Goal: Task Accomplishment & Management: Manage account settings

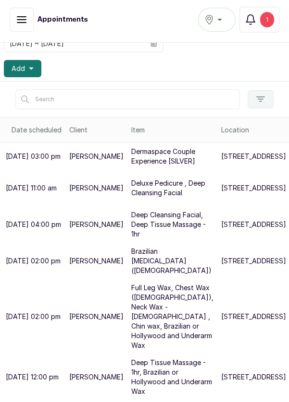
scroll to position [102, 0]
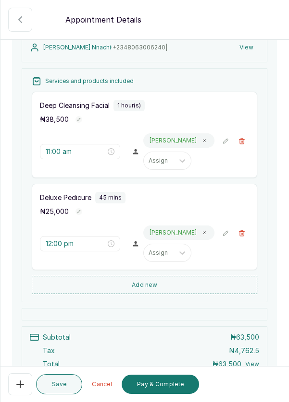
scroll to position [102, 0]
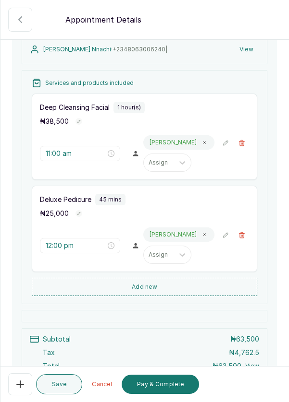
click at [18, 385] on icon "button" at bounding box center [20, 384] width 7 height 7
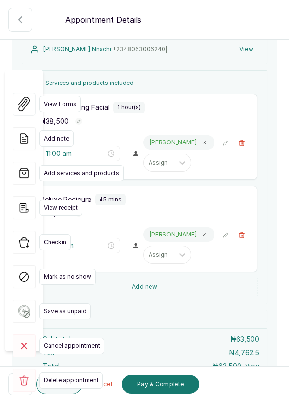
click at [75, 338] on span "Cancel appointment" at bounding box center [71, 346] width 65 height 16
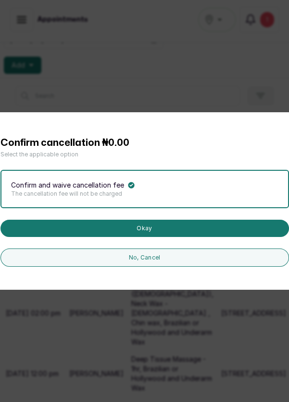
click at [165, 237] on button "Okay" at bounding box center [144, 228] width 288 height 17
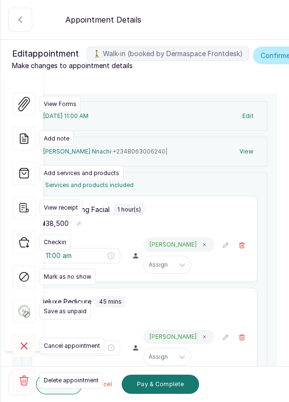
click at [83, 338] on span "Cancel appointment" at bounding box center [71, 346] width 65 height 16
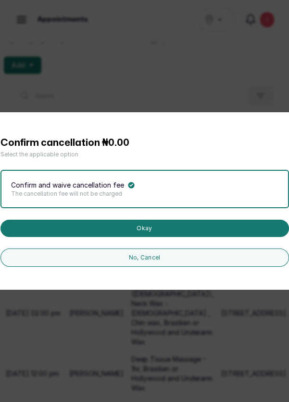
click at [177, 237] on button "Okay" at bounding box center [144, 228] width 288 height 17
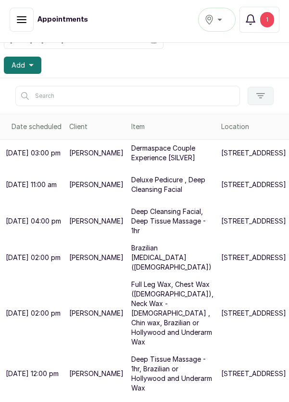
click at [273, 18] on div "1" at bounding box center [267, 19] width 14 height 15
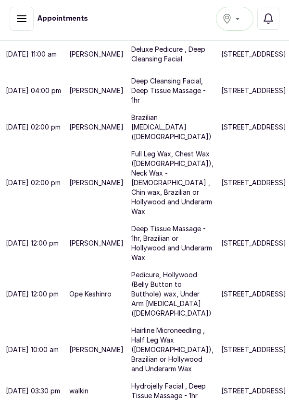
scroll to position [255, 0]
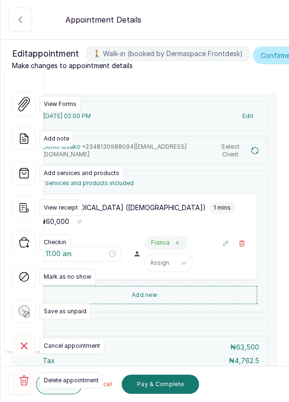
type input "2:00 pm"
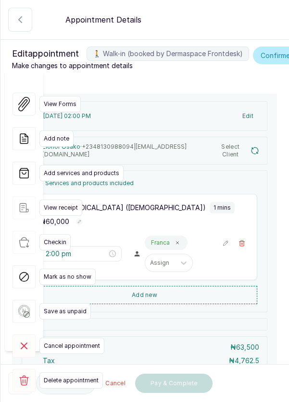
click at [66, 338] on span "Cancel appointment" at bounding box center [71, 346] width 65 height 16
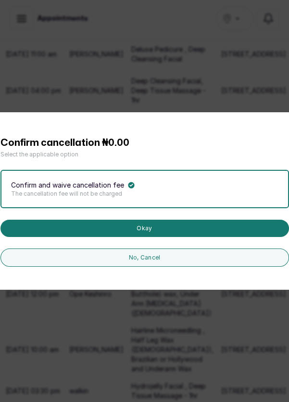
click at [214, 237] on button "Okay" at bounding box center [144, 228] width 288 height 17
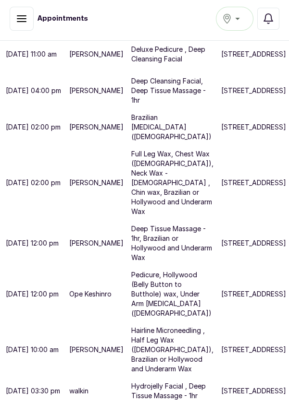
scroll to position [305, 0]
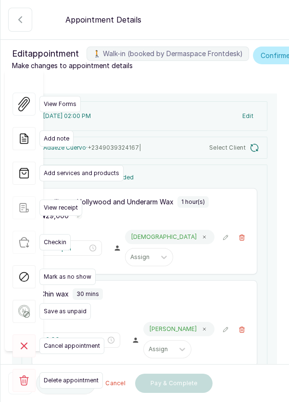
click at [78, 338] on span "Cancel appointment" at bounding box center [71, 346] width 65 height 16
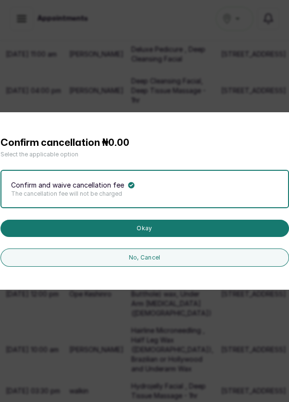
click at [205, 237] on button "Okay" at bounding box center [144, 228] width 288 height 17
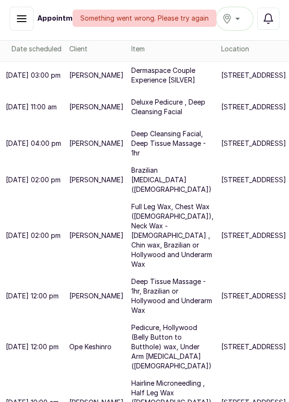
scroll to position [210, 0]
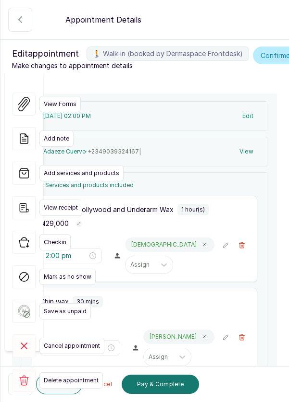
click at [79, 338] on span "Cancel appointment" at bounding box center [71, 346] width 65 height 16
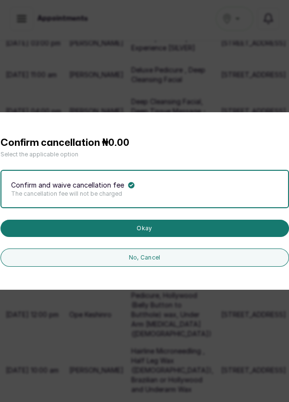
click at [215, 237] on button "Okay" at bounding box center [144, 228] width 288 height 17
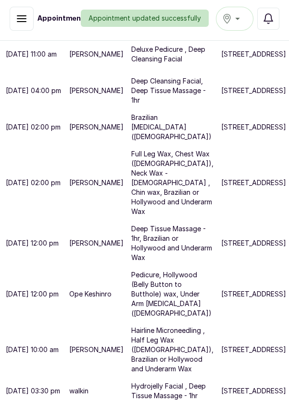
scroll to position [394, 0]
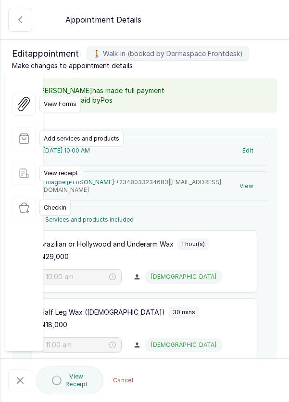
type input "10:00 am"
type input "11:00 am"
type input "11:30 am"
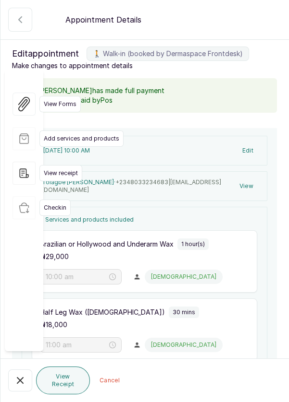
click at [14, 387] on icon "button" at bounding box center [20, 381] width 12 height 12
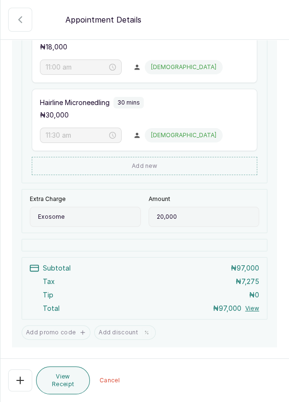
scroll to position [295, 0]
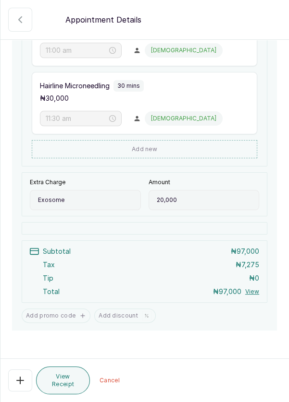
click at [14, 17] on icon "button" at bounding box center [20, 20] width 12 height 12
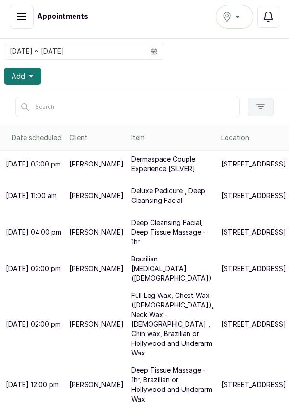
scroll to position [0, 0]
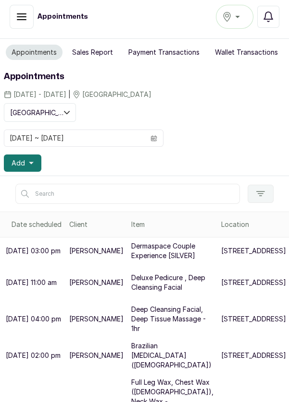
click at [34, 162] on button "Add" at bounding box center [22, 163] width 37 height 17
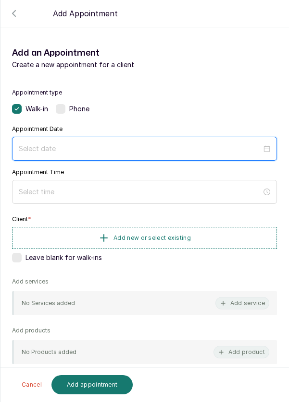
click at [87, 146] on input at bounding box center [140, 149] width 243 height 11
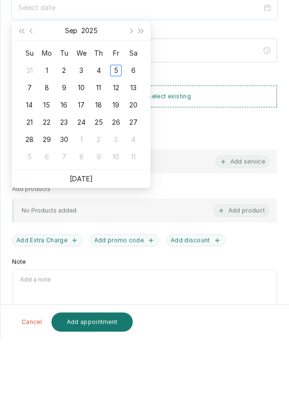
scroll to position [5, 0]
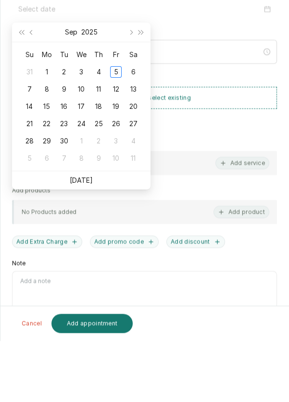
click at [88, 241] on link "[DATE]" at bounding box center [81, 242] width 23 height 8
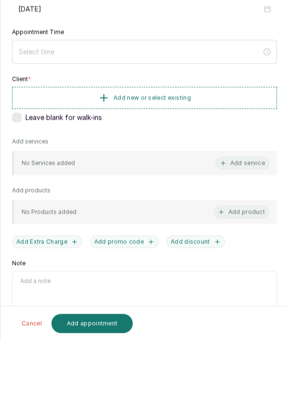
type input "[DATE]"
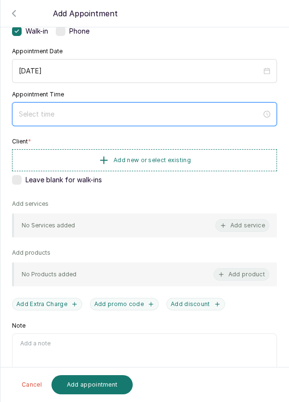
click at [78, 110] on input at bounding box center [140, 114] width 243 height 11
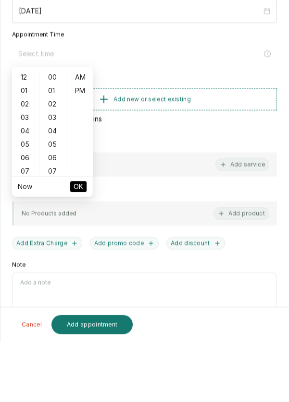
click at [17, 156] on div "01" at bounding box center [25, 150] width 23 height 13
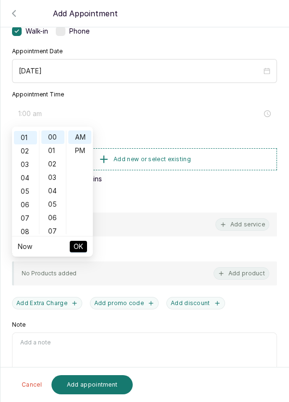
scroll to position [13, 0]
click at [83, 151] on div "PM" at bounding box center [79, 150] width 23 height 13
type input "1:00 pm"
click at [75, 242] on span "OK" at bounding box center [78, 247] width 10 height 18
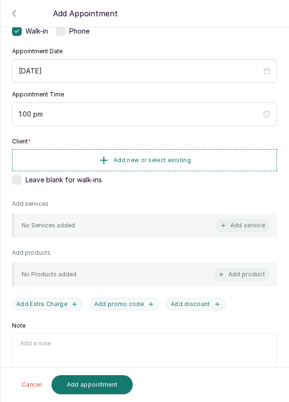
click at [207, 157] on button "Add new or select existing" at bounding box center [144, 160] width 265 height 22
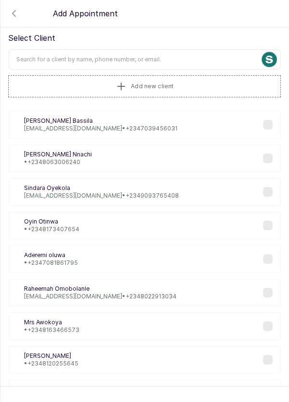
scroll to position [0, 0]
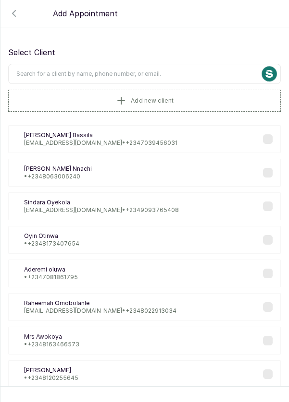
click at [169, 65] on input "text" at bounding box center [144, 74] width 272 height 20
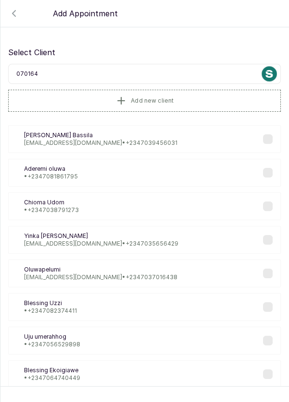
type input "0701646"
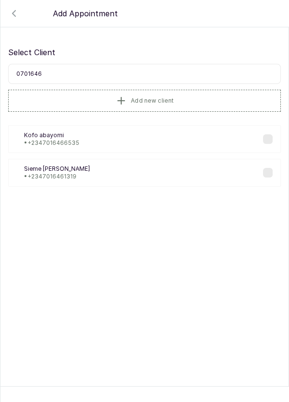
click at [111, 167] on div "SA Sieme Anzaku • +234 7016461319" at bounding box center [144, 173] width 272 height 28
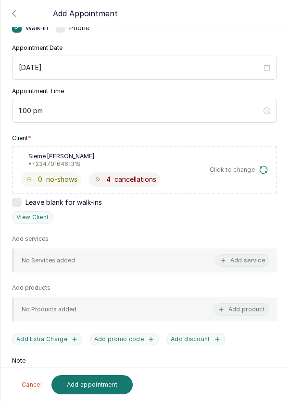
scroll to position [61, 0]
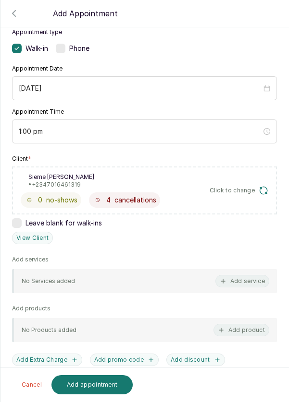
click at [246, 279] on button "Add service" at bounding box center [242, 281] width 54 height 12
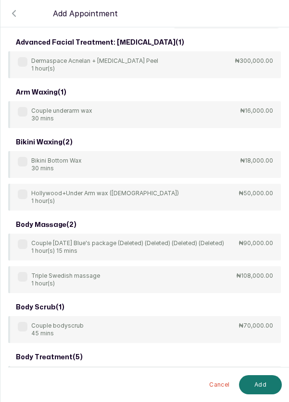
scroll to position [0, 0]
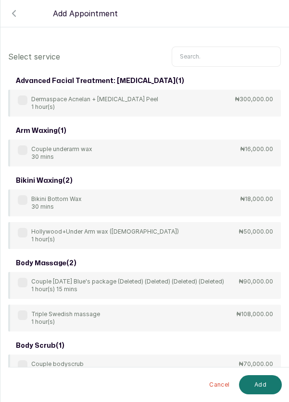
click at [217, 53] on input "text" at bounding box center [225, 57] width 109 height 20
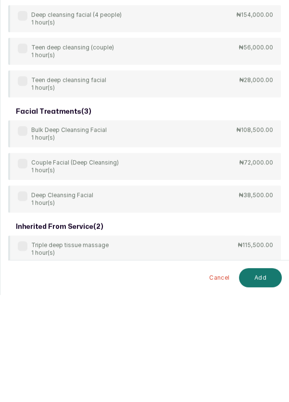
scroll to position [5, 0]
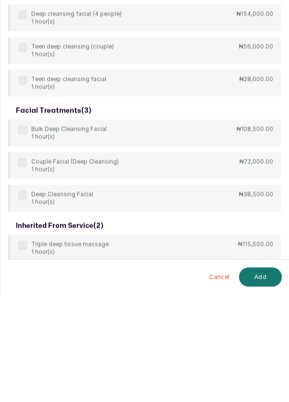
type input "Deep"
click at [17, 304] on div "body treatment: massage ( 9 ) 4Hands Deep Tissue Massage 45 mins ₦55,000.00 Bul…" at bounding box center [144, 93] width 272 height 619
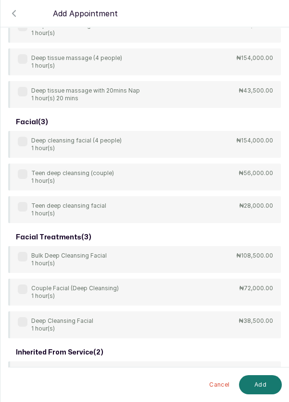
scroll to position [289, 0]
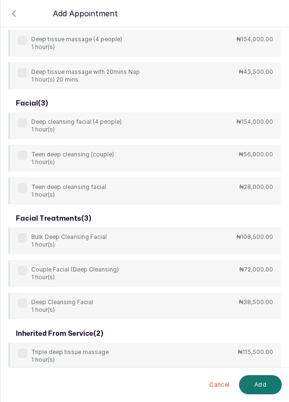
click at [22, 304] on label at bounding box center [23, 304] width 10 height 10
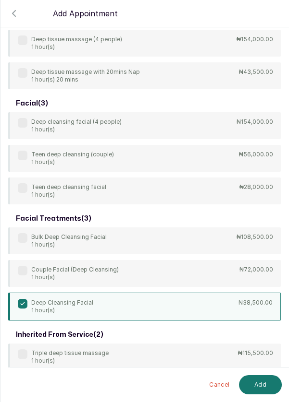
click at [260, 386] on button "Add" at bounding box center [260, 385] width 43 height 19
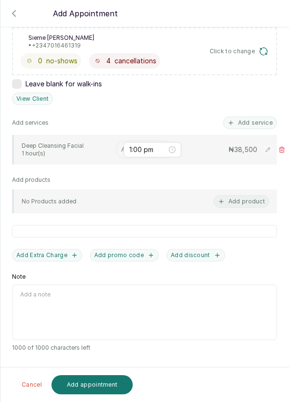
scroll to position [150, 0]
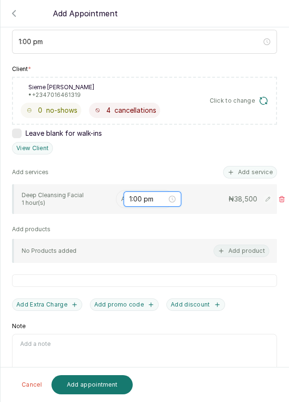
click at [130, 196] on input "1:00 pm" at bounding box center [147, 199] width 37 height 11
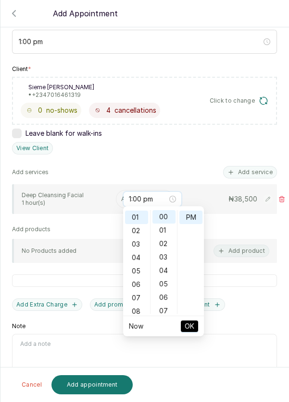
scroll to position [13, 0]
click at [121, 196] on input "text" at bounding box center [121, 199] width 1 height 7
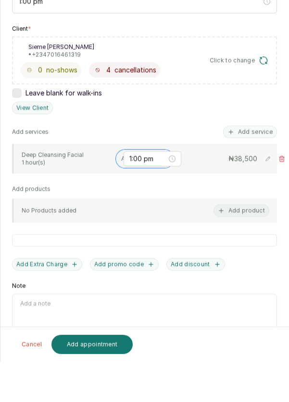
scroll to position [5, 0]
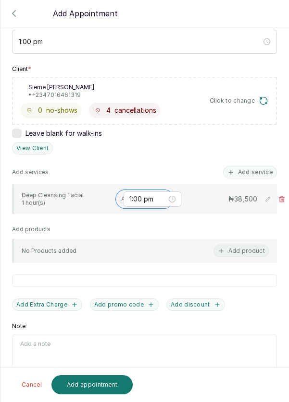
click at [121, 197] on input "text" at bounding box center [121, 199] width 1 height 7
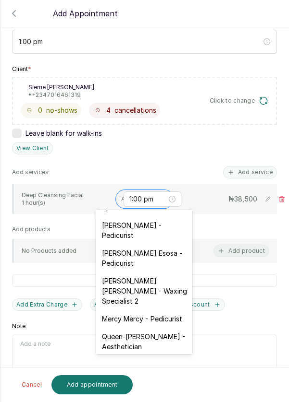
scroll to position [109, 0]
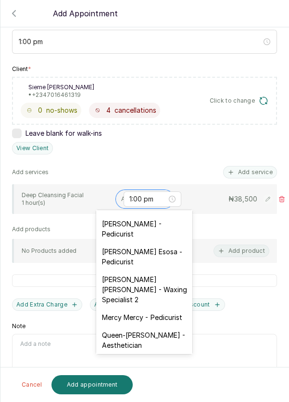
click at [155, 229] on div "[PERSON_NAME] - Pedicurist" at bounding box center [144, 229] width 96 height 28
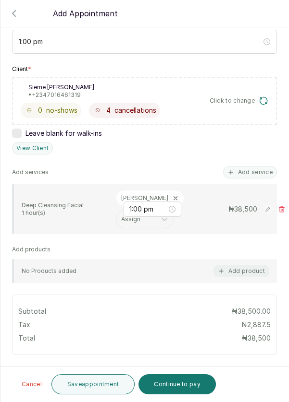
click at [258, 172] on button "Add service" at bounding box center [250, 172] width 54 height 12
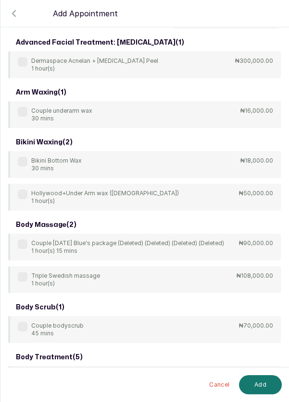
scroll to position [0, 0]
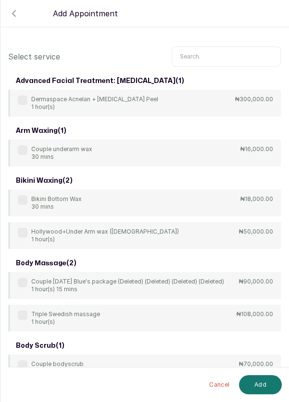
click at [214, 53] on input "text" at bounding box center [225, 57] width 109 height 20
click at [208, 58] on input "text" at bounding box center [225, 57] width 109 height 20
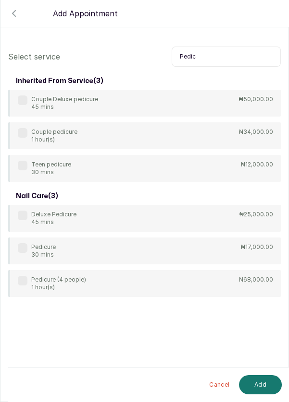
scroll to position [5, 0]
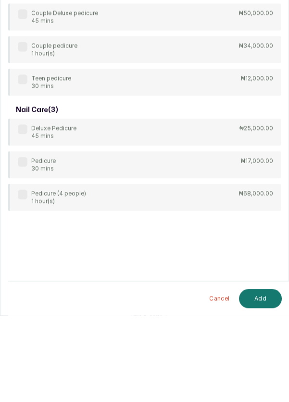
type input "Pedic"
click at [24, 248] on label at bounding box center [23, 248] width 10 height 10
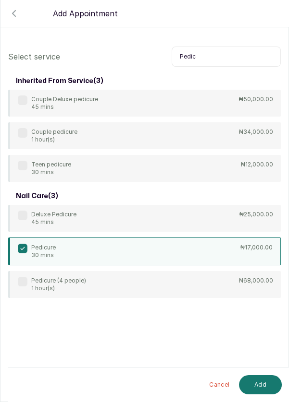
click at [255, 384] on button "Add" at bounding box center [260, 385] width 43 height 19
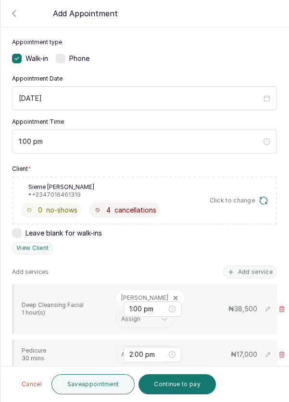
scroll to position [83, 0]
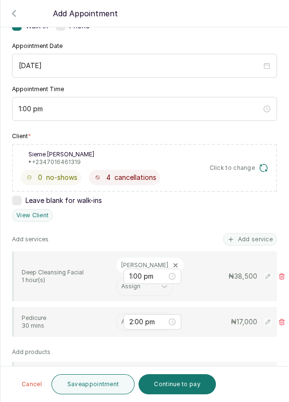
click at [121, 326] on input "text" at bounding box center [121, 322] width 1 height 7
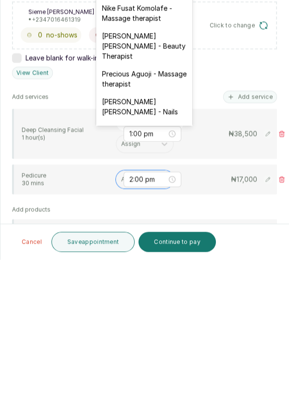
scroll to position [350, 0]
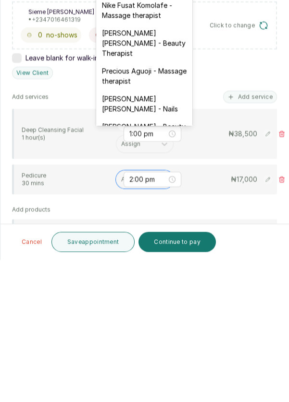
click at [158, 232] on div "[PERSON_NAME] [PERSON_NAME] - Nails" at bounding box center [144, 246] width 96 height 28
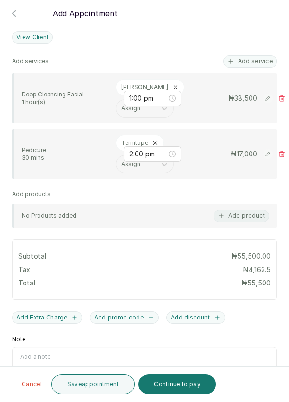
scroll to position [282, 0]
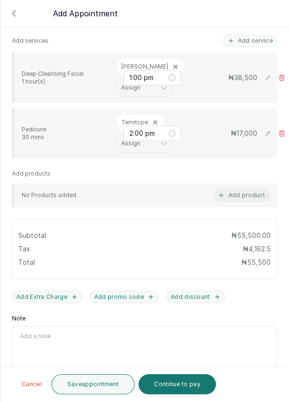
click at [93, 388] on button "Save appointment" at bounding box center [93, 385] width 84 height 20
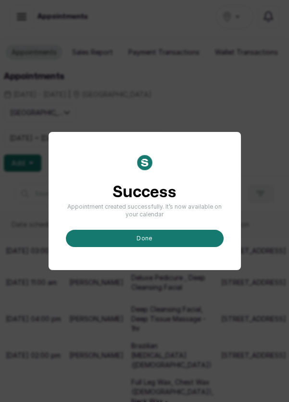
click at [165, 247] on button "done" at bounding box center [145, 238] width 158 height 17
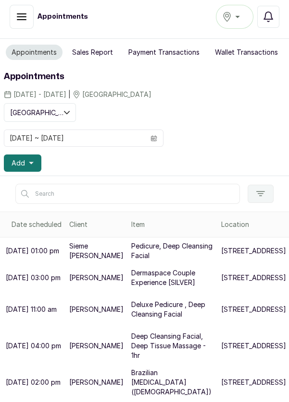
click at [37, 160] on button "Add" at bounding box center [22, 163] width 37 height 17
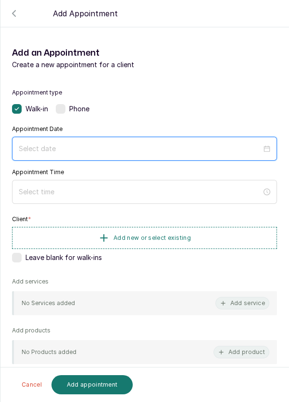
click at [75, 146] on input at bounding box center [140, 149] width 243 height 11
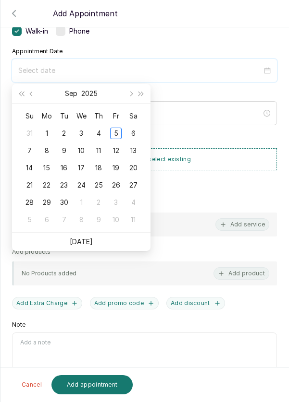
scroll to position [5, 0]
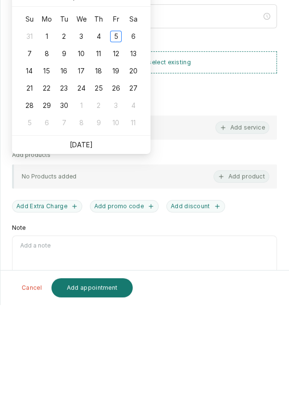
click at [90, 242] on link "[DATE]" at bounding box center [81, 242] width 23 height 8
click at [282, 279] on div "Appointment type Walk-in Phone Appointment Date Appointment Time Client * Add n…" at bounding box center [144, 206] width 288 height 412
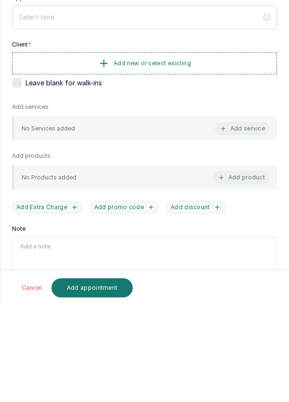
type input "[DATE]"
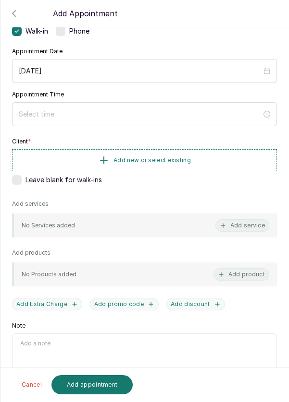
scroll to position [0, 0]
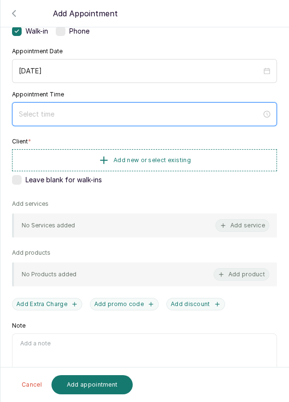
click at [114, 111] on input at bounding box center [140, 114] width 243 height 11
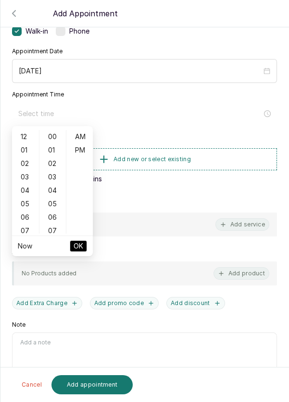
click at [22, 170] on div "02" at bounding box center [25, 163] width 23 height 13
click at [80, 155] on div "PM" at bounding box center [79, 150] width 23 height 13
type input "2:00 pm"
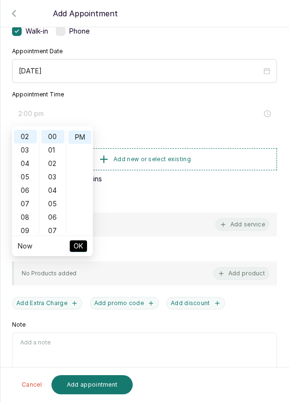
click at [82, 247] on span "OK" at bounding box center [78, 246] width 10 height 18
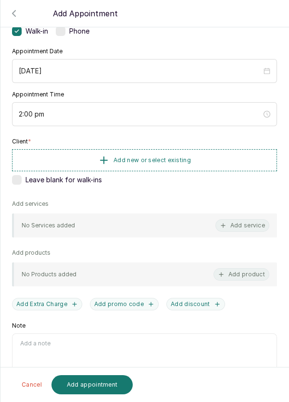
click at [204, 155] on button "Add new or select existing" at bounding box center [144, 160] width 265 height 22
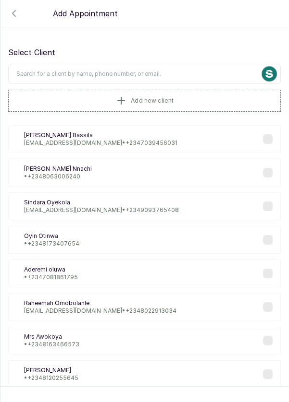
scroll to position [0, 0]
click at [186, 70] on input "text" at bounding box center [144, 74] width 272 height 20
click at [163, 74] on input "text" at bounding box center [144, 74] width 272 height 20
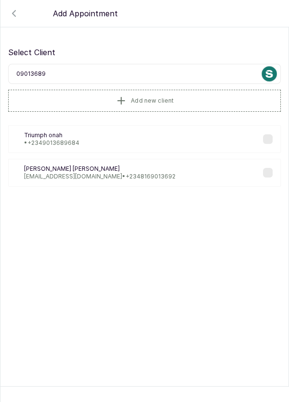
type input "090136896"
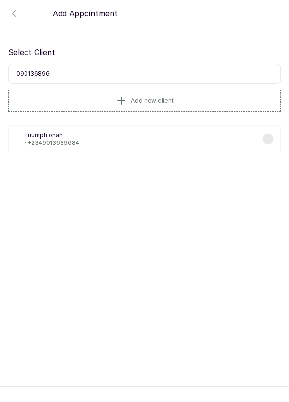
click at [76, 142] on p "• +234 9013689684" at bounding box center [51, 143] width 55 height 8
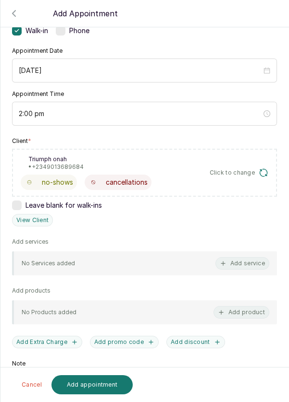
scroll to position [116, 0]
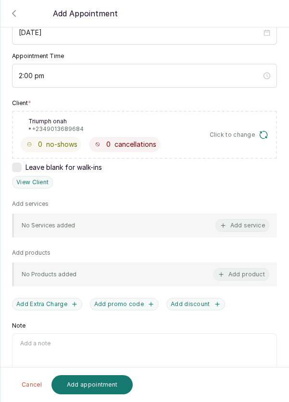
click at [250, 223] on button "Add service" at bounding box center [242, 225] width 54 height 12
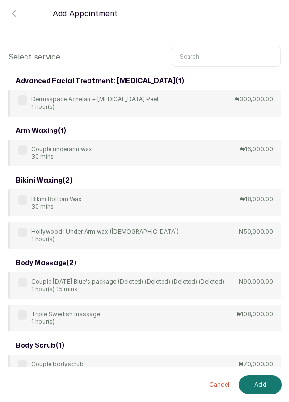
scroll to position [0, 0]
click at [232, 52] on input "text" at bounding box center [225, 57] width 109 height 20
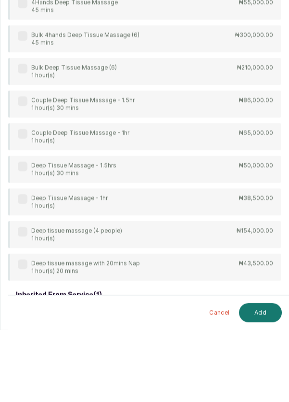
scroll to position [5, 0]
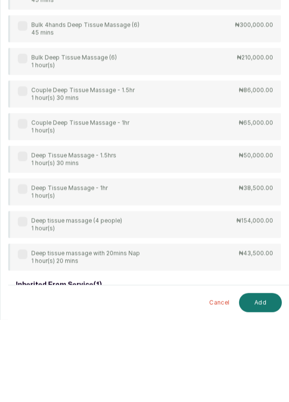
type input "Deep tissue"
click at [21, 274] on label at bounding box center [23, 272] width 10 height 10
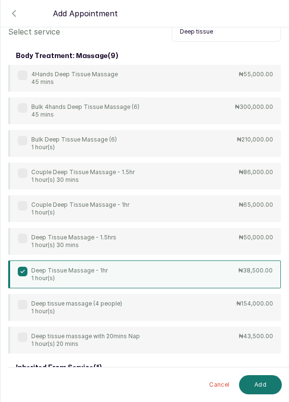
click at [258, 384] on button "Add" at bounding box center [260, 385] width 43 height 19
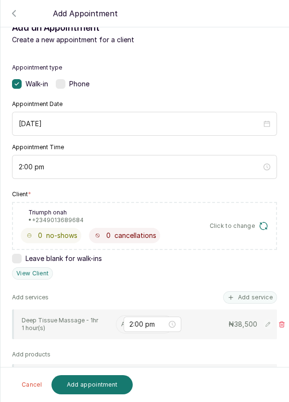
click at [121, 323] on input "text" at bounding box center [121, 324] width 1 height 7
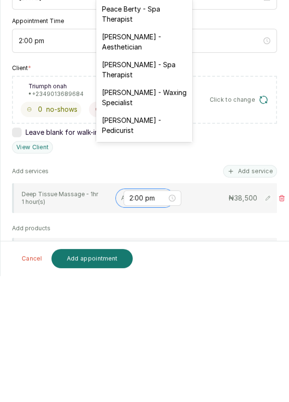
click at [158, 136] on div "Peace Berty - Spa Therapist" at bounding box center [144, 140] width 96 height 28
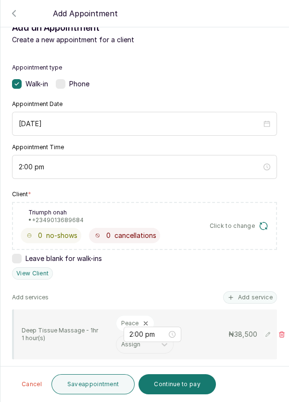
click at [254, 291] on button "Add service" at bounding box center [250, 297] width 54 height 12
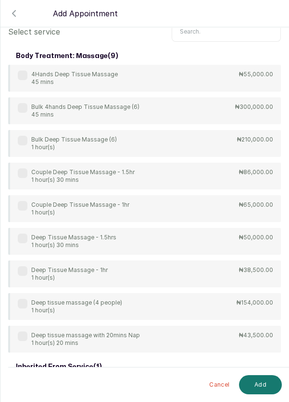
scroll to position [0, 0]
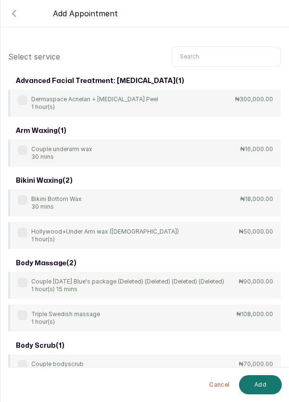
click at [208, 47] on input "text" at bounding box center [225, 57] width 109 height 20
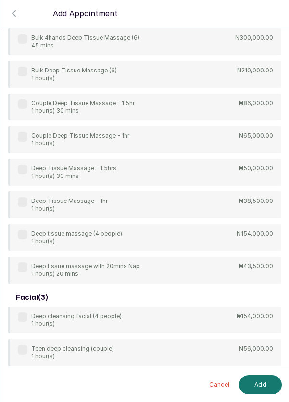
scroll to position [97, 0]
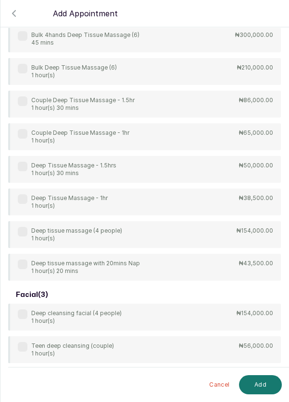
type input "Deep"
click at [30, 182] on div "4Hands Deep Tissue Massage 45 mins ₦55,000.00 Bulk 4hands Deep Tissue Massage (…" at bounding box center [144, 137] width 272 height 288
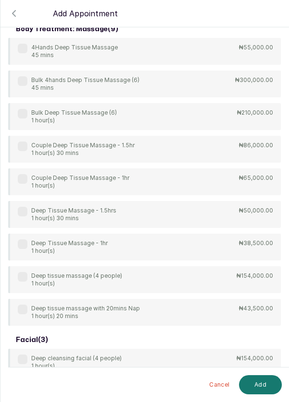
scroll to position [0, 0]
click at [30, 240] on div "Deep Tissue Massage - 1hr 1 hour(s)" at bounding box center [63, 247] width 90 height 15
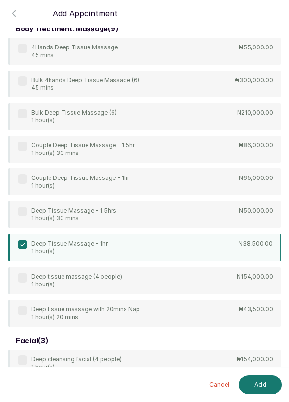
click at [261, 390] on button "Add" at bounding box center [260, 385] width 43 height 19
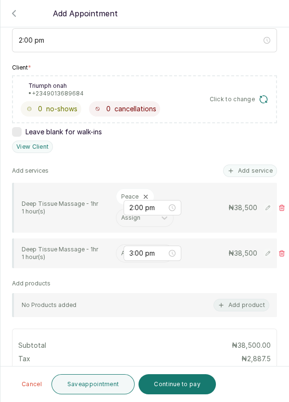
scroll to position [152, 0]
click at [121, 252] on input "text" at bounding box center [121, 253] width 1 height 7
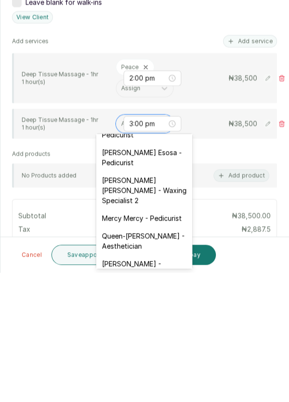
scroll to position [130, 0]
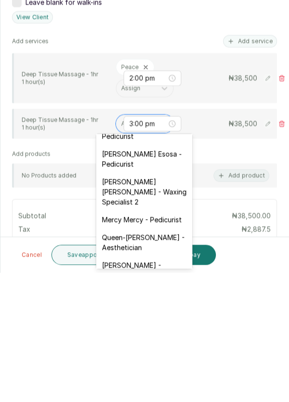
click at [161, 317] on div "[PERSON_NAME] [PERSON_NAME] - Waxing Specialist 2" at bounding box center [144, 322] width 96 height 38
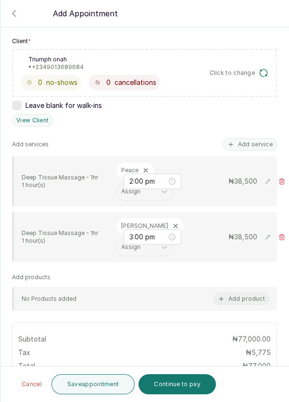
scroll to position [189, 0]
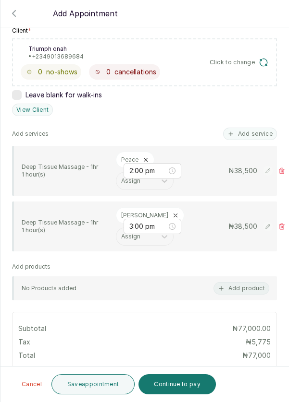
click at [251, 134] on button "Add service" at bounding box center [250, 134] width 54 height 12
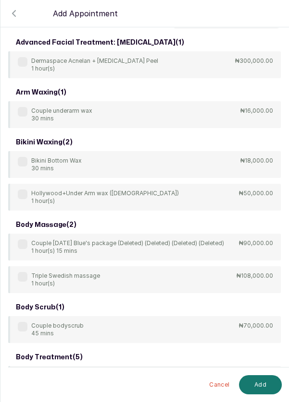
scroll to position [0, 0]
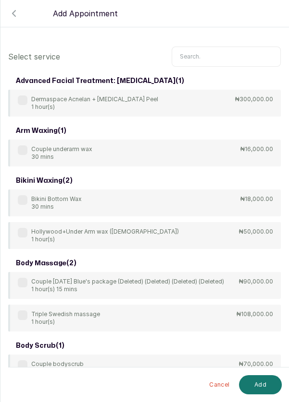
click at [217, 52] on input "text" at bounding box center [225, 57] width 109 height 20
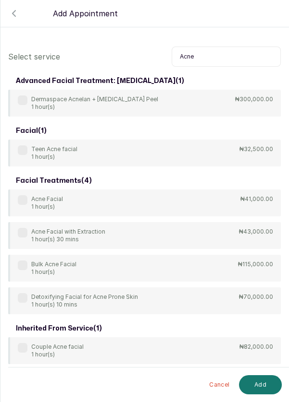
type input "Acne"
click at [20, 197] on label at bounding box center [23, 200] width 10 height 10
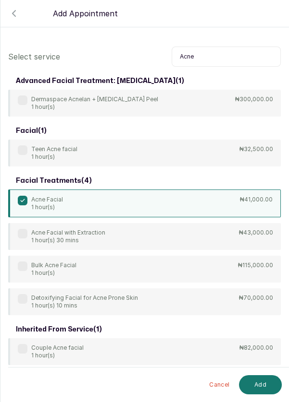
click at [261, 384] on button "Add" at bounding box center [260, 385] width 43 height 19
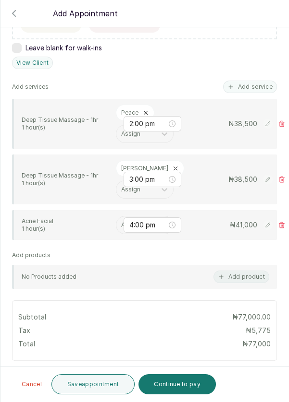
scroll to position [232, 0]
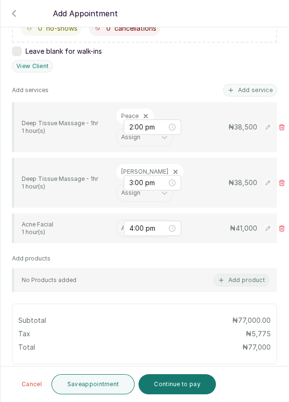
click at [121, 225] on input "text" at bounding box center [121, 228] width 1 height 7
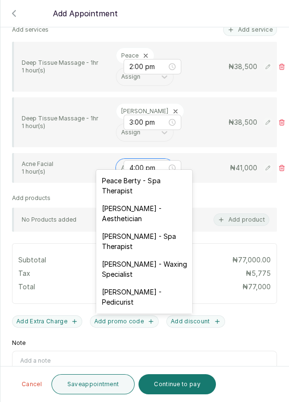
scroll to position [302, 0]
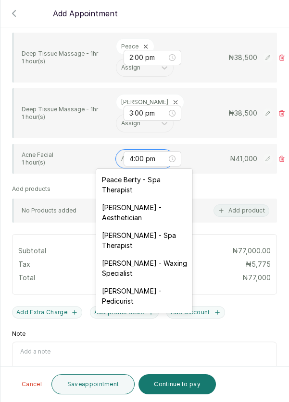
click at [156, 208] on div "[PERSON_NAME] - Aesthetician" at bounding box center [144, 213] width 96 height 28
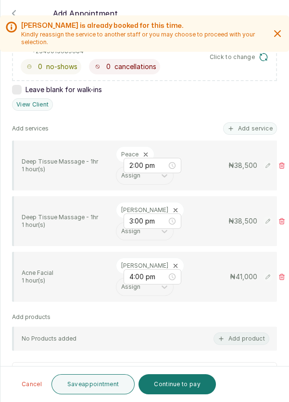
scroll to position [192, 0]
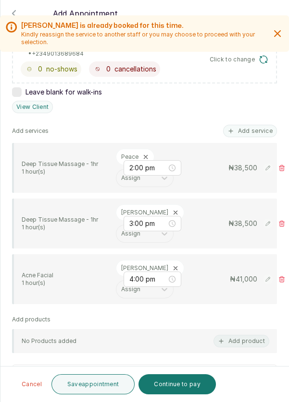
click at [253, 125] on button "Add service" at bounding box center [250, 131] width 54 height 12
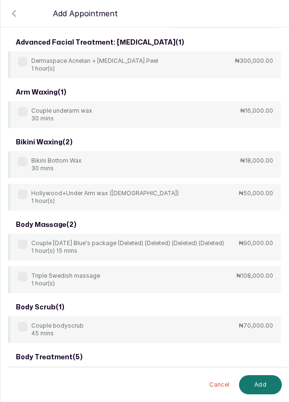
scroll to position [0, 0]
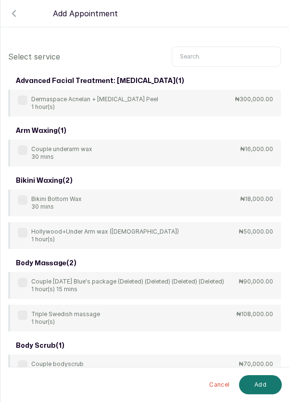
click at [229, 52] on input "text" at bounding box center [225, 57] width 109 height 20
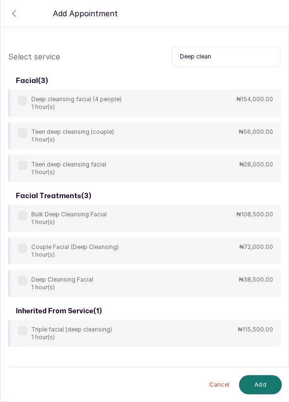
scroll to position [5, 0]
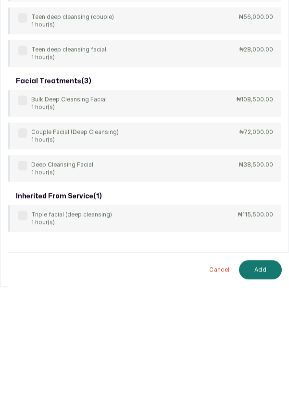
type input "Deep clean"
click at [24, 282] on label at bounding box center [23, 281] width 10 height 10
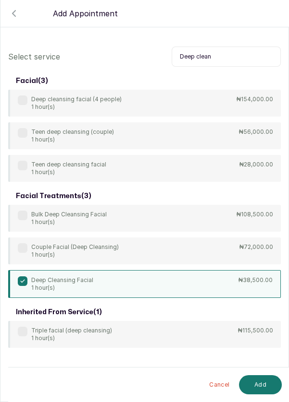
click at [259, 388] on button "Add" at bounding box center [260, 385] width 43 height 19
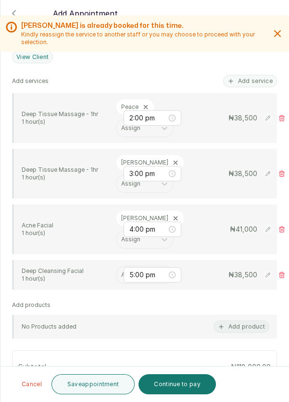
scroll to position [244, 0]
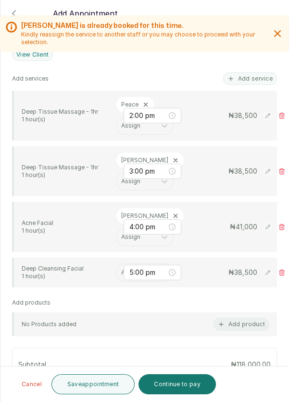
click at [121, 269] on input "text" at bounding box center [121, 272] width 1 height 7
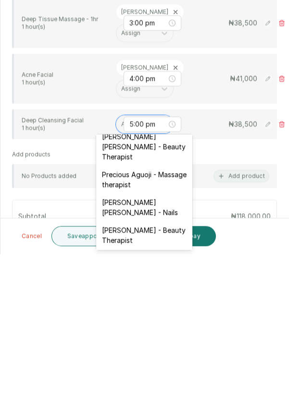
scroll to position [425, 0]
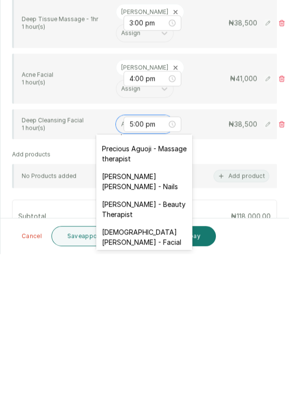
click at [163, 372] on div "[DEMOGRAPHIC_DATA][PERSON_NAME] - Facial" at bounding box center [144, 386] width 96 height 28
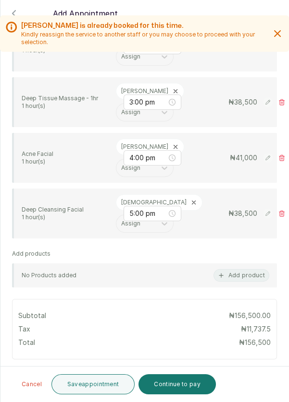
scroll to position [315, 0]
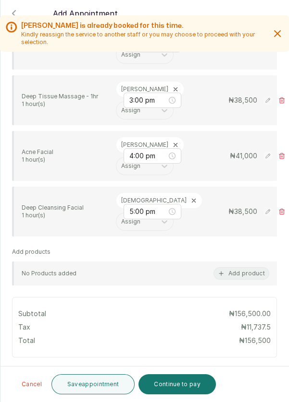
click at [94, 387] on button "Save appointment" at bounding box center [93, 385] width 84 height 20
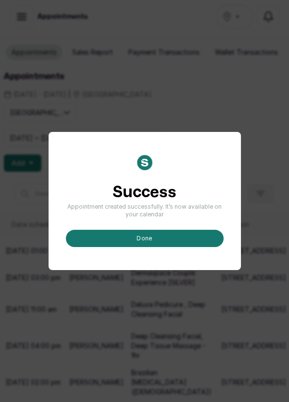
click at [150, 247] on button "done" at bounding box center [145, 238] width 158 height 17
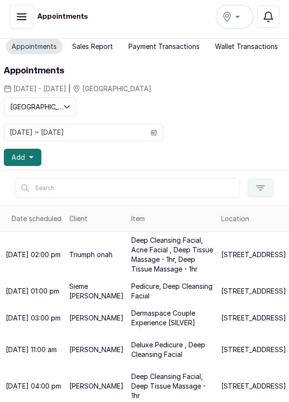
scroll to position [0, 0]
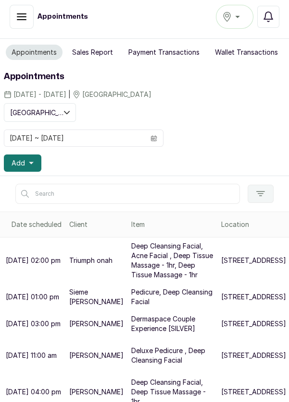
click at [153, 138] on icon "calendar" at bounding box center [153, 139] width 3 height 2
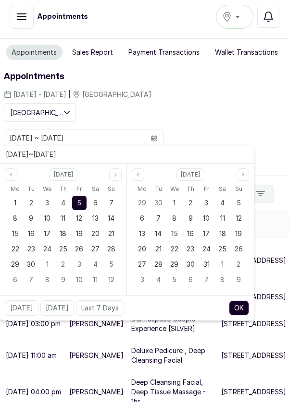
click at [94, 202] on span "6" at bounding box center [95, 203] width 4 height 8
click at [91, 200] on div "6" at bounding box center [95, 203] width 14 height 14
click at [242, 310] on button "OK" at bounding box center [239, 308] width 20 height 15
type input "[DATE] ~ [DATE]"
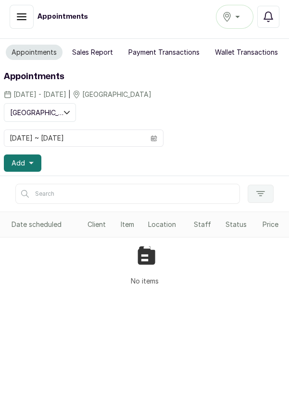
click at [34, 164] on button "Add" at bounding box center [22, 163] width 37 height 17
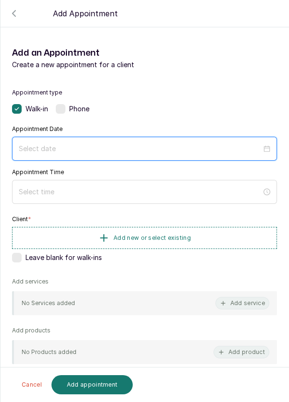
click at [89, 144] on input at bounding box center [140, 149] width 243 height 11
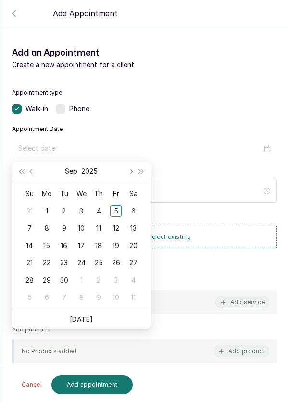
click at [136, 209] on div "6" at bounding box center [133, 212] width 12 height 12
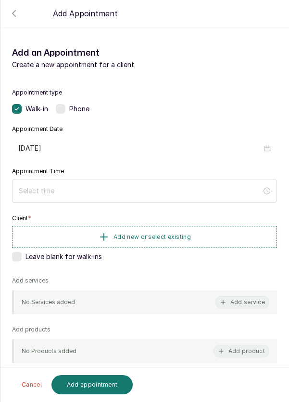
type input "[DATE]"
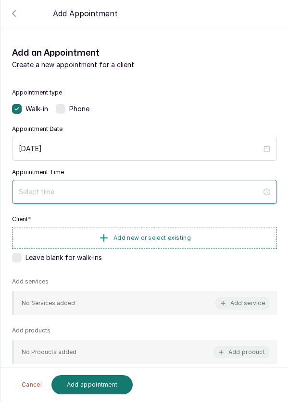
click at [80, 194] on input at bounding box center [140, 192] width 243 height 11
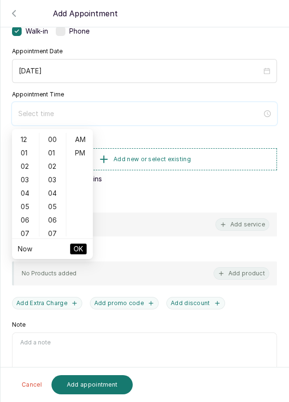
scroll to position [75, 0]
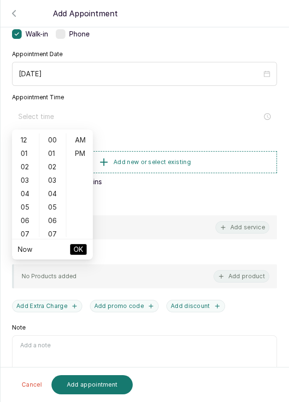
click at [25, 218] on div "06" at bounding box center [25, 220] width 23 height 13
click at [24, 191] on div "10" at bounding box center [25, 193] width 23 height 13
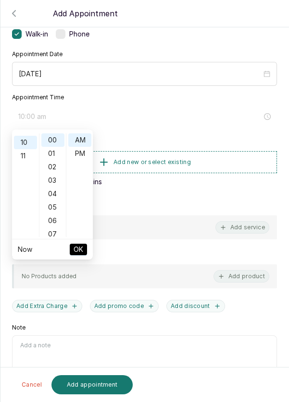
scroll to position [134, 0]
click at [83, 154] on div "PM" at bounding box center [79, 153] width 23 height 13
click at [83, 139] on div "AM" at bounding box center [79, 140] width 23 height 13
type input "10:00 am"
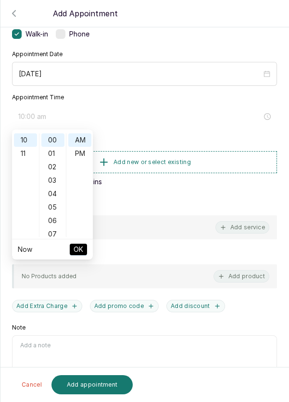
click at [80, 253] on span "OK" at bounding box center [78, 250] width 10 height 18
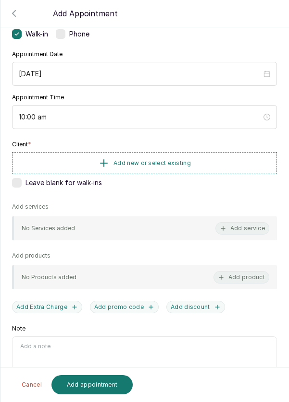
click at [227, 165] on button "Add new or select existing" at bounding box center [144, 163] width 265 height 22
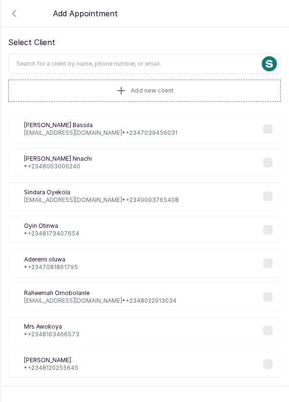
scroll to position [20, 0]
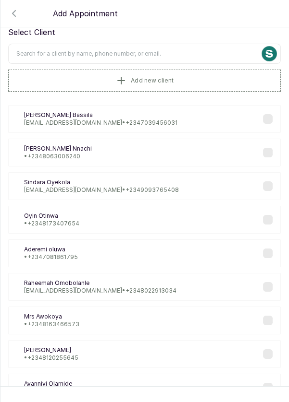
click at [178, 51] on input "text" at bounding box center [144, 54] width 272 height 20
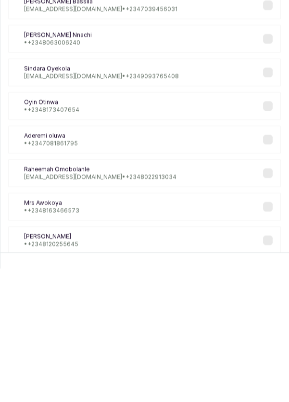
scroll to position [5, 0]
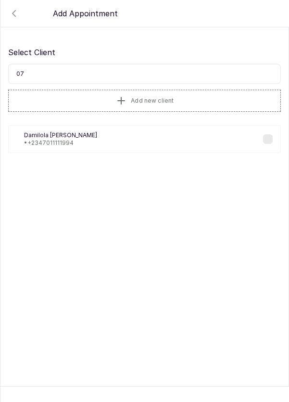
type input "0"
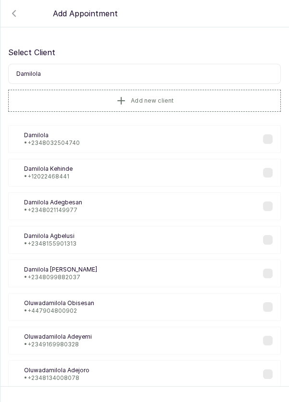
scroll to position [0, 0]
type input "D"
click at [206, 94] on button "Add new client" at bounding box center [144, 101] width 272 height 22
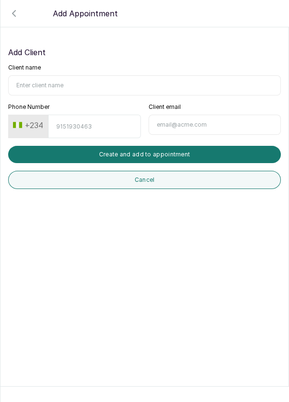
click at [83, 81] on input "Client name" at bounding box center [144, 85] width 272 height 20
type input "[PERSON_NAME]"
click at [91, 123] on input "Phone Number" at bounding box center [94, 127] width 92 height 24
type input "7011111994"
click at [153, 154] on button "Create and add to appointment" at bounding box center [144, 154] width 272 height 17
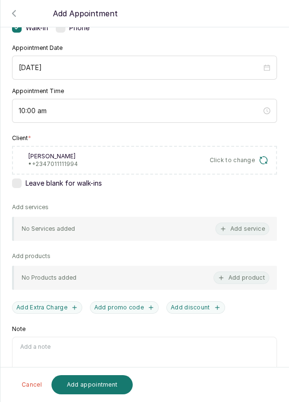
scroll to position [85, 0]
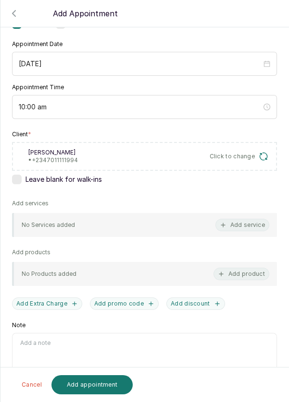
click at [249, 226] on button "Add service" at bounding box center [242, 225] width 54 height 12
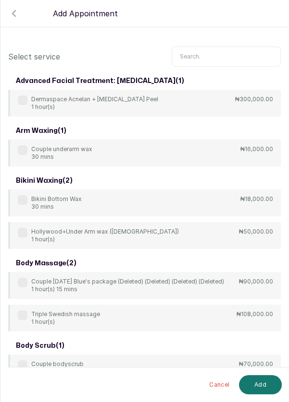
scroll to position [0, 0]
click at [214, 53] on input "text" at bounding box center [225, 57] width 109 height 20
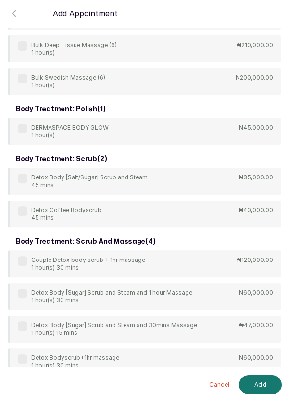
scroll to position [421, 0]
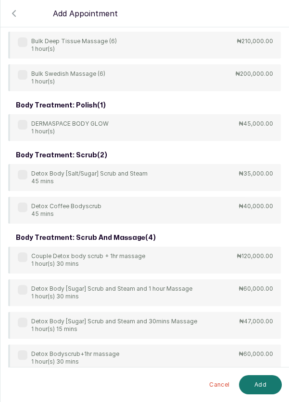
type input "B"
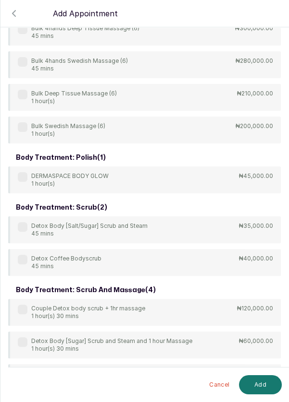
scroll to position [372, 0]
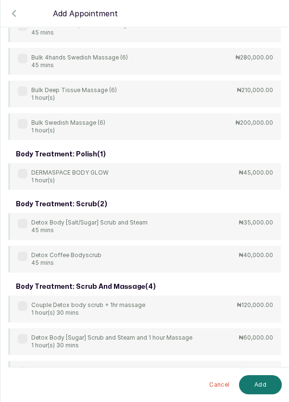
click at [23, 224] on label at bounding box center [23, 224] width 10 height 10
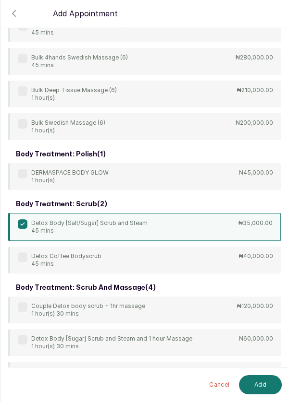
click at [255, 385] on button "Add" at bounding box center [260, 385] width 43 height 19
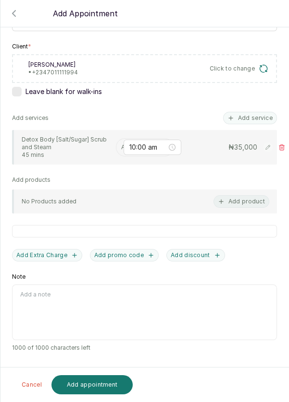
scroll to position [124, 0]
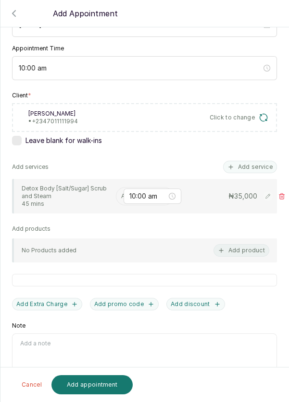
click at [121, 193] on input "text" at bounding box center [121, 196] width 1 height 7
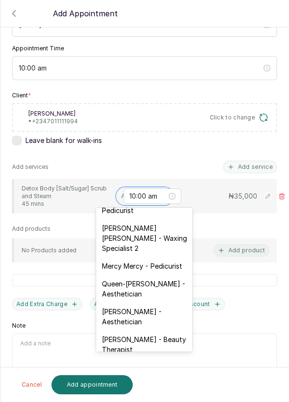
scroll to position [173, 0]
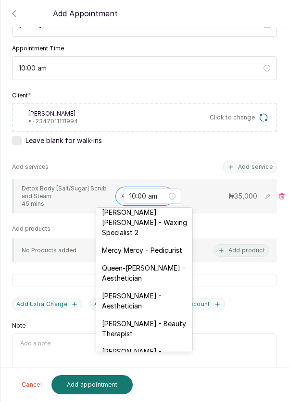
click at [166, 219] on div "[PERSON_NAME] [PERSON_NAME] - Waxing Specialist 2" at bounding box center [144, 223] width 96 height 38
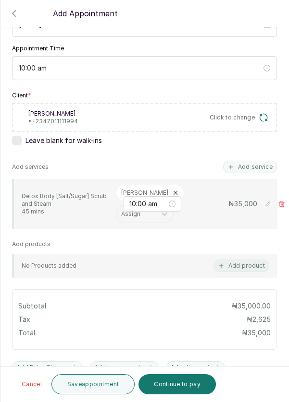
click at [257, 161] on button "Add service" at bounding box center [250, 167] width 54 height 12
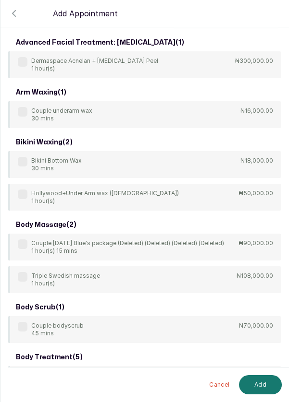
scroll to position [0, 0]
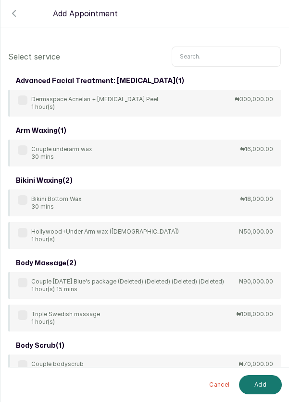
click at [207, 54] on input "text" at bounding box center [225, 57] width 109 height 20
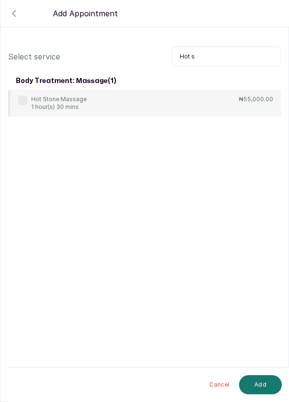
type input "Hot s"
click at [23, 98] on label at bounding box center [23, 101] width 10 height 10
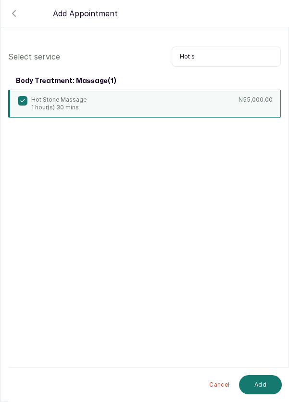
click at [268, 386] on button "Add" at bounding box center [260, 385] width 43 height 19
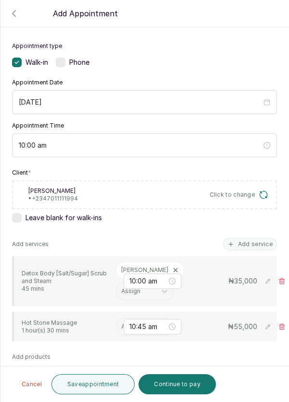
scroll to position [70, 0]
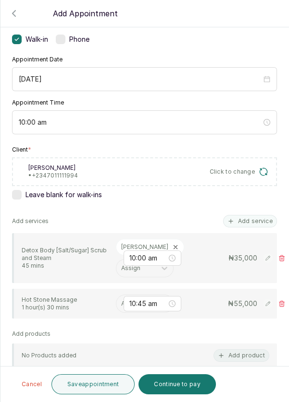
click at [121, 301] on input "text" at bounding box center [121, 304] width 1 height 7
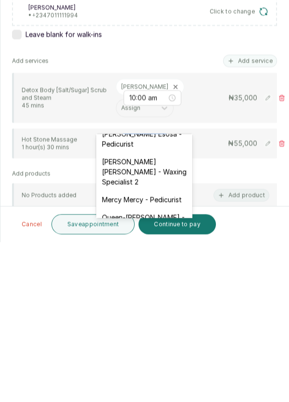
scroll to position [153, 0]
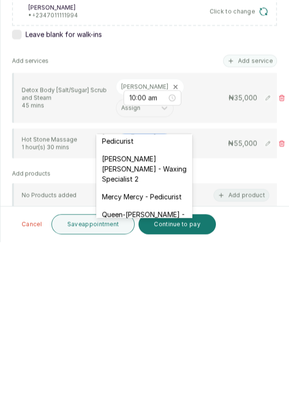
click at [162, 323] on div "[PERSON_NAME] [PERSON_NAME] - Waxing Specialist 2" at bounding box center [144, 329] width 96 height 38
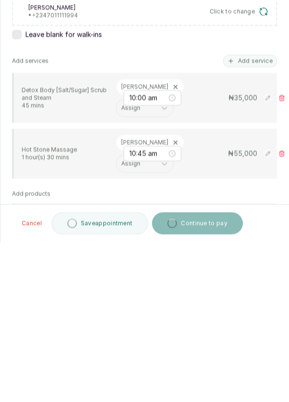
scroll to position [5, 0]
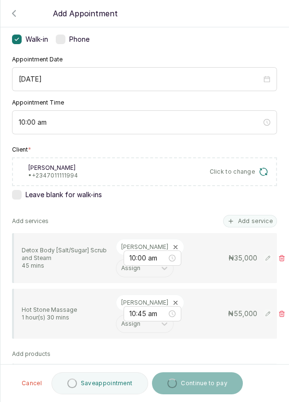
click at [259, 215] on button "Add service" at bounding box center [250, 221] width 54 height 12
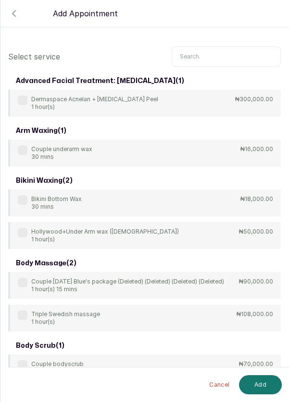
scroll to position [0, 0]
click at [219, 54] on input "text" at bounding box center [225, 57] width 109 height 20
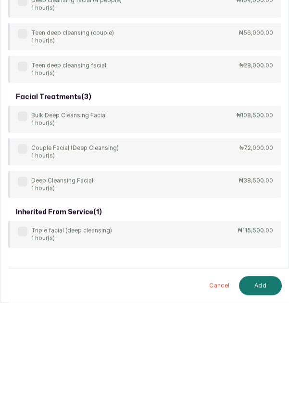
scroll to position [5, 0]
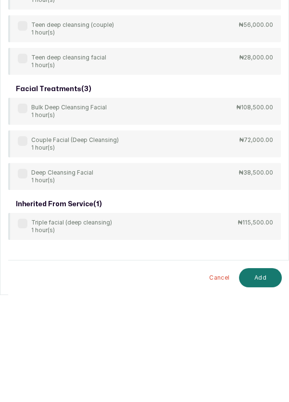
type input "Deep cleansing"
click at [22, 283] on label at bounding box center [23, 281] width 10 height 10
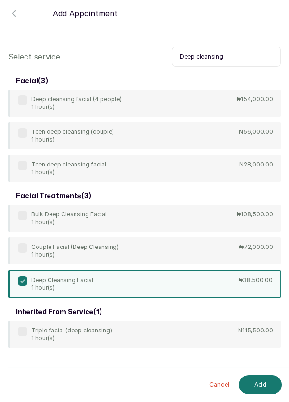
click at [259, 390] on button "Add" at bounding box center [260, 385] width 43 height 19
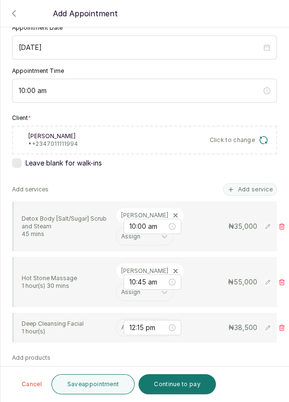
scroll to position [102, 0]
click at [121, 325] on input "text" at bounding box center [121, 327] width 1 height 7
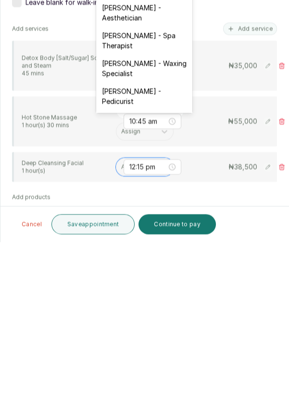
scroll to position [44, 0]
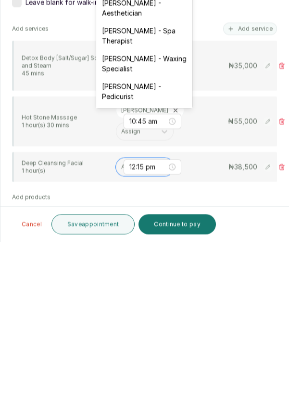
click at [157, 170] on div "[PERSON_NAME] - Aesthetician" at bounding box center [144, 168] width 96 height 28
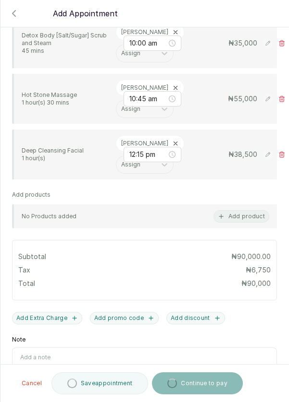
scroll to position [298, 0]
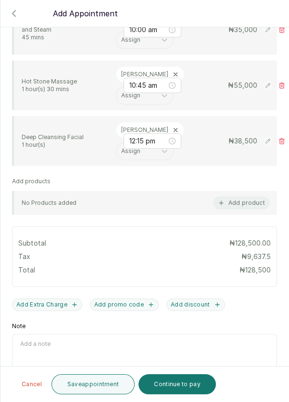
click at [95, 386] on button "Save appointment" at bounding box center [93, 385] width 84 height 20
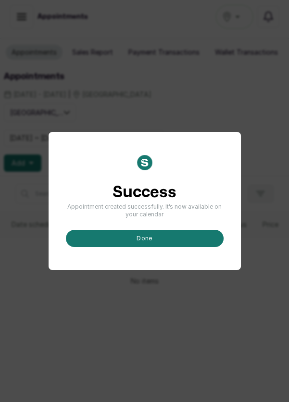
click at [161, 247] on button "done" at bounding box center [145, 238] width 158 height 17
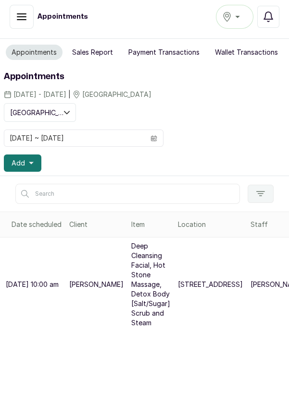
click at [30, 162] on icon "button" at bounding box center [31, 163] width 5 height 2
click at [33, 158] on button "Add" at bounding box center [22, 163] width 37 height 17
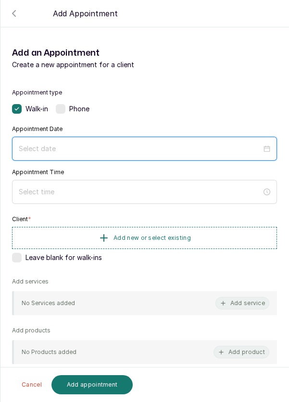
click at [78, 146] on input at bounding box center [140, 149] width 243 height 11
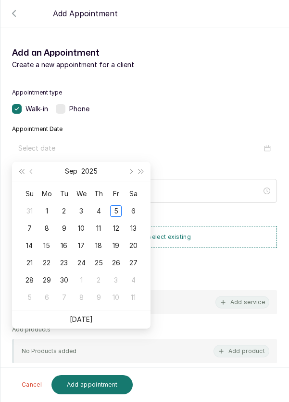
click at [139, 214] on td "6" at bounding box center [132, 211] width 17 height 17
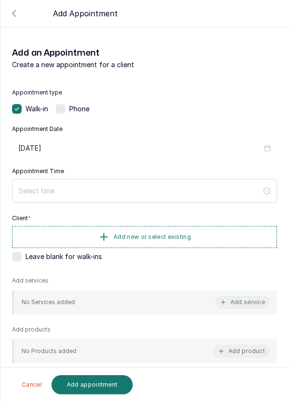
type input "[DATE]"
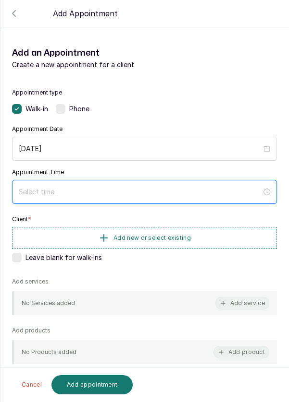
click at [78, 193] on input at bounding box center [140, 192] width 243 height 11
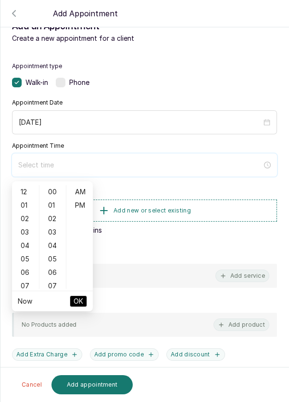
scroll to position [15, 0]
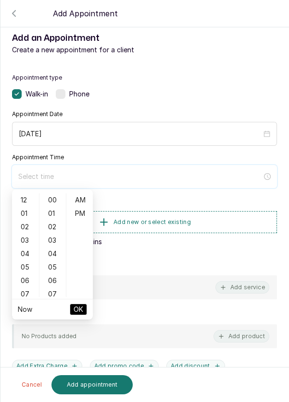
click at [23, 185] on div at bounding box center [144, 176] width 265 height 23
click at [25, 200] on div "12" at bounding box center [25, 200] width 23 height 13
click at [85, 213] on div "PM" at bounding box center [79, 213] width 23 height 13
type input "12:00 pm"
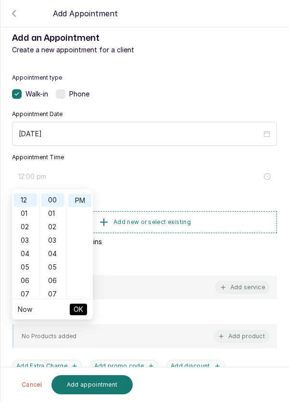
click at [84, 317] on li "OK" at bounding box center [78, 310] width 17 height 20
click at [83, 312] on button "OK" at bounding box center [78, 310] width 17 height 12
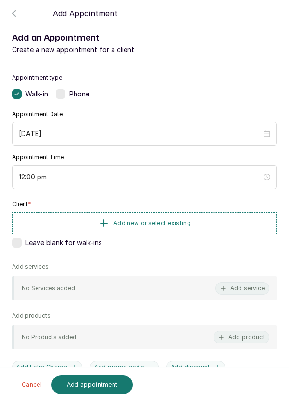
click at [217, 222] on button "Add new or select existing" at bounding box center [144, 223] width 265 height 22
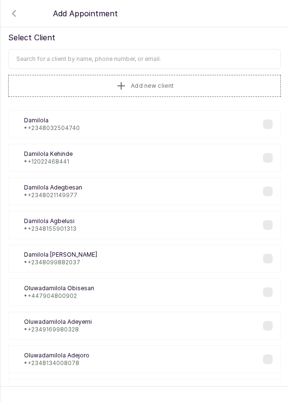
scroll to position [0, 0]
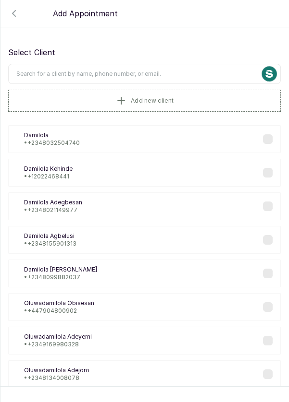
click at [199, 72] on input "text" at bounding box center [144, 74] width 272 height 20
type input "A"
type input "08165304351"
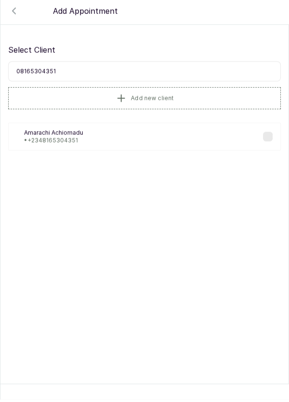
scroll to position [5, 0]
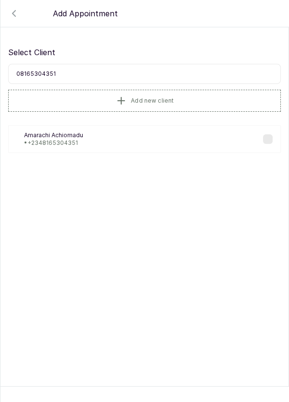
click at [71, 140] on p "• +234 8165304351" at bounding box center [53, 143] width 59 height 8
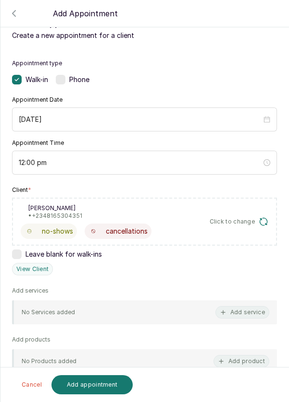
scroll to position [47, 0]
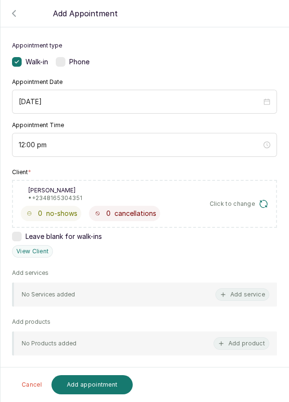
click at [258, 298] on button "Add service" at bounding box center [242, 295] width 54 height 12
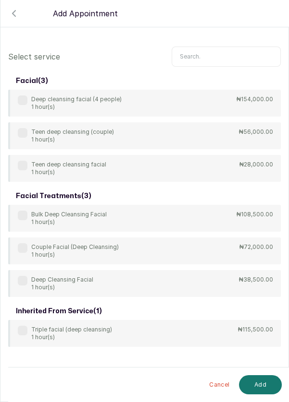
scroll to position [39, 0]
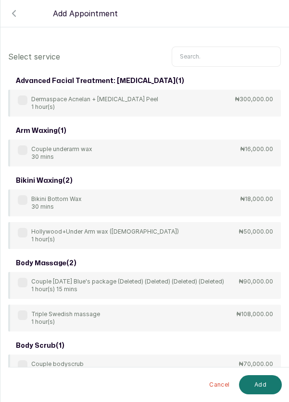
click at [213, 52] on input "text" at bounding box center [225, 57] width 109 height 20
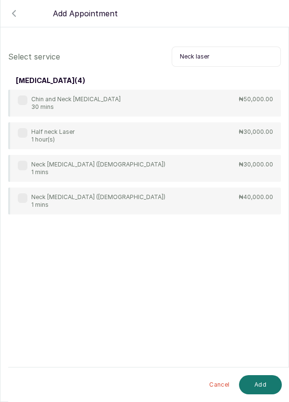
type input "Neck laser"
click at [24, 167] on label at bounding box center [23, 166] width 10 height 10
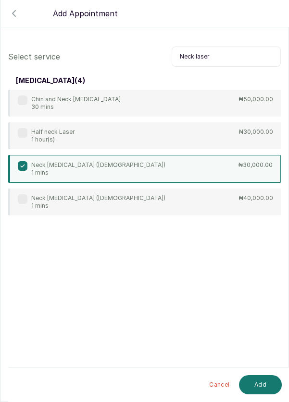
click at [266, 385] on button "Add" at bounding box center [260, 385] width 43 height 19
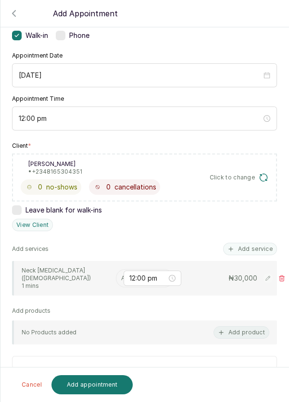
scroll to position [73, 0]
click at [121, 277] on input "text" at bounding box center [121, 278] width 1 height 7
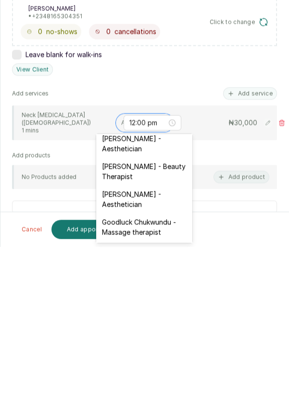
scroll to position [259, 0]
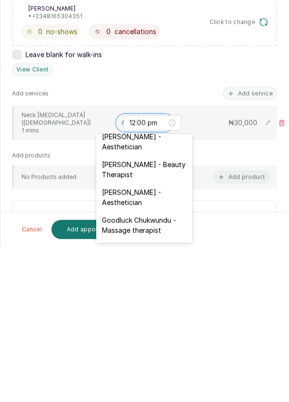
click at [155, 339] on div "[PERSON_NAME] - Aesthetician" at bounding box center [144, 353] width 96 height 28
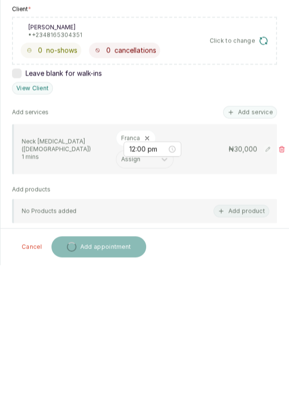
scroll to position [5, 0]
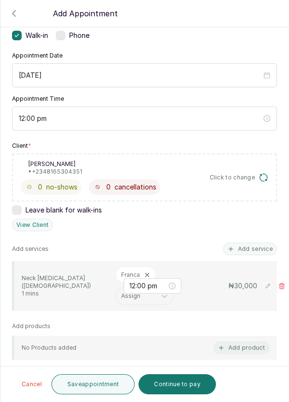
click at [91, 388] on button "Save appointment" at bounding box center [93, 385] width 84 height 20
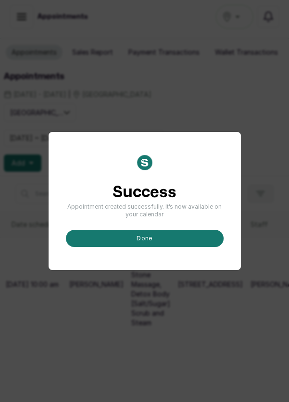
click at [164, 247] on button "done" at bounding box center [145, 238] width 158 height 17
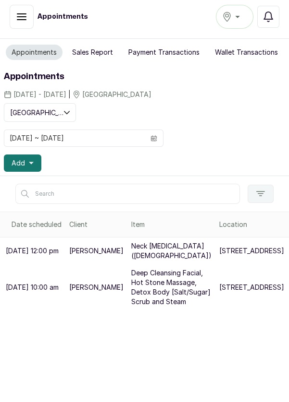
click at [36, 163] on button "Add" at bounding box center [22, 163] width 37 height 17
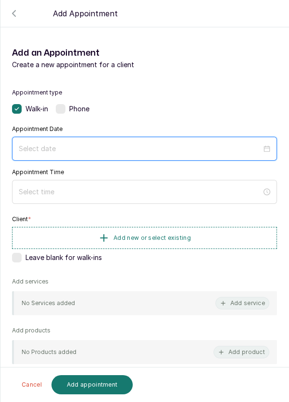
click at [109, 144] on input at bounding box center [140, 149] width 243 height 11
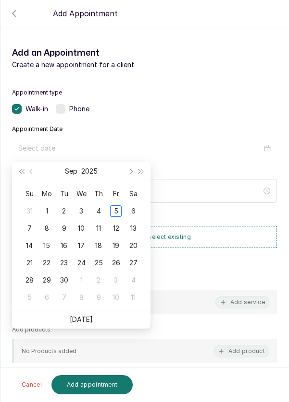
click at [137, 208] on div "6" at bounding box center [133, 212] width 12 height 12
type input "[DATE]"
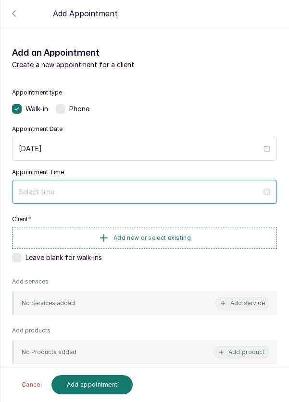
click at [95, 188] on input at bounding box center [140, 192] width 243 height 11
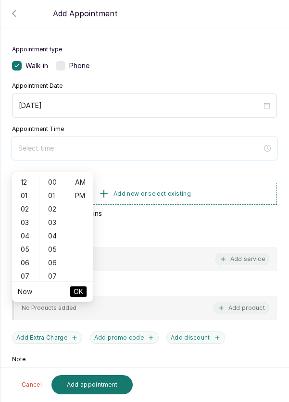
scroll to position [44, 0]
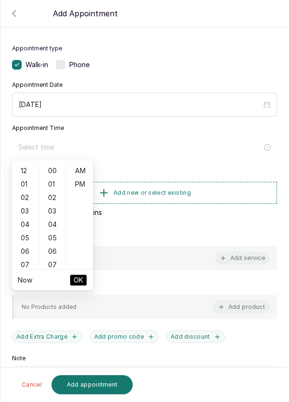
click at [21, 174] on div "12" at bounding box center [25, 170] width 23 height 13
click at [84, 190] on div "PM" at bounding box center [79, 184] width 23 height 13
type input "12:00 pm"
click at [83, 281] on span "OK" at bounding box center [78, 280] width 10 height 18
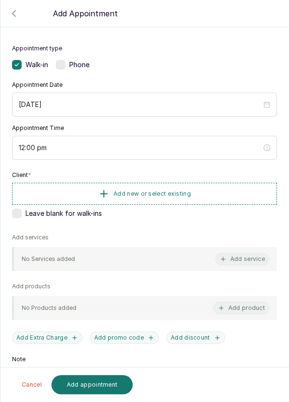
click at [206, 197] on button "Add new or select existing" at bounding box center [144, 194] width 265 height 22
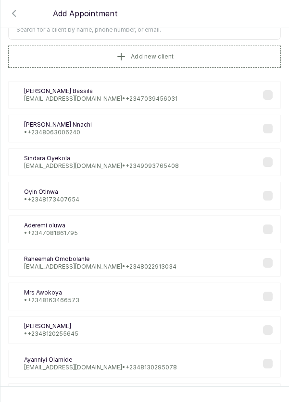
scroll to position [6, 0]
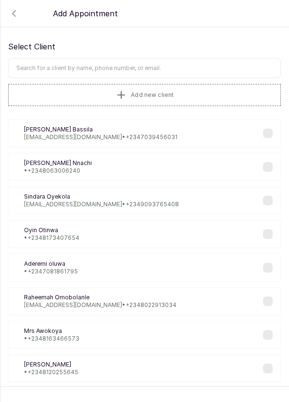
click at [199, 66] on input "text" at bounding box center [144, 68] width 272 height 20
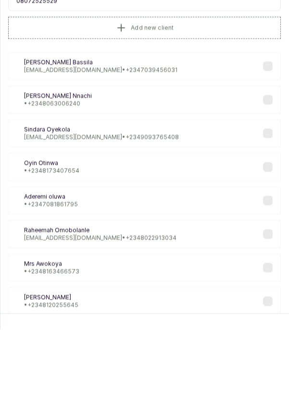
scroll to position [0, 0]
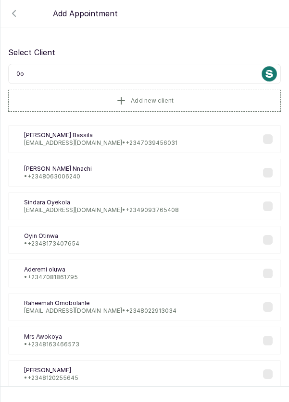
type input "0"
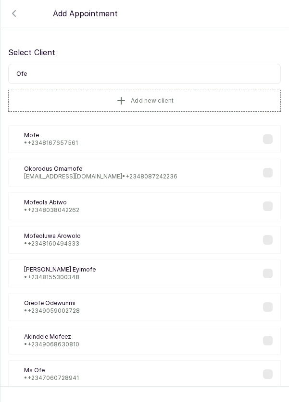
scroll to position [2, 0]
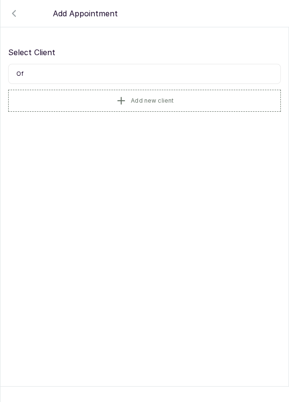
type input "O"
click at [209, 96] on button "Add new client" at bounding box center [144, 101] width 272 height 22
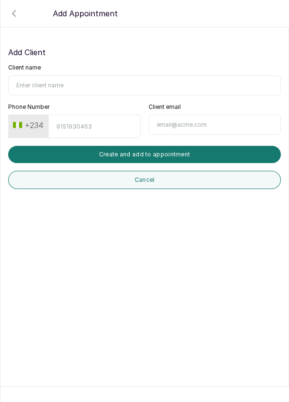
click at [127, 81] on input "Client name" at bounding box center [144, 85] width 272 height 20
type input "Ofuweu Fortune"
click at [112, 121] on input "Phone Number" at bounding box center [94, 127] width 92 height 24
type input "8072525529"
click at [198, 149] on button "Create and add to appointment" at bounding box center [144, 154] width 272 height 17
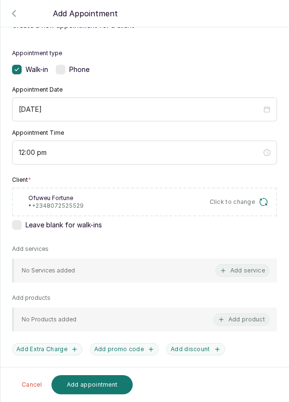
scroll to position [85, 0]
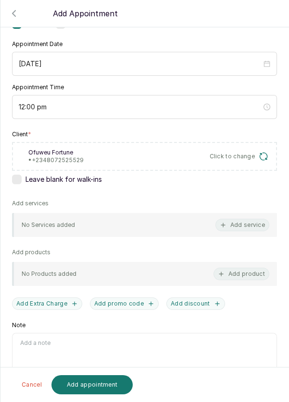
click at [248, 219] on button "Add service" at bounding box center [242, 225] width 54 height 12
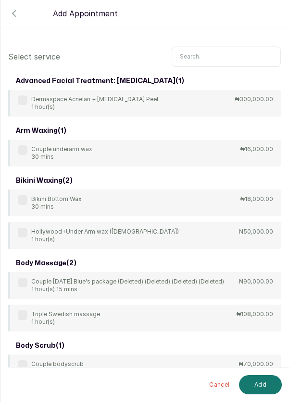
scroll to position [0, 0]
click at [209, 55] on input "text" at bounding box center [225, 57] width 109 height 20
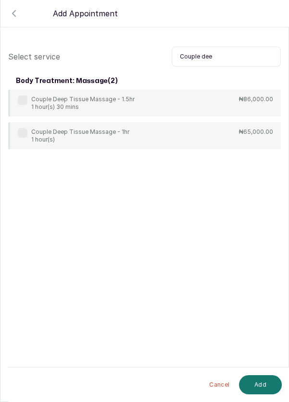
type input "Couple dee"
click at [26, 143] on div "Couple Deep Tissue Massage - 1hr 1 hour(s)" at bounding box center [73, 135] width 111 height 15
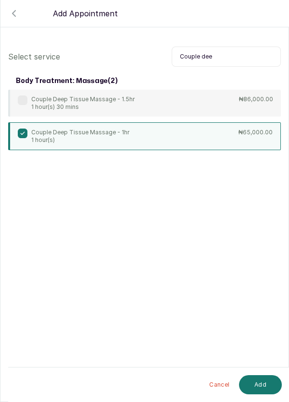
click at [265, 385] on button "Add" at bounding box center [260, 385] width 43 height 19
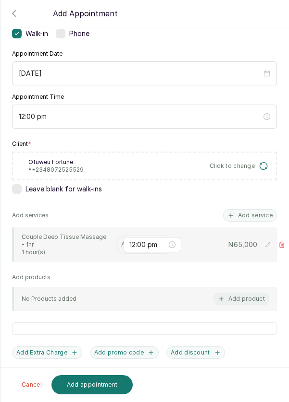
scroll to position [78, 0]
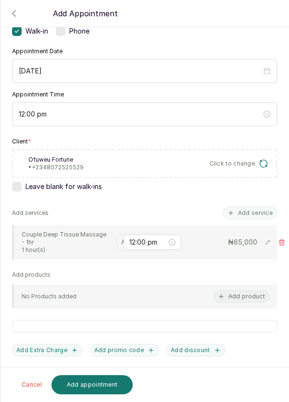
click at [121, 240] on input "text" at bounding box center [121, 242] width 1 height 7
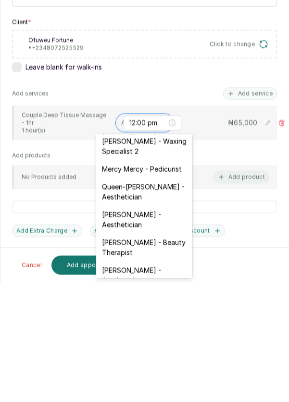
scroll to position [182, 0]
click at [158, 328] on div "[PERSON_NAME] - Aesthetician" at bounding box center [144, 339] width 96 height 28
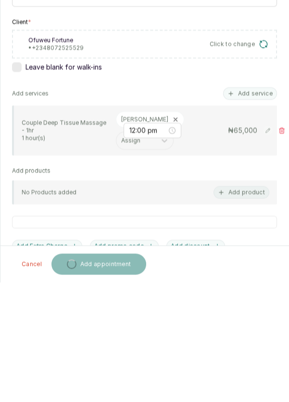
scroll to position [5, 0]
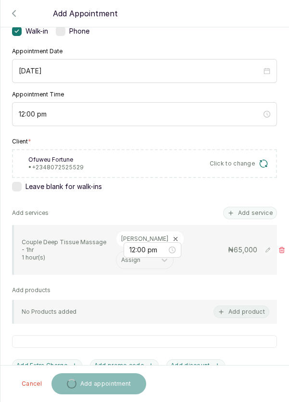
click at [254, 217] on button "Add service" at bounding box center [250, 213] width 54 height 12
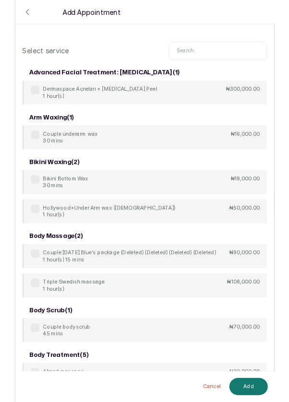
scroll to position [0, 0]
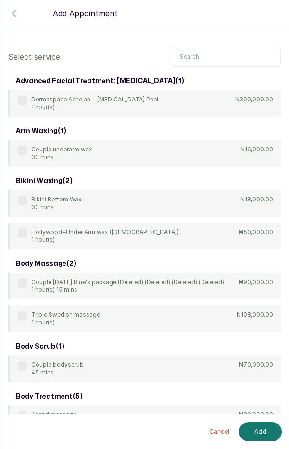
click at [219, 53] on input "text" at bounding box center [225, 57] width 109 height 20
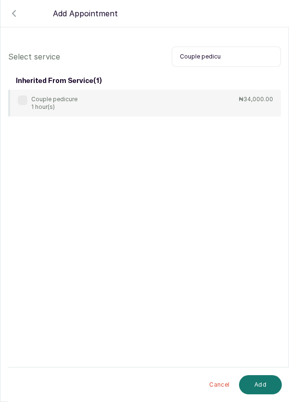
type input "Couple pedicu"
click at [23, 109] on div "Couple pedicure 1 hour(s)" at bounding box center [48, 103] width 60 height 15
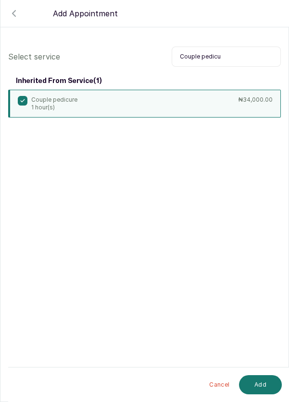
click at [266, 380] on button "Add" at bounding box center [260, 385] width 43 height 19
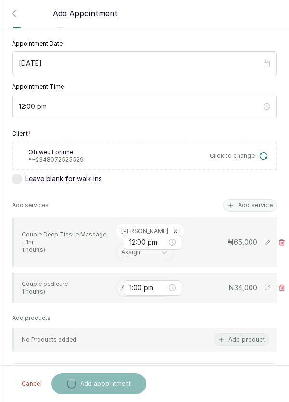
scroll to position [109, 0]
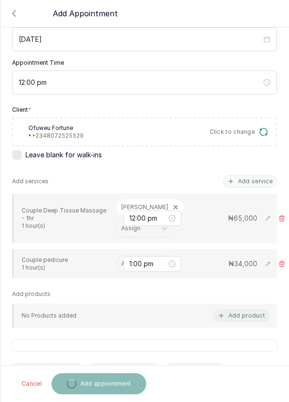
click at [121, 263] on input "text" at bounding box center [121, 264] width 1 height 7
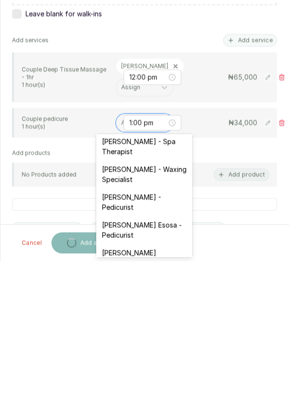
scroll to position [61, 0]
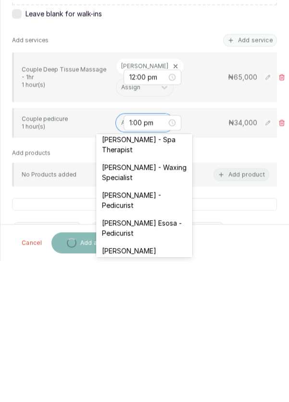
click at [156, 338] on div "[PERSON_NAME] - Pedicurist" at bounding box center [144, 342] width 96 height 28
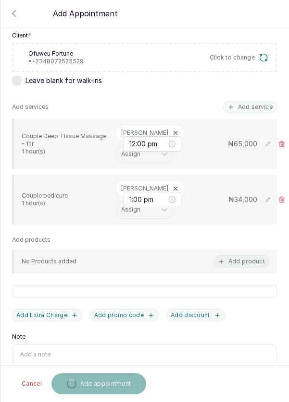
scroll to position [202, 0]
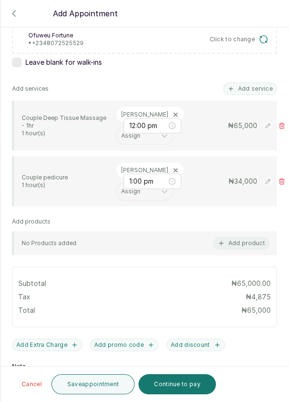
click at [101, 395] on button "Save appointment" at bounding box center [93, 385] width 84 height 20
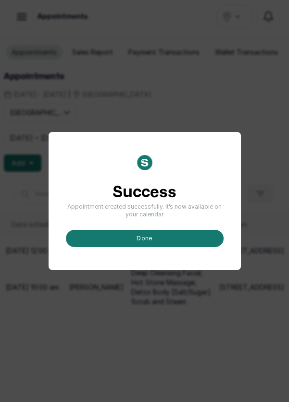
click at [168, 247] on button "done" at bounding box center [145, 238] width 158 height 17
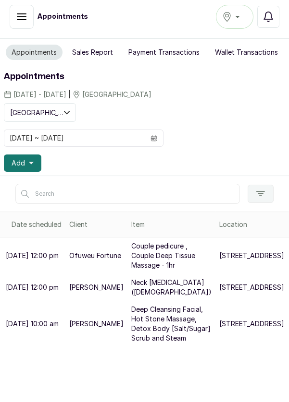
click at [29, 162] on icon "button" at bounding box center [31, 163] width 5 height 2
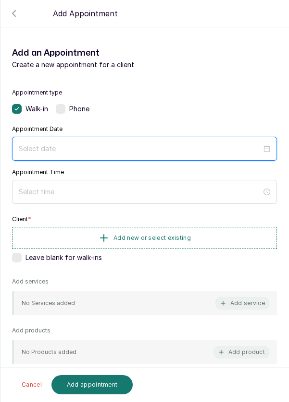
click at [109, 149] on input at bounding box center [140, 149] width 243 height 11
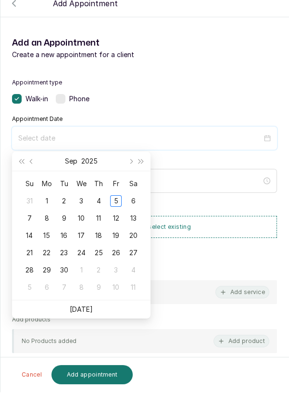
scroll to position [5, 0]
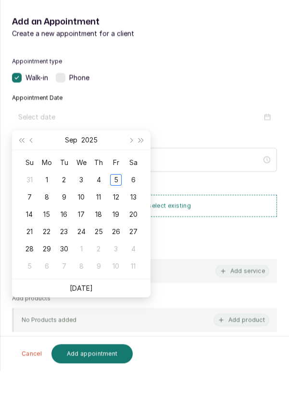
click at [134, 211] on div "6" at bounding box center [133, 212] width 12 height 12
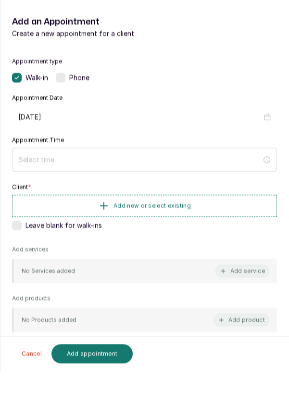
type input "[DATE]"
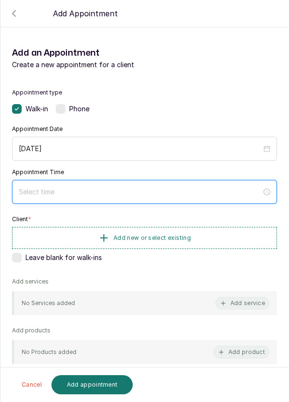
click at [73, 194] on input at bounding box center [140, 192] width 243 height 11
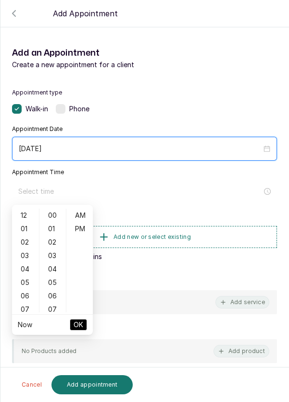
click at [223, 151] on input "[DATE]" at bounding box center [140, 149] width 243 height 11
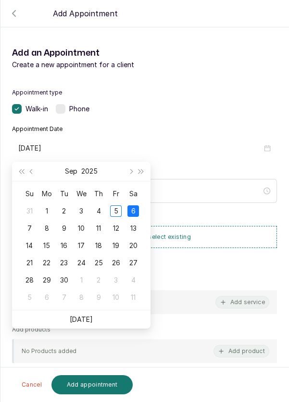
click at [235, 61] on div at bounding box center [144, 39] width 289 height 48
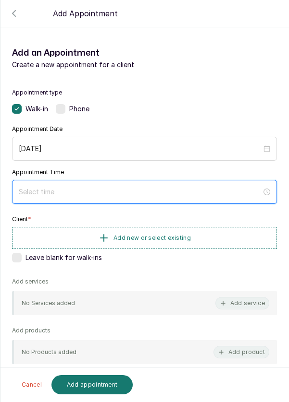
click at [79, 193] on input at bounding box center [140, 192] width 243 height 11
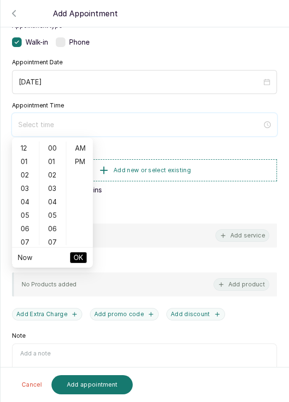
scroll to position [65, 0]
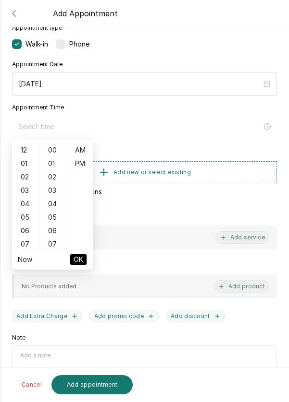
click at [25, 168] on div "01" at bounding box center [25, 163] width 23 height 13
click at [81, 170] on div "PM" at bounding box center [79, 163] width 23 height 13
type input "1:00 pm"
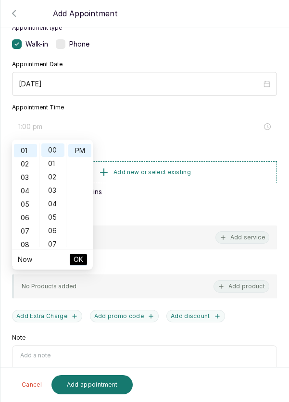
click at [82, 265] on span "OK" at bounding box center [78, 260] width 10 height 18
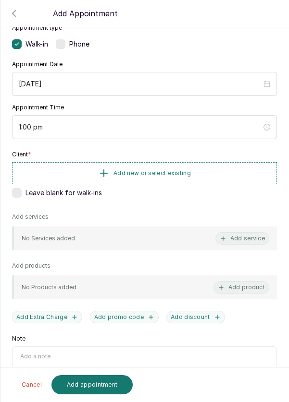
click at [209, 173] on button "Add new or select existing" at bounding box center [144, 173] width 265 height 22
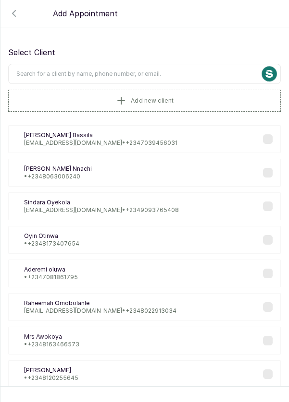
scroll to position [7, 0]
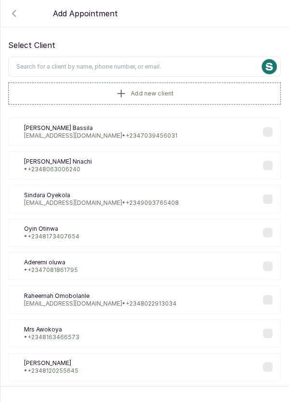
click at [185, 63] on input "text" at bounding box center [144, 67] width 272 height 20
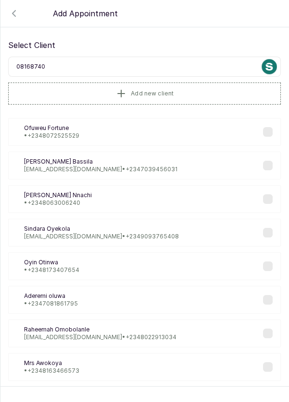
type input "081687403"
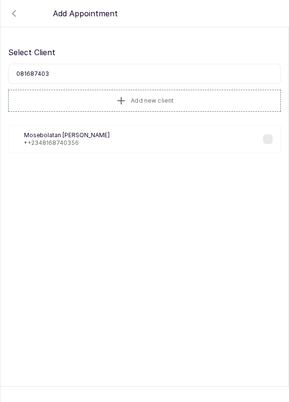
scroll to position [0, 0]
click at [68, 133] on p "Mosebolatan Idris" at bounding box center [66, 136] width 85 height 8
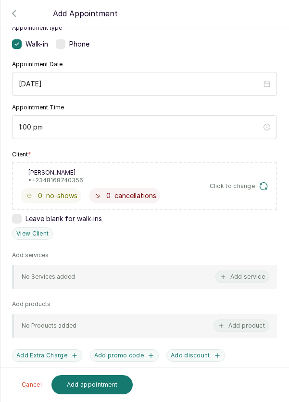
scroll to position [65, 0]
click at [248, 274] on button "Add service" at bounding box center [242, 276] width 54 height 12
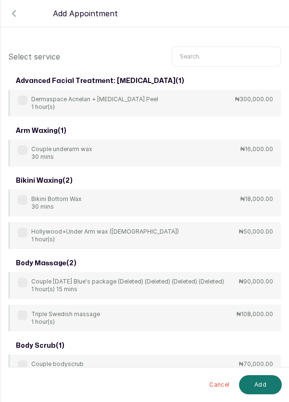
scroll to position [0, 0]
click at [209, 55] on input "text" at bounding box center [225, 57] width 109 height 20
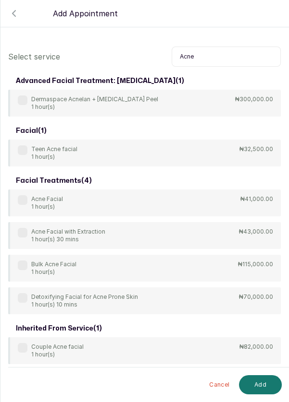
type input "Acne"
click at [23, 201] on label at bounding box center [23, 200] width 10 height 10
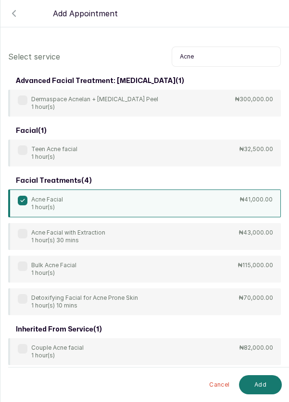
click at [259, 389] on button "Add" at bounding box center [260, 385] width 43 height 19
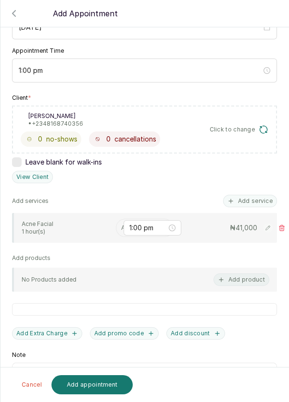
scroll to position [122, 0]
click at [121, 224] on input "text" at bounding box center [121, 227] width 1 height 7
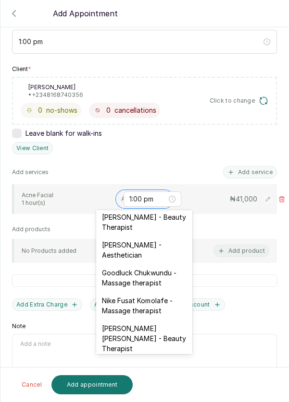
scroll to position [286, 0]
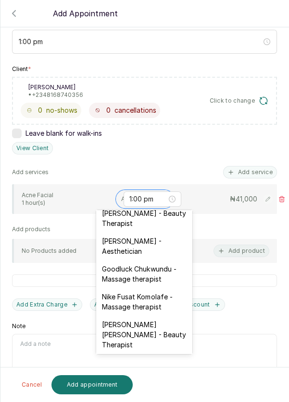
click at [161, 236] on div "[PERSON_NAME] - Aesthetician" at bounding box center [144, 246] width 96 height 28
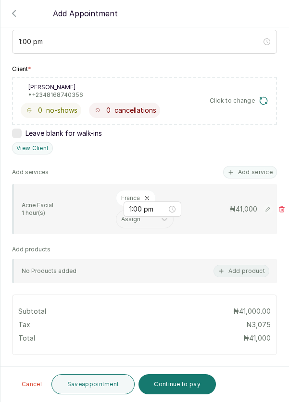
click at [86, 382] on button "Save appointment" at bounding box center [93, 385] width 84 height 20
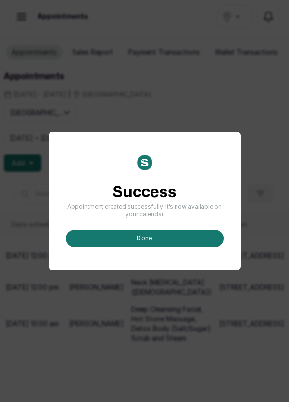
click at [164, 247] on button "done" at bounding box center [145, 238] width 158 height 17
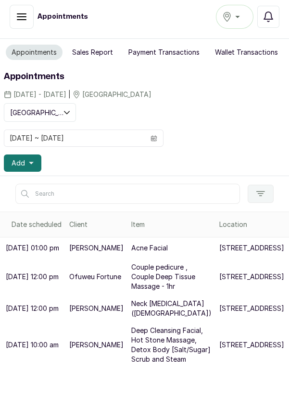
click at [37, 157] on button "Add" at bounding box center [22, 163] width 37 height 17
click at [32, 161] on icon "button" at bounding box center [31, 163] width 5 height 5
click at [30, 162] on icon "button" at bounding box center [31, 163] width 5 height 2
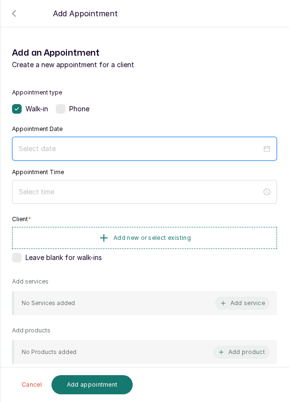
click at [82, 147] on input at bounding box center [140, 149] width 243 height 11
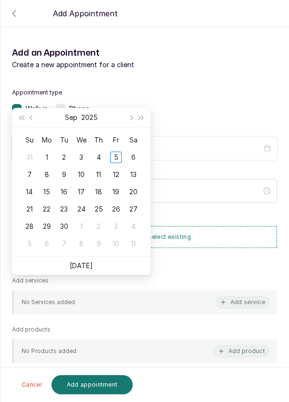
scroll to position [61, 0]
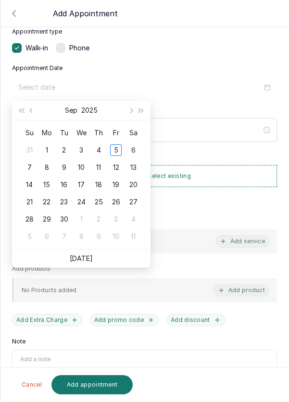
click at [136, 150] on div "6" at bounding box center [133, 151] width 12 height 12
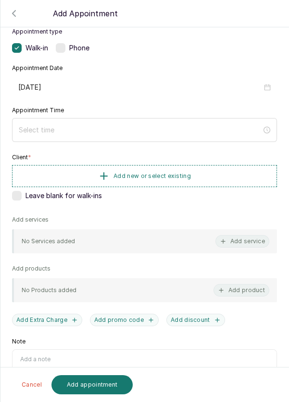
type input "[DATE]"
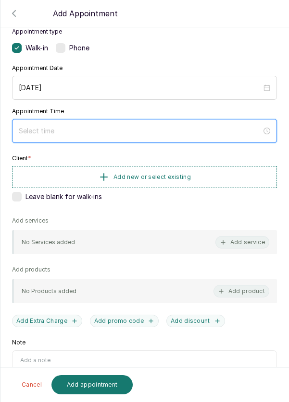
click at [108, 130] on input at bounding box center [140, 131] width 243 height 11
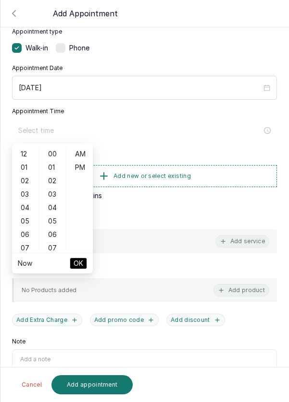
click at [23, 182] on div "02" at bounding box center [25, 180] width 23 height 13
click at [83, 165] on div "PM" at bounding box center [79, 167] width 23 height 13
type input "2:00 pm"
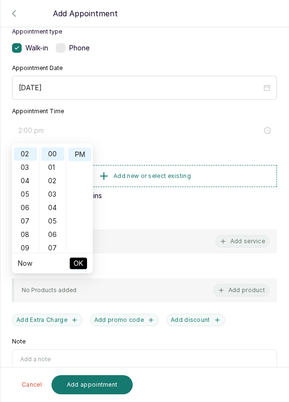
click at [83, 267] on span "OK" at bounding box center [78, 264] width 10 height 18
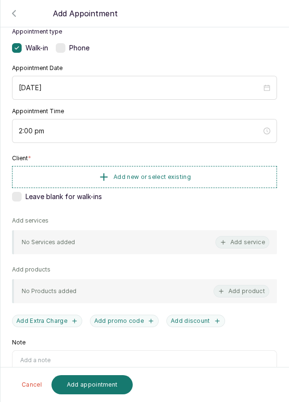
click at [233, 178] on button "Add new or select existing" at bounding box center [144, 177] width 265 height 22
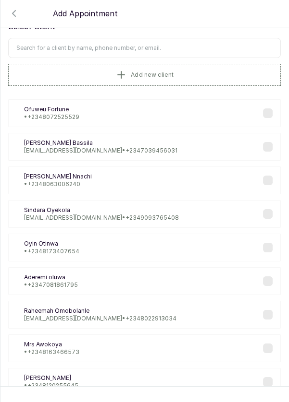
scroll to position [58, 0]
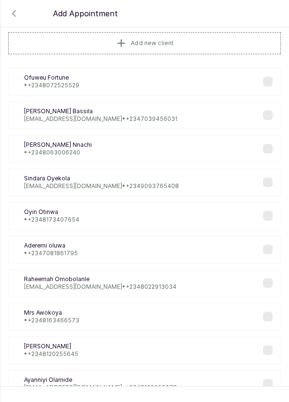
click at [18, 11] on icon "button" at bounding box center [14, 14] width 12 height 12
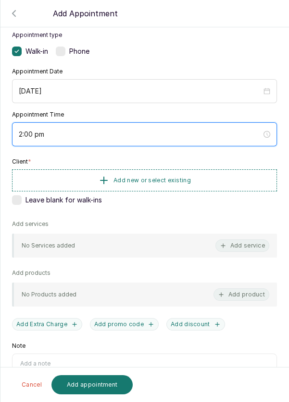
click at [22, 132] on input "2:00 pm" at bounding box center [140, 134] width 243 height 11
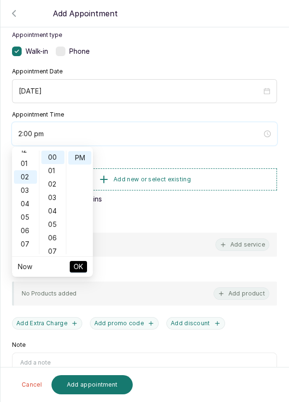
scroll to position [1, 0]
click at [24, 166] on div "01" at bounding box center [25, 169] width 23 height 13
type input "1:00 pm"
click at [83, 267] on button "OK" at bounding box center [78, 267] width 17 height 12
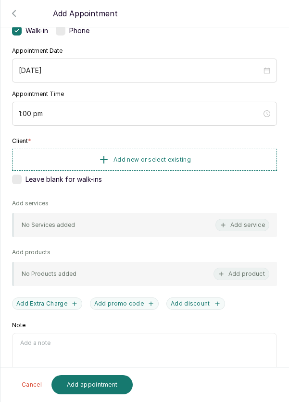
scroll to position [78, 0]
click at [218, 160] on button "Add new or select existing" at bounding box center [144, 160] width 265 height 22
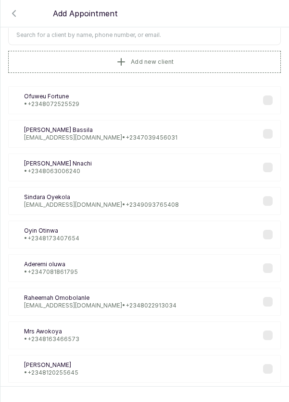
scroll to position [0, 0]
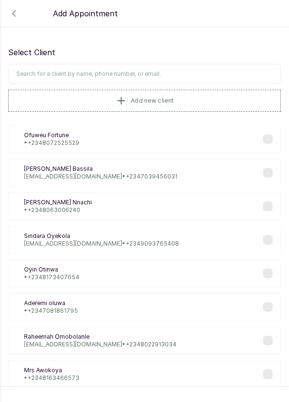
click at [198, 71] on input "text" at bounding box center [144, 74] width 272 height 20
type input "Afolayan"
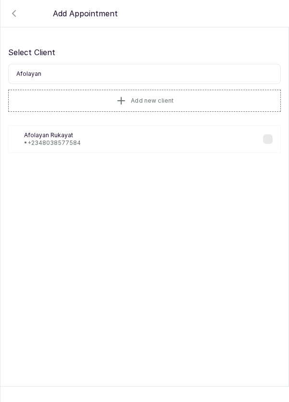
click at [88, 146] on div "AR Afolayan Rukayat • +234 8038577584" at bounding box center [144, 139] width 272 height 28
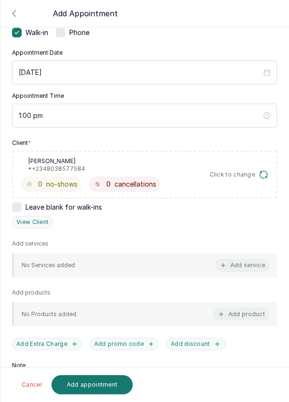
scroll to position [80, 0]
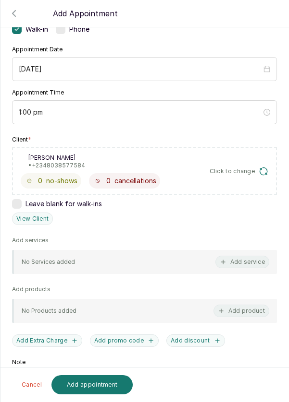
click at [246, 257] on button "Add service" at bounding box center [242, 262] width 54 height 12
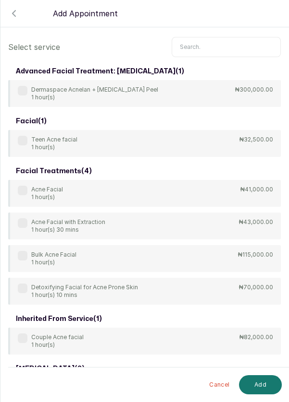
scroll to position [0, 0]
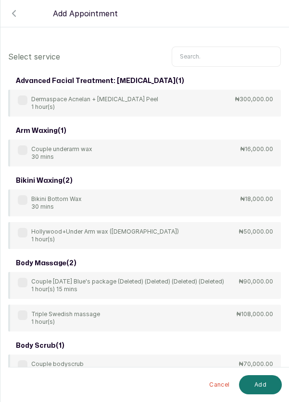
click at [208, 52] on input "text" at bounding box center [225, 57] width 109 height 20
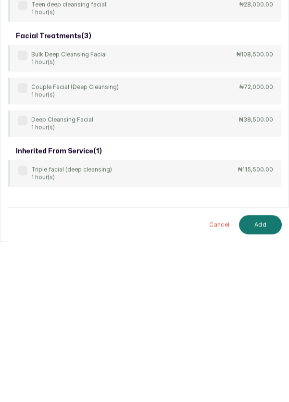
scroll to position [25, 0]
type input "Deep cleansing"
click at [25, 276] on label at bounding box center [23, 281] width 10 height 10
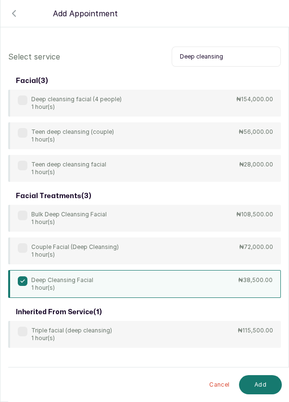
click at [257, 384] on button "Add" at bounding box center [260, 385] width 43 height 19
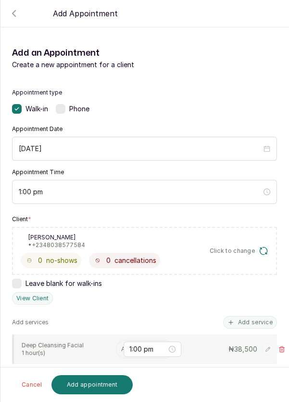
click at [121, 346] on input "text" at bounding box center [121, 349] width 1 height 7
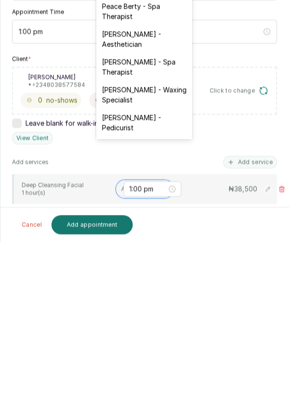
scroll to position [46, 0]
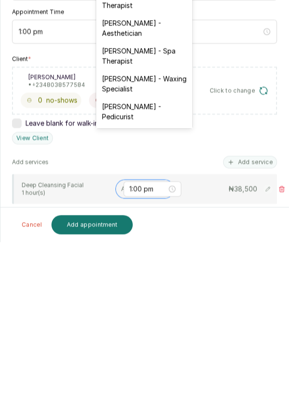
click at [163, 188] on div "[PERSON_NAME] - Aesthetician" at bounding box center [144, 188] width 96 height 28
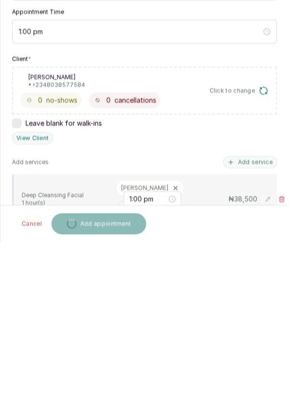
scroll to position [5, 0]
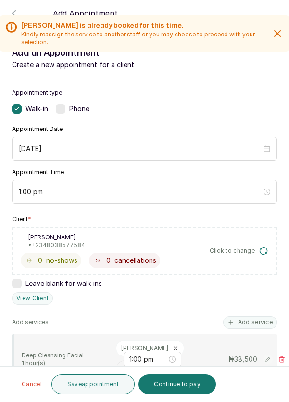
click at [100, 383] on button "Save appointment" at bounding box center [93, 385] width 84 height 20
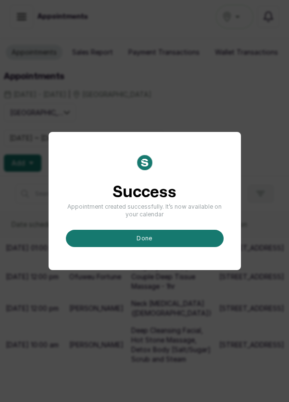
click at [172, 247] on button "done" at bounding box center [145, 238] width 158 height 17
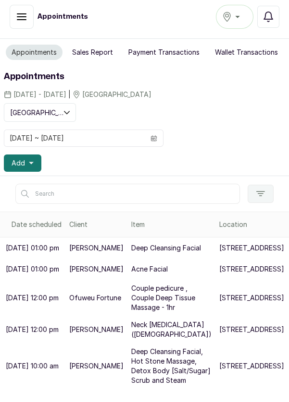
click at [34, 164] on button "Add" at bounding box center [22, 163] width 37 height 17
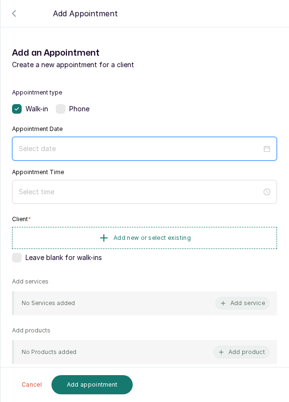
click at [90, 145] on input at bounding box center [140, 149] width 243 height 11
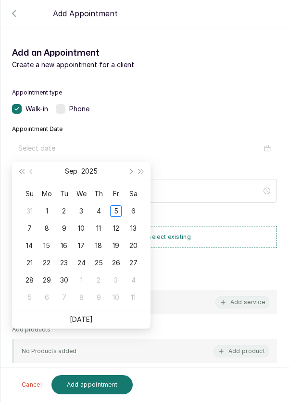
click at [133, 210] on div "6" at bounding box center [133, 212] width 12 height 12
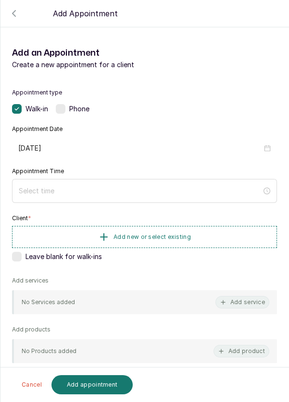
type input "[DATE]"
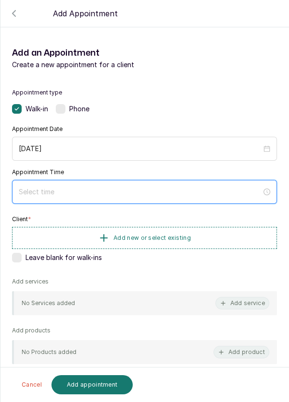
click at [111, 191] on input at bounding box center [140, 192] width 243 height 11
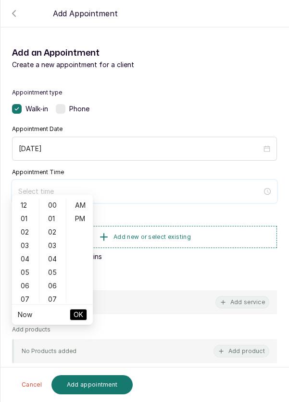
scroll to position [59, 0]
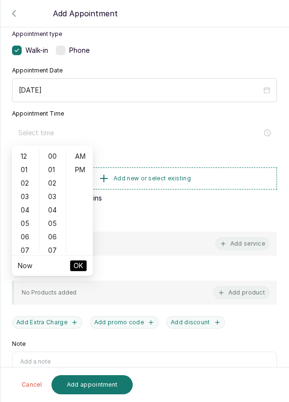
click at [24, 173] on div "01" at bounding box center [25, 169] width 23 height 13
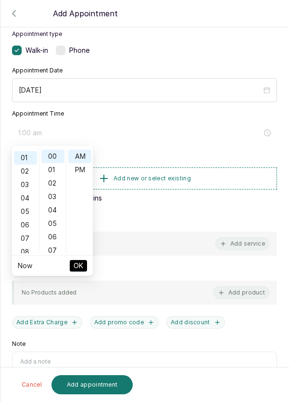
scroll to position [13, 0]
click at [83, 172] on div "PM" at bounding box center [79, 169] width 23 height 13
type input "1:00 pm"
click at [78, 278] on div "Add products No Products added Add product" at bounding box center [144, 285] width 265 height 37
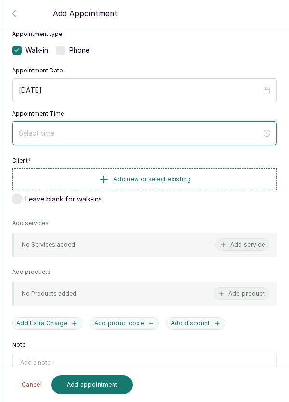
click at [126, 129] on input at bounding box center [140, 133] width 243 height 11
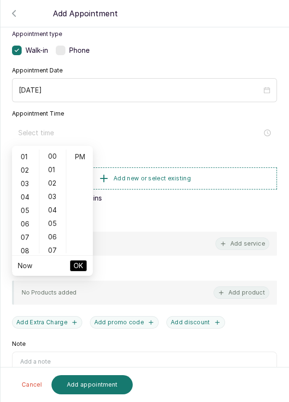
click at [17, 164] on div "02" at bounding box center [25, 170] width 23 height 13
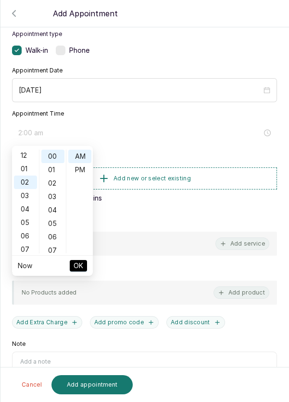
scroll to position [0, 0]
click at [24, 168] on div "01" at bounding box center [25, 169] width 23 height 13
click at [83, 169] on div "PM" at bounding box center [79, 169] width 23 height 13
type input "1:00 pm"
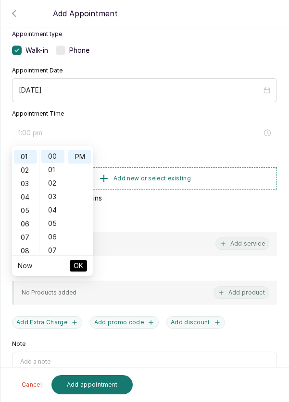
click at [79, 267] on span "OK" at bounding box center [78, 266] width 10 height 18
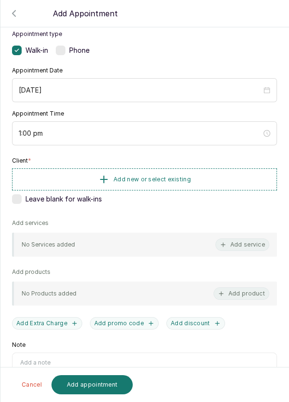
click at [200, 183] on button "Add new or select existing" at bounding box center [144, 180] width 265 height 22
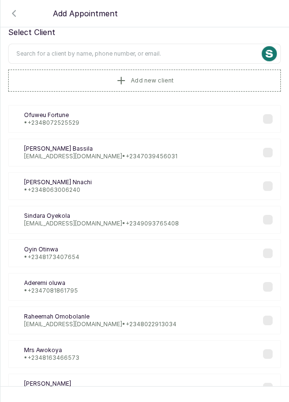
click at [202, 50] on input "text" at bounding box center [144, 54] width 272 height 20
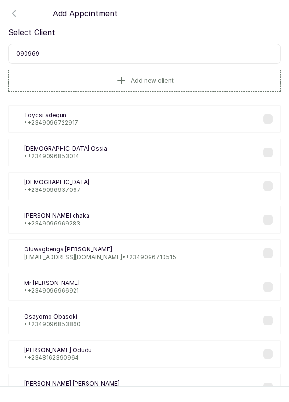
type input "0909696"
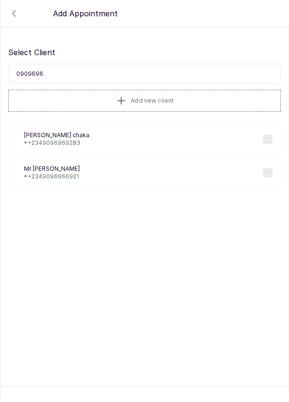
scroll to position [0, 0]
click at [94, 147] on div "Mc Mimi chaka • +234 9096969283" at bounding box center [144, 139] width 272 height 28
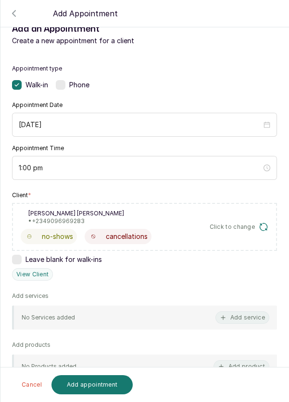
scroll to position [45, 0]
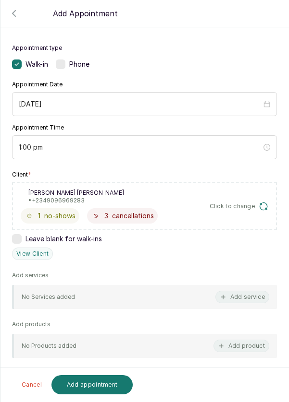
click at [254, 300] on button "Add service" at bounding box center [242, 297] width 54 height 12
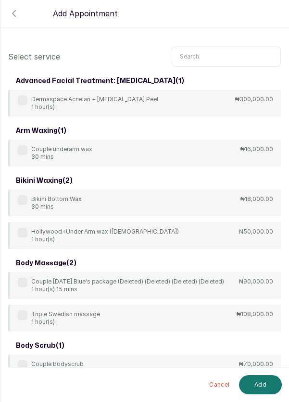
scroll to position [0, 0]
click at [219, 64] on input "text" at bounding box center [225, 57] width 109 height 20
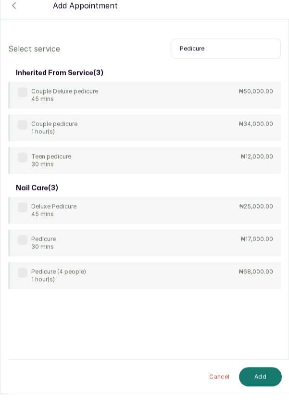
scroll to position [5, 0]
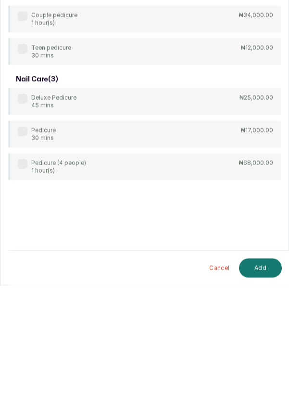
type input "Pedicure"
click at [31, 241] on div "Pedicure 30 mins ₦17,000.00" at bounding box center [144, 251] width 272 height 27
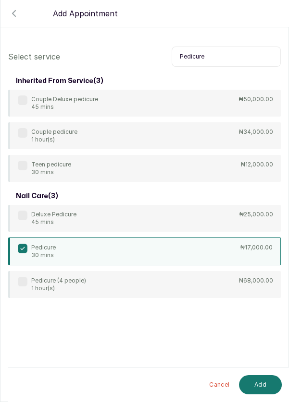
click at [263, 381] on button "Add" at bounding box center [260, 385] width 43 height 19
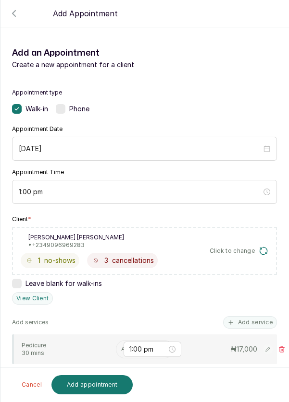
click at [121, 347] on input "text" at bounding box center [121, 349] width 1 height 7
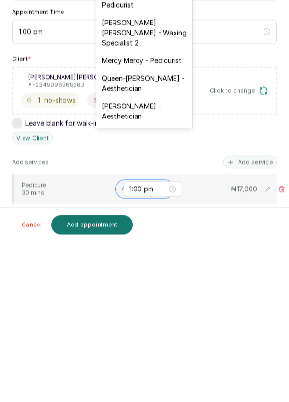
scroll to position [396, 0]
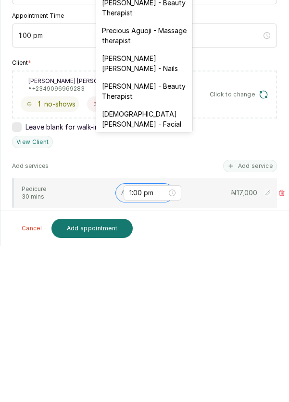
click at [149, 206] on div "[PERSON_NAME] [PERSON_NAME] - Nails" at bounding box center [144, 220] width 96 height 28
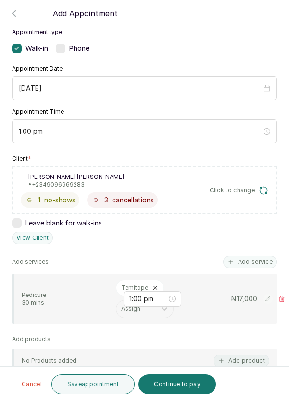
scroll to position [63, 0]
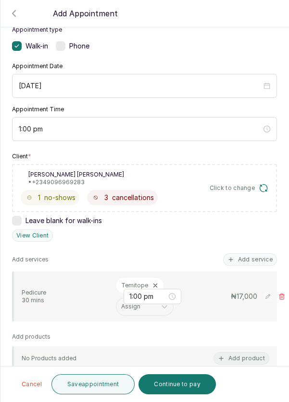
click at [258, 254] on button "Add service" at bounding box center [250, 260] width 54 height 12
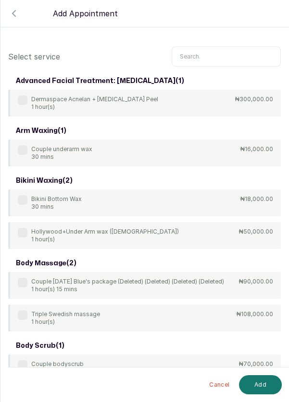
scroll to position [0, 0]
click at [215, 54] on input "text" at bounding box center [225, 57] width 109 height 20
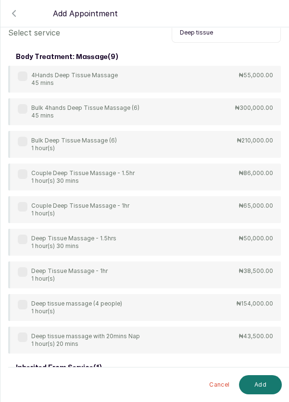
scroll to position [25, 0]
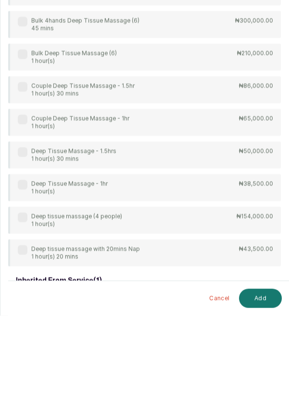
type input "Deep tissue"
click at [26, 270] on label at bounding box center [23, 272] width 10 height 10
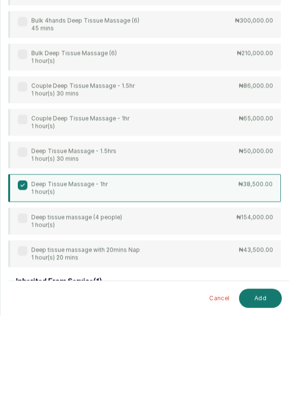
scroll to position [5, 0]
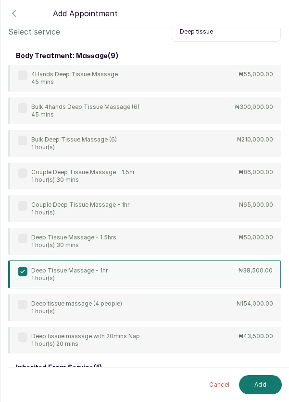
click at [257, 387] on button "Add" at bounding box center [260, 385] width 43 height 19
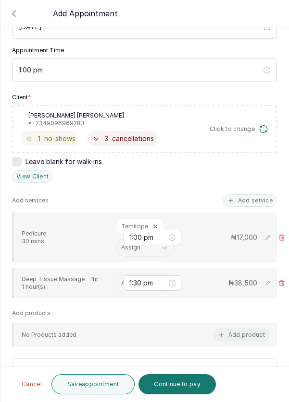
scroll to position [124, 0]
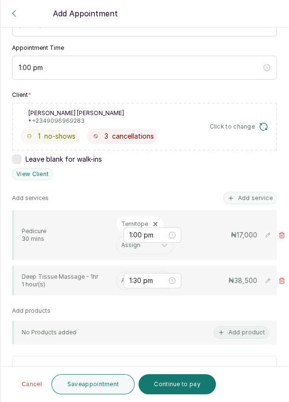
click at [121, 278] on input "text" at bounding box center [121, 281] width 1 height 7
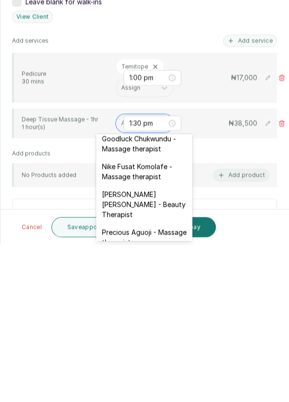
scroll to position [346, 0]
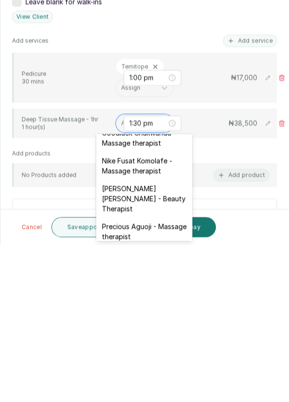
click at [154, 311] on div "Nike Fusat Komolafe - Massage therapist" at bounding box center [144, 323] width 96 height 28
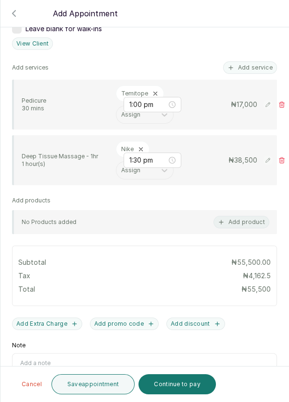
scroll to position [256, 0]
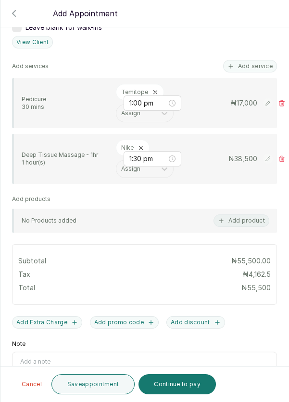
click at [104, 385] on button "Save appointment" at bounding box center [93, 385] width 84 height 20
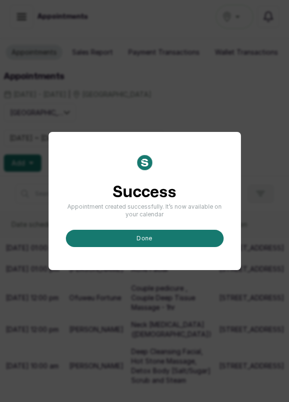
click at [173, 247] on button "done" at bounding box center [145, 238] width 158 height 17
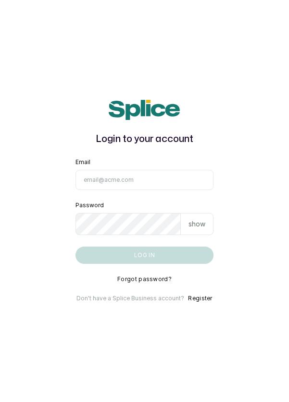
scroll to position [46, 0]
click at [136, 170] on input "Email" at bounding box center [144, 180] width 138 height 20
type input "info@dermaspaceng.com"
click at [75, 247] on button "Log in" at bounding box center [144, 255] width 138 height 17
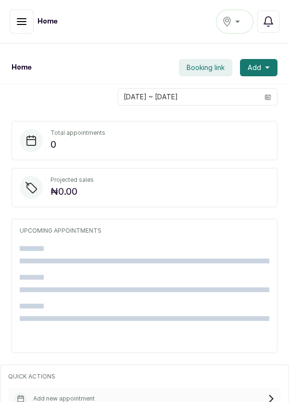
click at [12, 23] on button "button" at bounding box center [22, 22] width 24 height 24
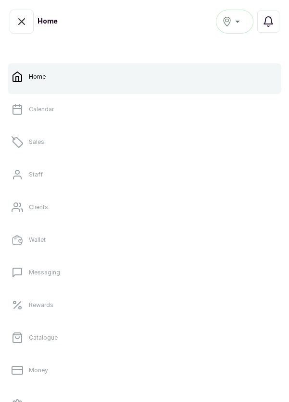
click at [51, 145] on link "Sales" at bounding box center [144, 142] width 273 height 27
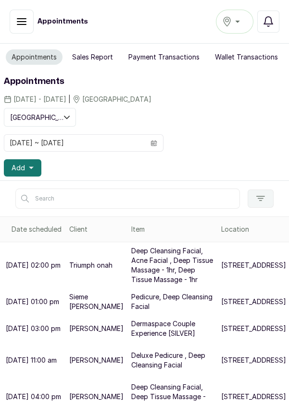
click at [158, 144] on span at bounding box center [154, 143] width 18 height 16
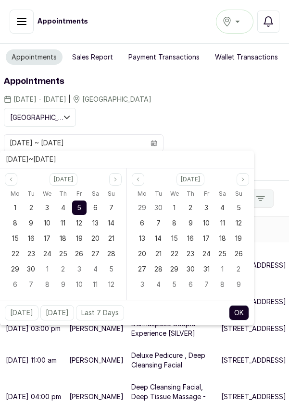
click at [97, 207] on span "6" at bounding box center [95, 208] width 4 height 8
click at [98, 204] on div "6" at bounding box center [95, 208] width 14 height 14
click at [245, 319] on button "OK" at bounding box center [239, 312] width 20 height 15
type input "[DATE] ~ [DATE]"
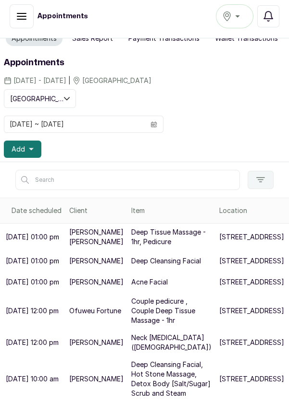
scroll to position [55, 0]
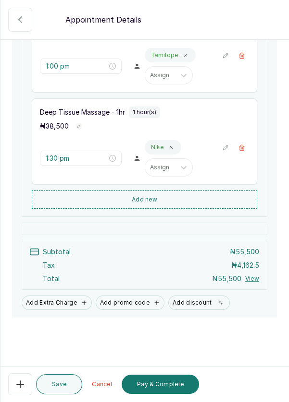
scroll to position [5, 0]
click at [197, 204] on button "Add new" at bounding box center [144, 200] width 225 height 18
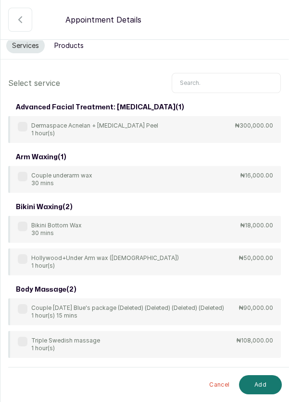
scroll to position [0, 0]
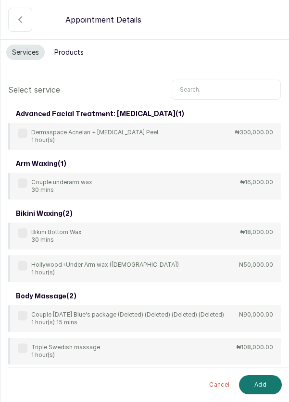
click at [208, 86] on input "text" at bounding box center [225, 90] width 109 height 20
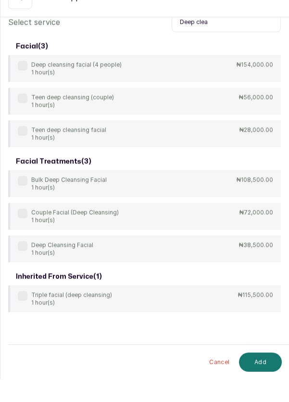
scroll to position [5, 0]
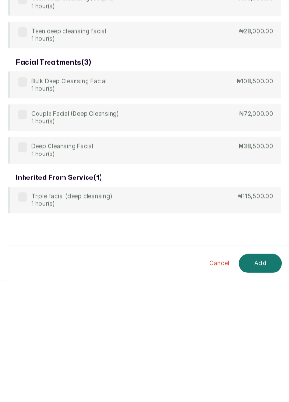
type input "Deep clea"
click at [26, 267] on label at bounding box center [23, 269] width 10 height 10
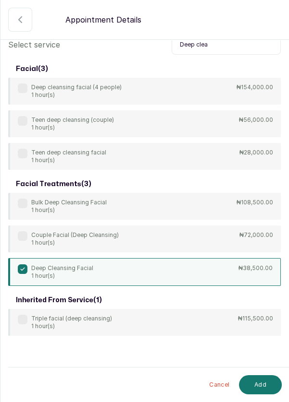
click at [263, 387] on button "Add" at bounding box center [260, 385] width 43 height 19
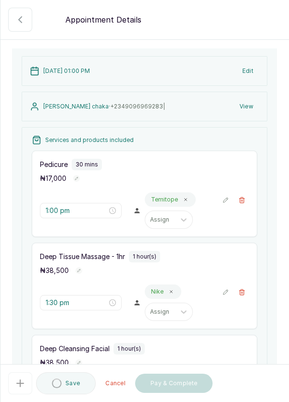
type input "2:30 pm"
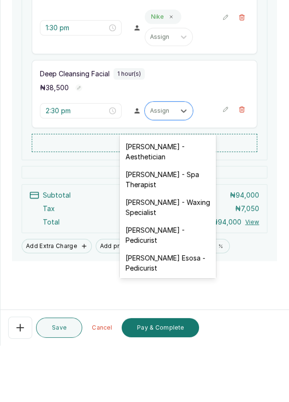
click at [197, 200] on div "[PERSON_NAME] - Aesthetician" at bounding box center [168, 208] width 96 height 28
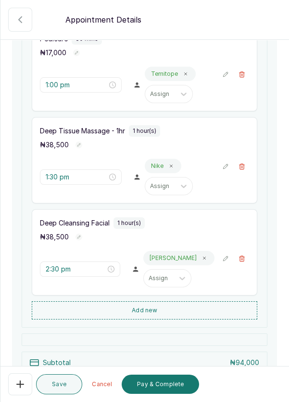
scroll to position [281, 0]
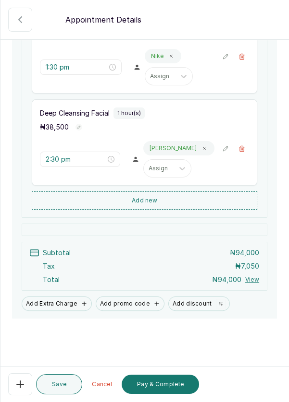
click at [63, 389] on button "Save" at bounding box center [59, 385] width 46 height 20
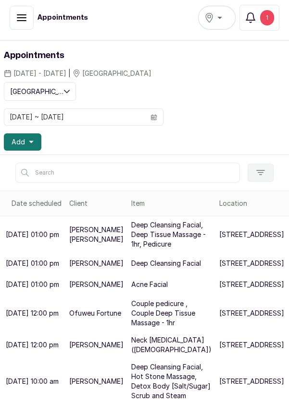
scroll to position [0, 0]
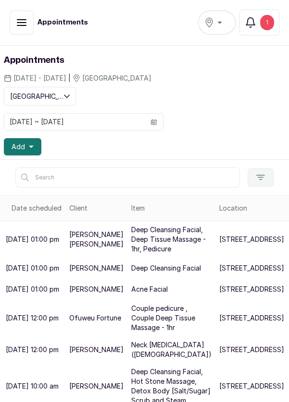
click at [267, 20] on div "1" at bounding box center [267, 22] width 14 height 15
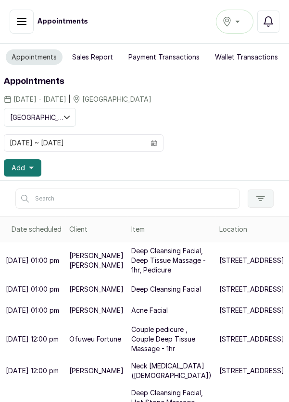
click at [38, 171] on button "Add" at bounding box center [22, 167] width 37 height 17
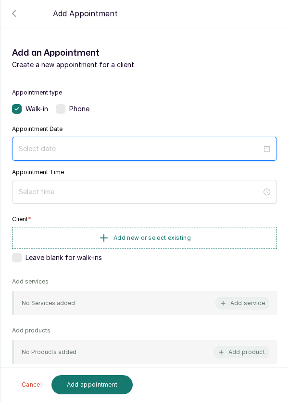
click at [116, 145] on input at bounding box center [140, 149] width 243 height 11
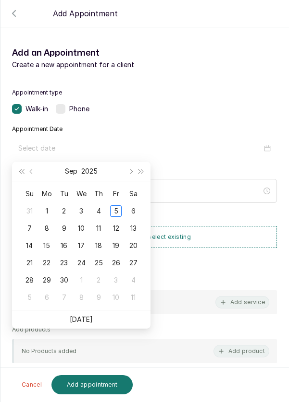
click at [140, 209] on td "6" at bounding box center [132, 211] width 17 height 17
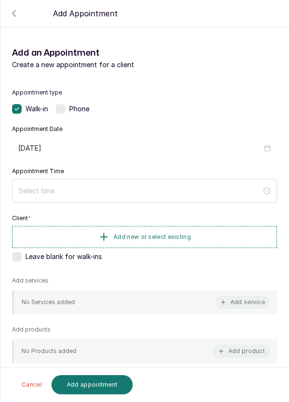
type input "[DATE]"
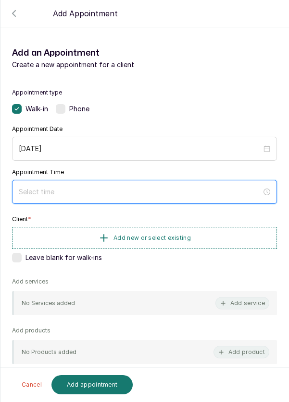
click at [91, 191] on input at bounding box center [140, 192] width 243 height 11
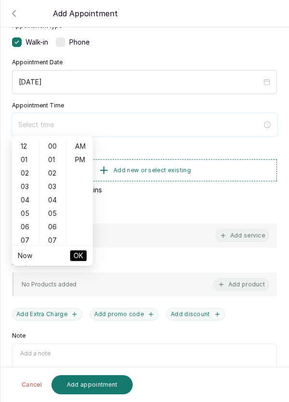
scroll to position [68, 0]
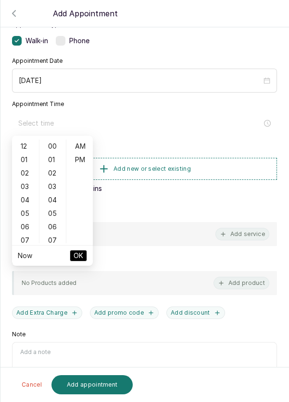
click at [25, 188] on div "03" at bounding box center [25, 186] width 23 height 13
click at [83, 161] on div "PM" at bounding box center [79, 159] width 23 height 13
type input "3:00 pm"
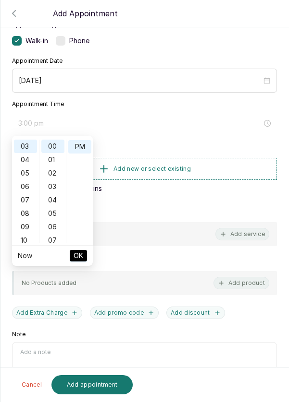
click at [86, 262] on li "OK" at bounding box center [78, 256] width 17 height 20
click at [84, 260] on button "OK" at bounding box center [78, 256] width 17 height 12
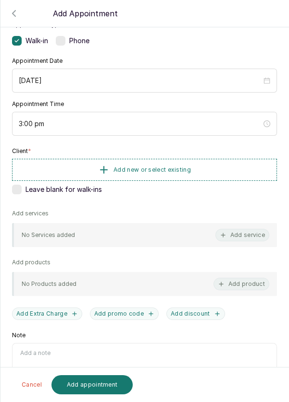
click at [228, 169] on button "Add new or select existing" at bounding box center [144, 170] width 265 height 22
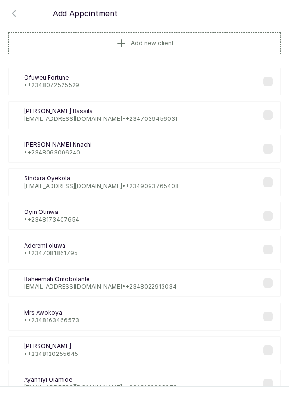
scroll to position [0, 0]
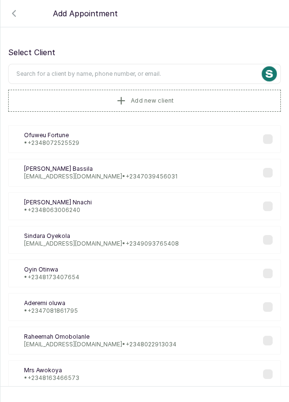
click at [178, 71] on input "text" at bounding box center [144, 74] width 272 height 20
type input "Lolade"
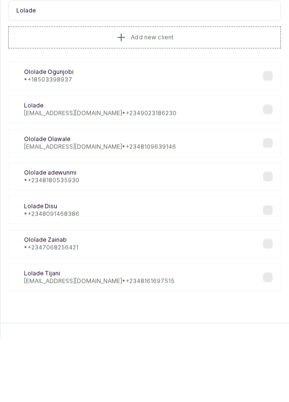
click at [97, 280] on div "LD Lolade Disu • +234 8091468386" at bounding box center [144, 274] width 272 height 28
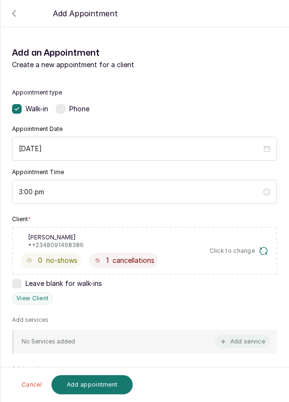
click at [259, 341] on button "Add service" at bounding box center [242, 342] width 54 height 12
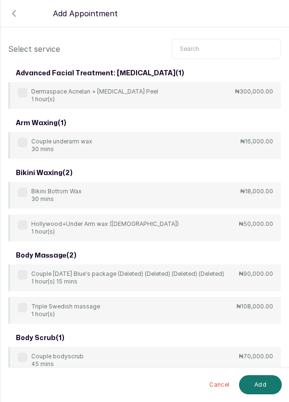
scroll to position [11, 0]
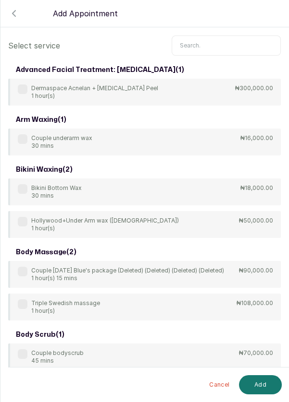
click at [213, 45] on input "text" at bounding box center [225, 46] width 109 height 20
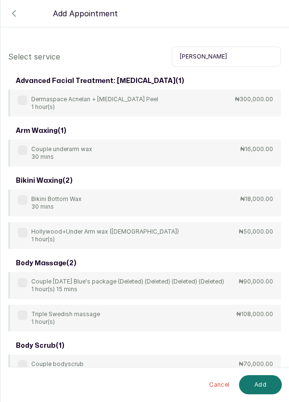
scroll to position [12, 0]
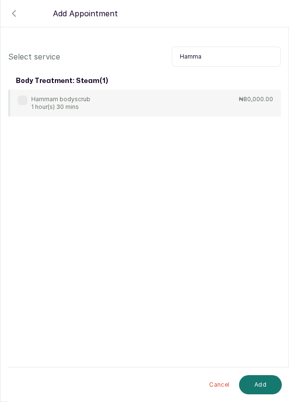
type input "Hamma"
click at [26, 96] on label at bounding box center [23, 101] width 10 height 10
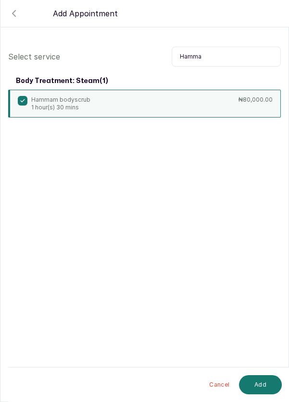
click at [265, 391] on button "Add" at bounding box center [260, 385] width 43 height 19
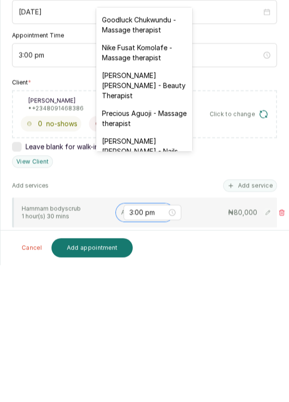
scroll to position [334, 0]
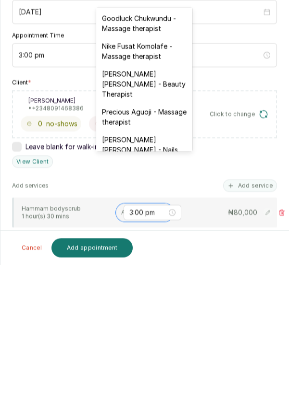
click at [161, 179] on div "Nike Fusat Komolafe - Massage therapist" at bounding box center [144, 188] width 96 height 28
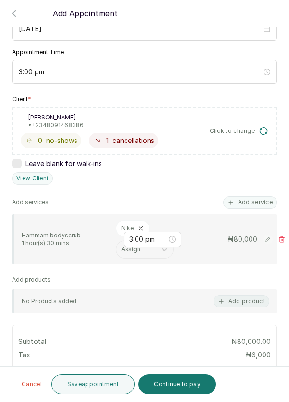
scroll to position [124, 0]
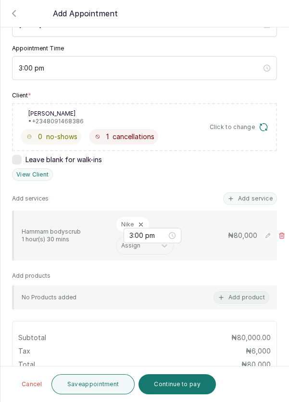
click at [256, 193] on button "Add service" at bounding box center [250, 199] width 54 height 12
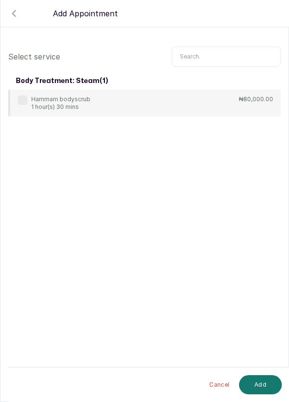
scroll to position [0, 0]
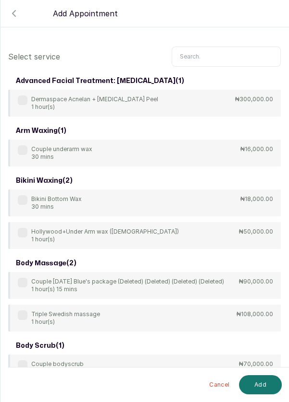
click at [225, 47] on input "text" at bounding box center [225, 57] width 109 height 20
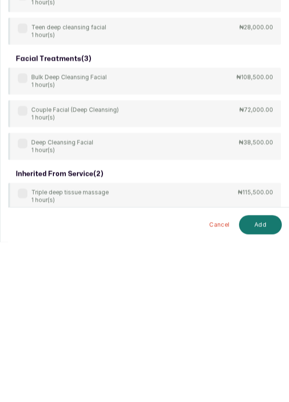
scroll to position [8, 0]
type input "Deep"
click at [26, 299] on label at bounding box center [23, 304] width 10 height 10
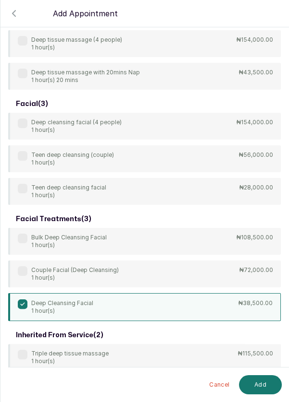
click at [257, 393] on button "Add" at bounding box center [260, 385] width 43 height 19
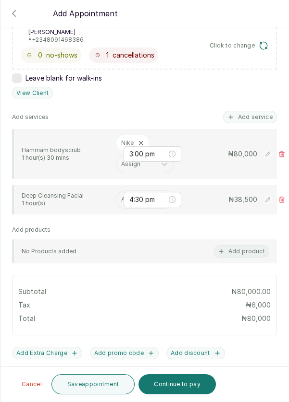
scroll to position [217, 0]
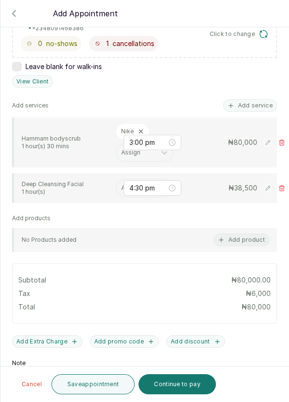
click at [121, 185] on input "text" at bounding box center [121, 188] width 1 height 7
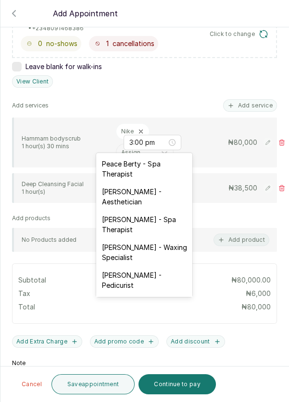
click at [161, 194] on div "[PERSON_NAME] - Aesthetician" at bounding box center [144, 197] width 96 height 28
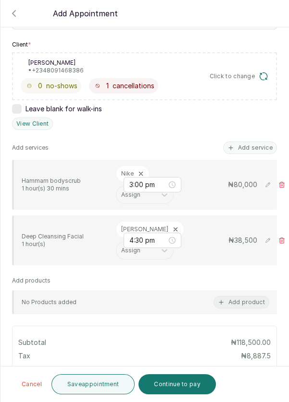
scroll to position [140, 0]
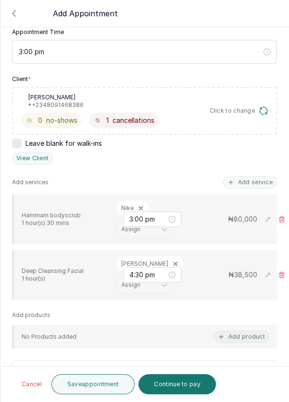
click at [255, 176] on button "Add service" at bounding box center [250, 182] width 54 height 12
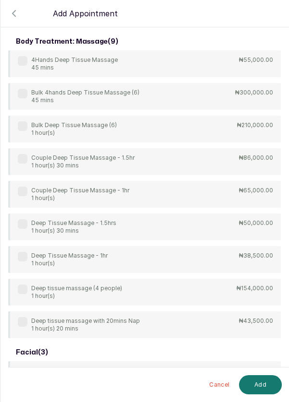
scroll to position [38, 0]
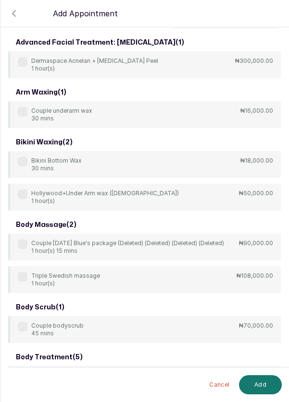
click at [218, 28] on input "text" at bounding box center [225, 18] width 109 height 20
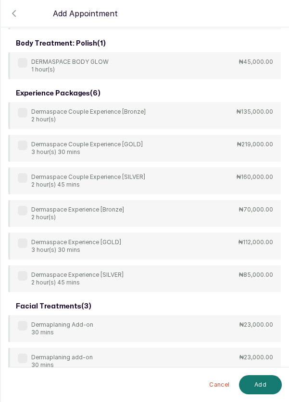
scroll to position [92, 0]
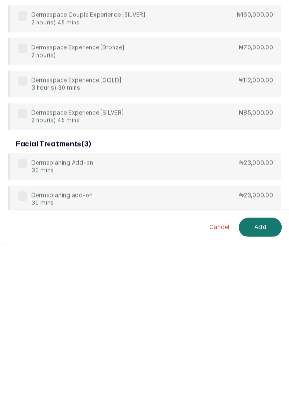
type input "Derma"
click at [25, 316] on div "advanced facial treatment: chemical peel ( 1 ) Dermaspace Acnelan + Depigmentat…" at bounding box center [144, 191] width 272 height 423
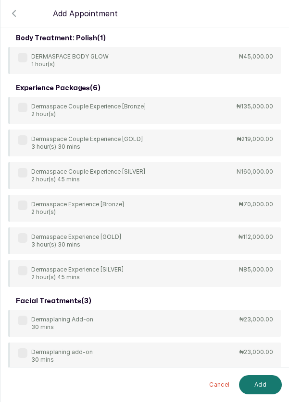
scroll to position [93, 0]
click at [24, 316] on label at bounding box center [23, 321] width 10 height 10
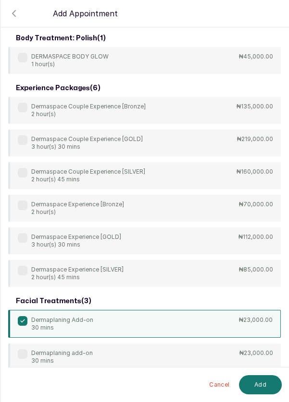
click at [263, 388] on button "Add" at bounding box center [260, 385] width 43 height 19
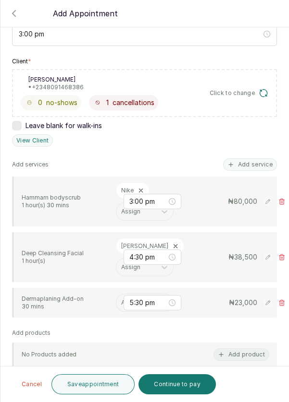
scroll to position [162, 0]
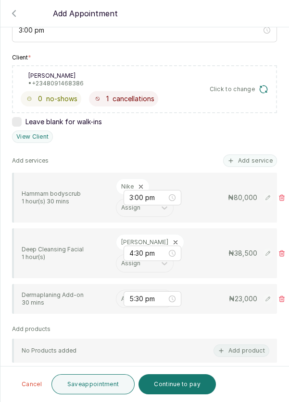
click at [121, 296] on input "text" at bounding box center [121, 299] width 1 height 7
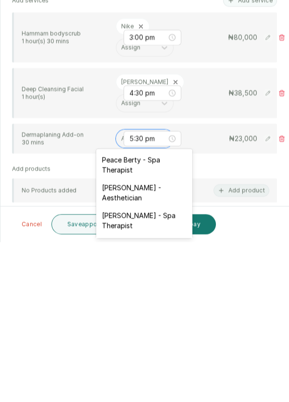
scroll to position [15, 0]
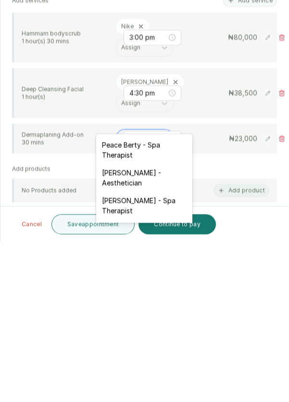
click at [163, 330] on div "[PERSON_NAME] - Aesthetician" at bounding box center [144, 338] width 96 height 28
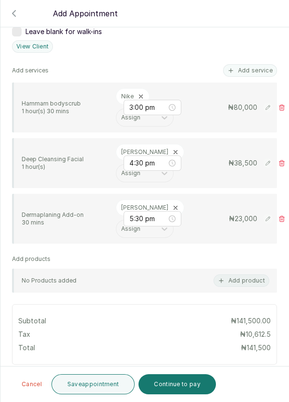
scroll to position [264, 0]
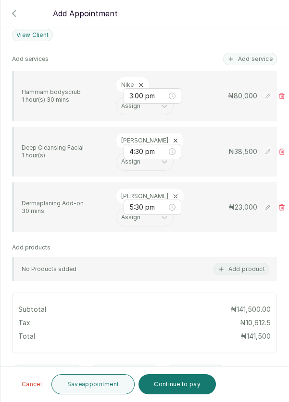
click at [97, 385] on button "Save appointment" at bounding box center [93, 385] width 84 height 20
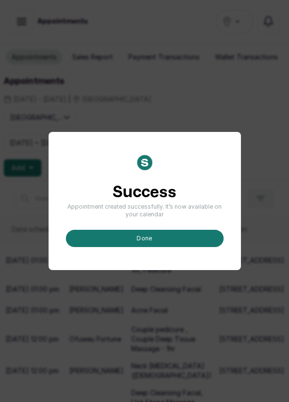
click at [174, 247] on button "done" at bounding box center [145, 238] width 158 height 17
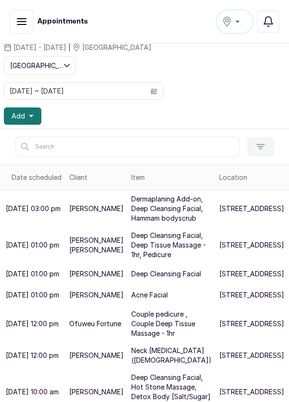
scroll to position [0, 0]
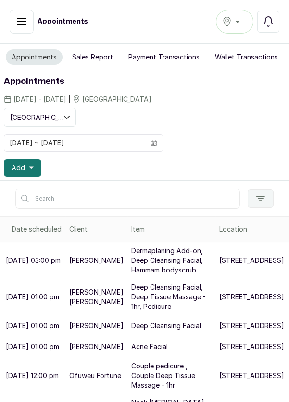
click at [30, 166] on icon "button" at bounding box center [31, 168] width 5 height 5
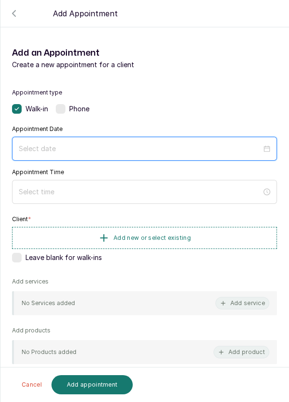
click at [65, 145] on input at bounding box center [140, 149] width 243 height 11
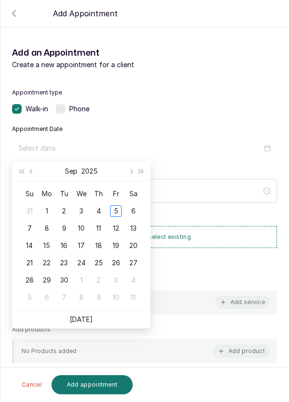
click at [132, 208] on div "6" at bounding box center [133, 212] width 12 height 12
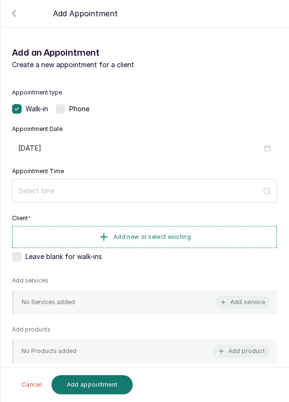
type input "[DATE]"
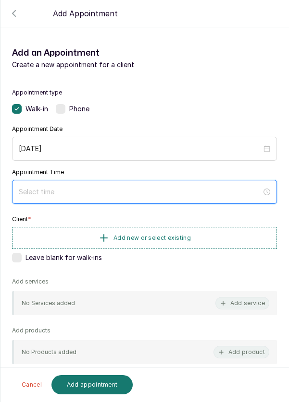
click at [134, 188] on input at bounding box center [140, 192] width 243 height 11
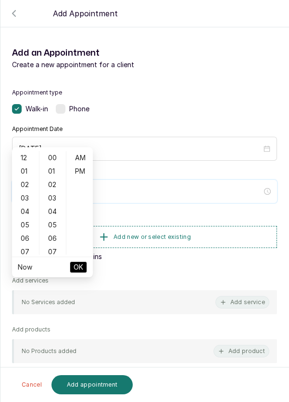
scroll to position [66, 0]
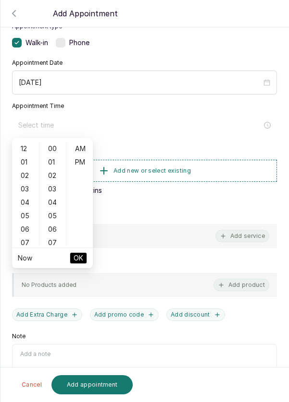
click at [26, 204] on div "04" at bounding box center [25, 202] width 23 height 13
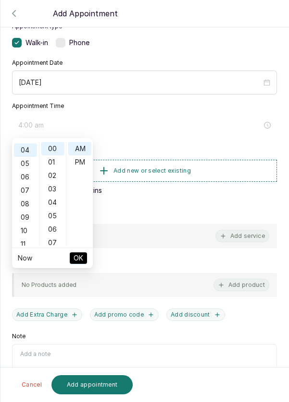
scroll to position [53, 0]
click at [87, 165] on div "PM" at bounding box center [79, 162] width 23 height 13
type input "4:00 pm"
click at [85, 259] on button "OK" at bounding box center [78, 259] width 17 height 12
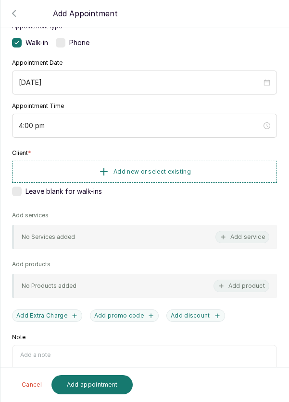
click at [211, 169] on button "Add new or select existing" at bounding box center [144, 172] width 265 height 22
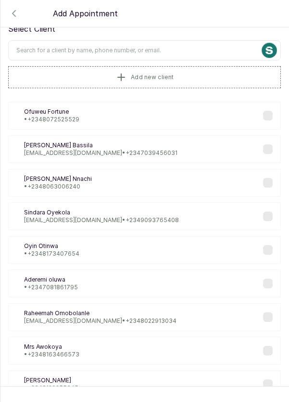
scroll to position [0, 0]
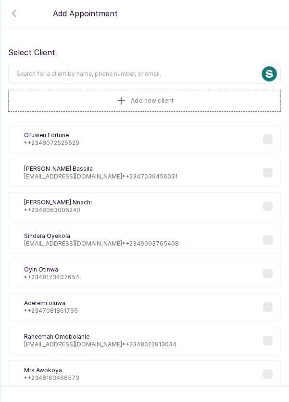
click at [180, 72] on input "text" at bounding box center [144, 74] width 272 height 20
type input "09093830033"
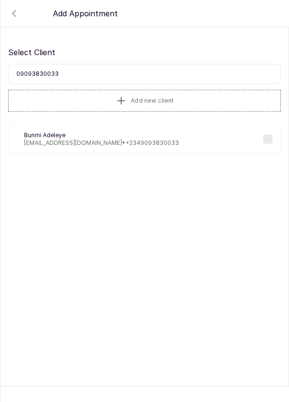
click at [171, 135] on div "BA Bunmi Adeleye badeleye@icloud.com • +234 9093830033" at bounding box center [144, 139] width 272 height 28
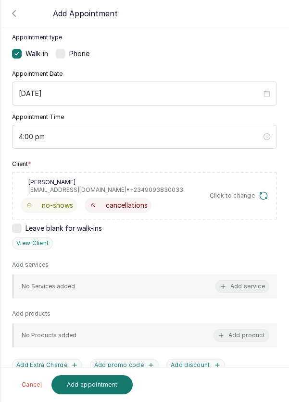
scroll to position [58, 0]
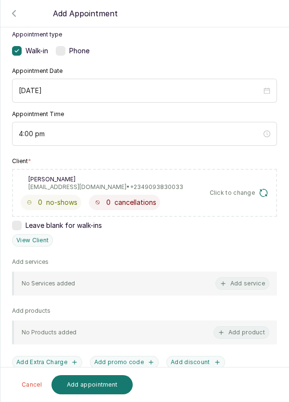
click at [242, 283] on button "Add service" at bounding box center [242, 284] width 54 height 12
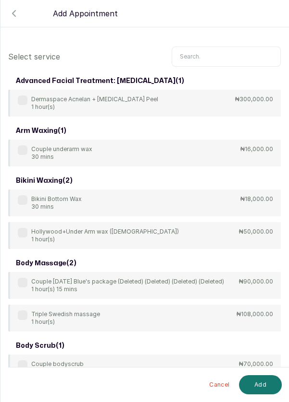
scroll to position [1, 0]
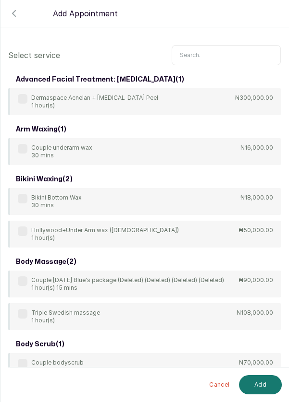
click at [211, 52] on input "text" at bounding box center [225, 55] width 109 height 20
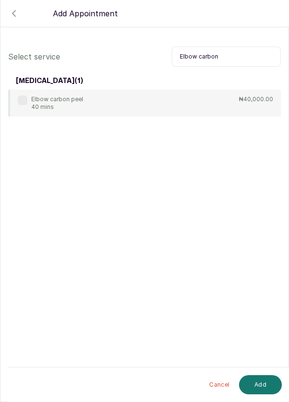
type input "Elbow carbon"
click at [25, 96] on label at bounding box center [23, 101] width 10 height 10
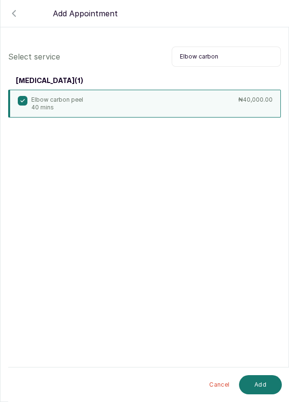
click at [268, 381] on button "Add" at bounding box center [260, 385] width 43 height 19
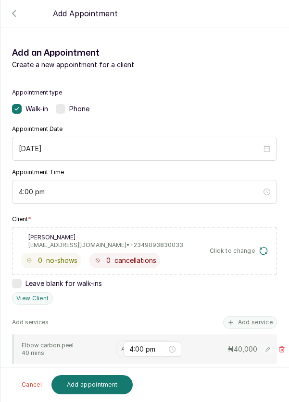
click at [121, 346] on input "text" at bounding box center [121, 349] width 1 height 7
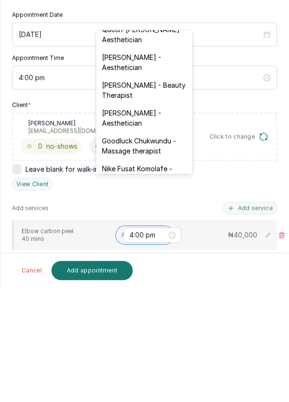
scroll to position [235, 0]
click at [148, 218] on div "[PERSON_NAME] - Aesthetician" at bounding box center [144, 232] width 96 height 28
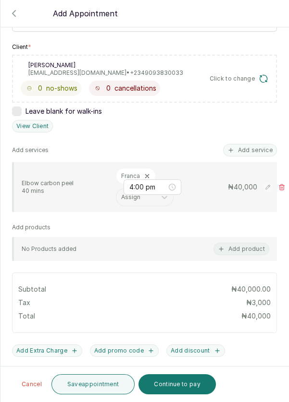
scroll to position [219, 0]
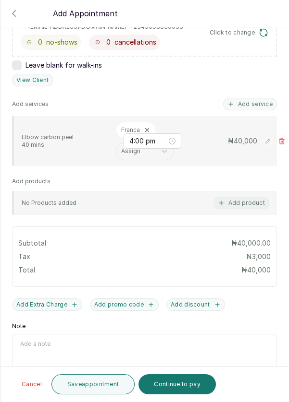
click at [105, 387] on button "Save appointment" at bounding box center [93, 385] width 84 height 20
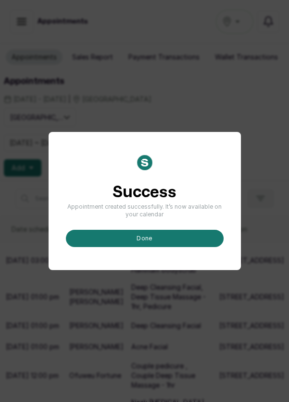
click at [168, 247] on button "done" at bounding box center [145, 238] width 158 height 17
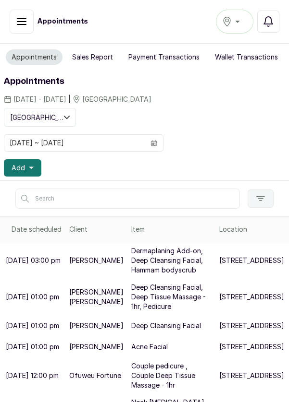
click at [32, 164] on button "Add" at bounding box center [22, 167] width 37 height 17
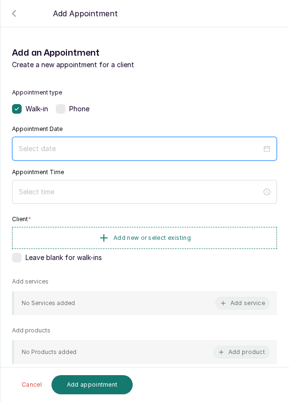
click at [178, 145] on input at bounding box center [140, 149] width 243 height 11
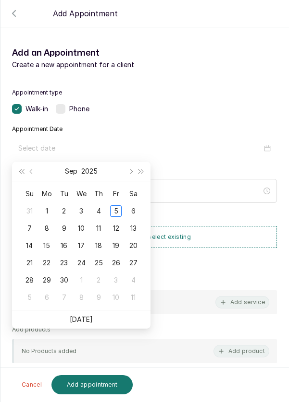
click at [136, 212] on div "6" at bounding box center [133, 212] width 12 height 12
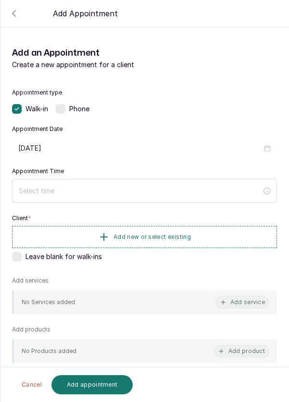
type input "[DATE]"
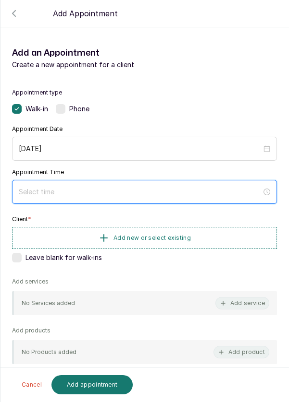
click at [97, 189] on input at bounding box center [140, 192] width 243 height 11
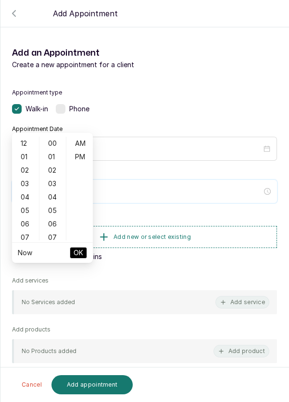
scroll to position [78, 0]
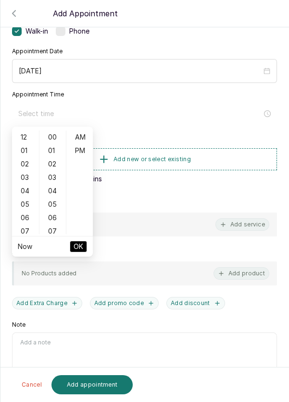
click at [23, 194] on div "04" at bounding box center [25, 190] width 23 height 13
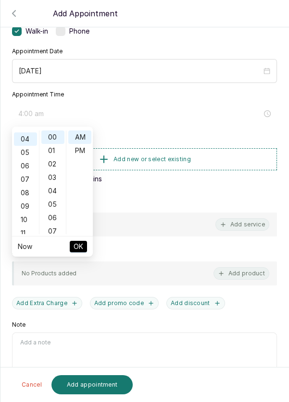
scroll to position [53, 0]
click at [85, 149] on div "PM" at bounding box center [79, 150] width 23 height 13
type input "4:00 pm"
click at [82, 247] on span "OK" at bounding box center [78, 247] width 10 height 18
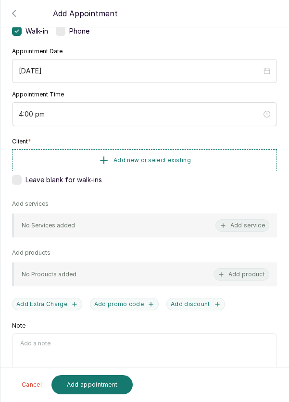
click at [259, 226] on button "Add service" at bounding box center [242, 225] width 54 height 12
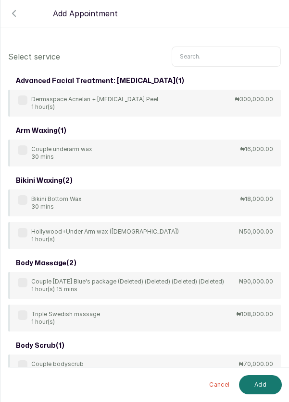
scroll to position [0, 0]
click at [208, 54] on input "text" at bounding box center [225, 57] width 109 height 20
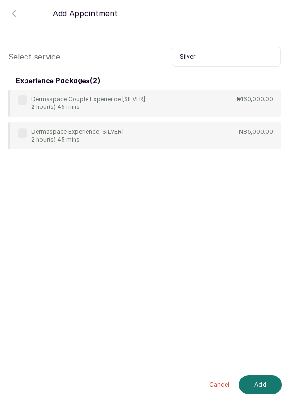
type input "Silver"
click at [23, 130] on label at bounding box center [23, 133] width 10 height 10
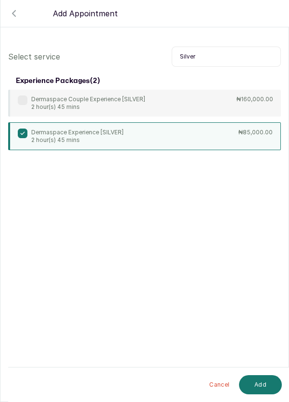
click at [264, 388] on button "Add" at bounding box center [260, 385] width 43 height 19
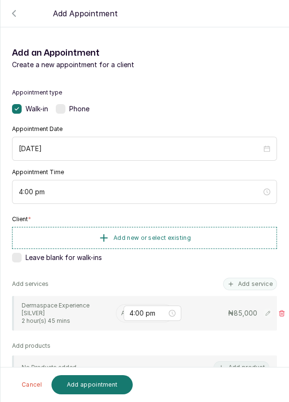
click at [121, 314] on input "text" at bounding box center [121, 313] width 1 height 7
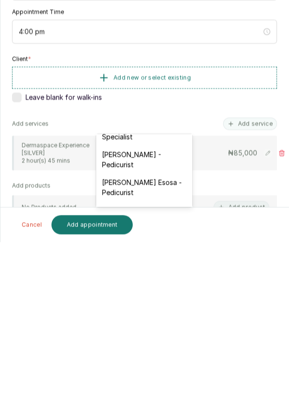
scroll to position [103, 0]
click at [162, 318] on div "[PERSON_NAME] - Pedicurist" at bounding box center [144, 319] width 96 height 28
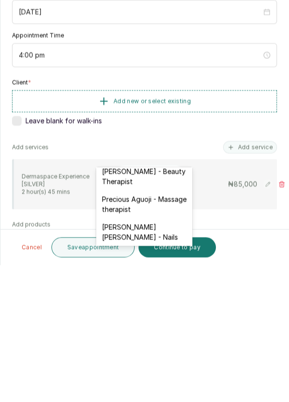
scroll to position [380, 0]
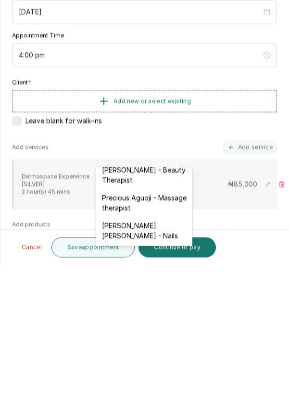
click at [164, 358] on div "[PERSON_NAME] [PERSON_NAME] - Nails" at bounding box center [144, 368] width 96 height 28
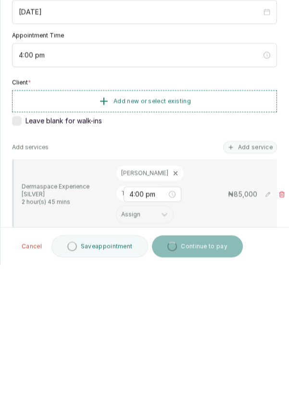
click at [158, 253] on div "Leave blank for walk-ins" at bounding box center [144, 258] width 265 height 10
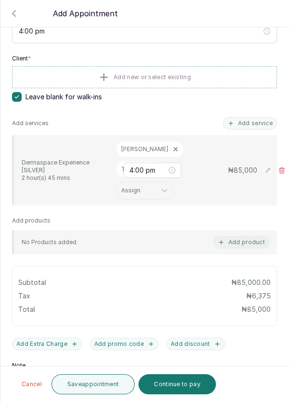
scroll to position [161, 0]
click at [97, 380] on button "Save appointment" at bounding box center [93, 385] width 84 height 20
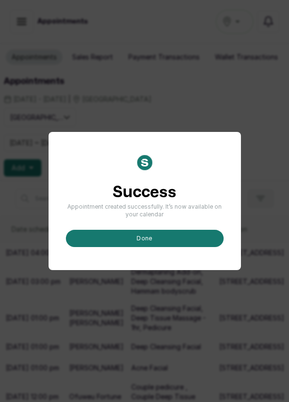
click at [166, 247] on button "done" at bounding box center [145, 238] width 158 height 17
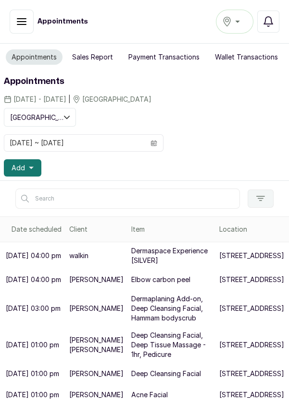
click at [219, 261] on p "[STREET_ADDRESS]" at bounding box center [251, 256] width 65 height 10
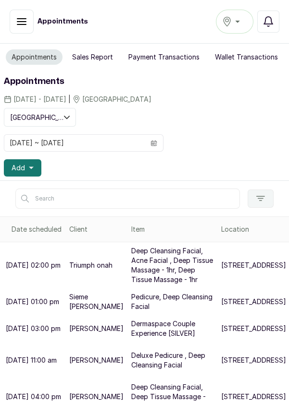
scroll to position [3, 0]
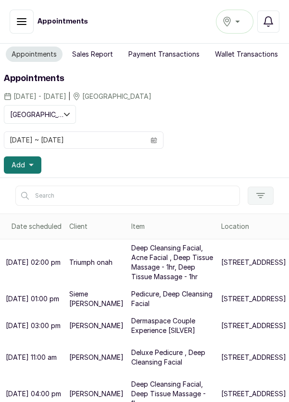
click at [158, 134] on span at bounding box center [154, 140] width 18 height 16
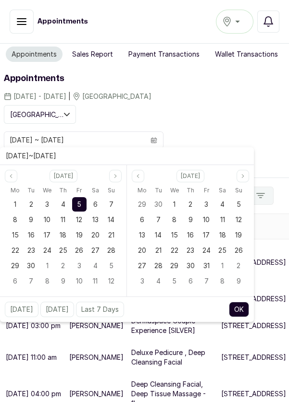
click at [96, 202] on span "6" at bounding box center [95, 204] width 4 height 8
click at [95, 204] on span "6" at bounding box center [95, 204] width 4 height 8
click at [244, 307] on button "OK" at bounding box center [239, 309] width 20 height 15
type input "[DATE] ~ [DATE]"
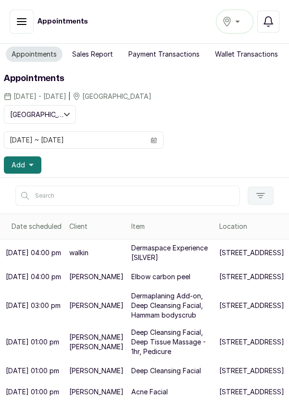
click at [73, 258] on p "walkin" at bounding box center [78, 253] width 19 height 10
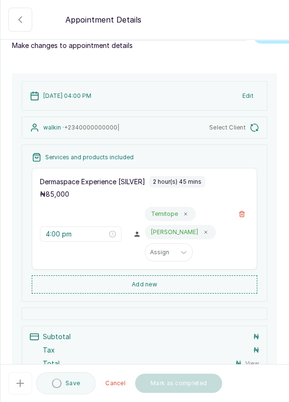
scroll to position [21, 0]
click at [256, 104] on button "Edit" at bounding box center [247, 95] width 23 height 17
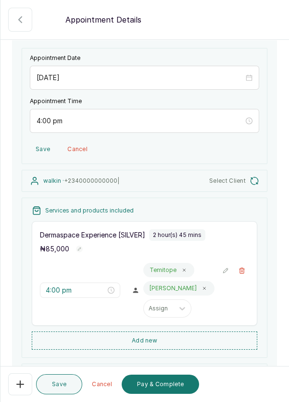
scroll to position [53, 0]
click at [236, 185] on span "Select Client" at bounding box center [227, 182] width 36 height 8
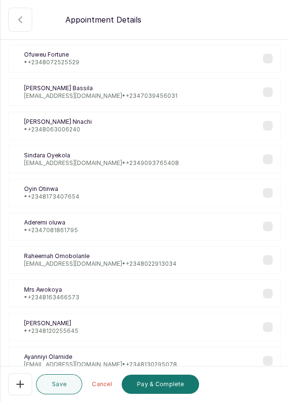
scroll to position [0, 0]
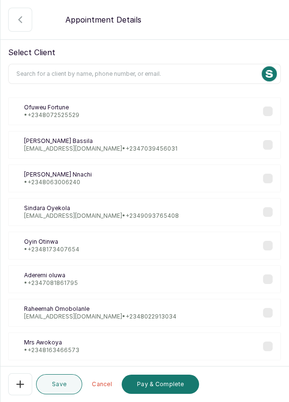
click at [183, 71] on input "text" at bounding box center [144, 74] width 272 height 20
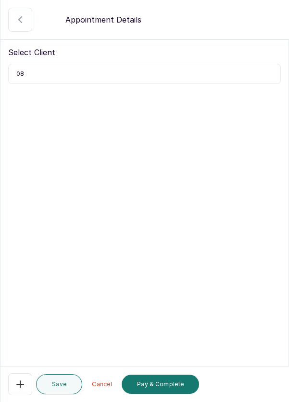
type input "0"
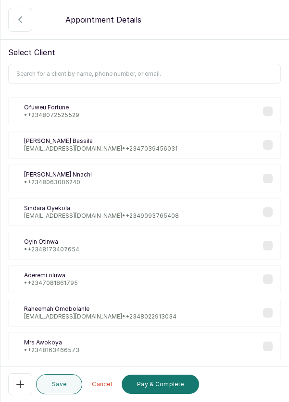
click at [18, 22] on icon "button" at bounding box center [20, 20] width 12 height 12
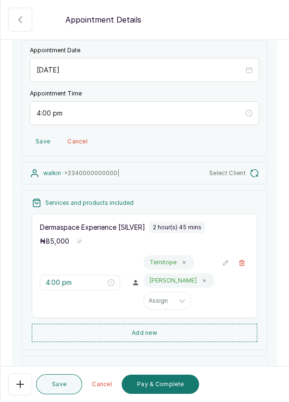
scroll to position [68, 0]
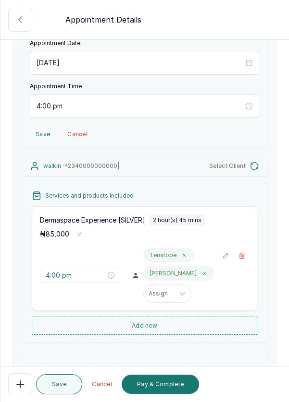
click at [71, 143] on button "Cancel" at bounding box center [77, 134] width 32 height 17
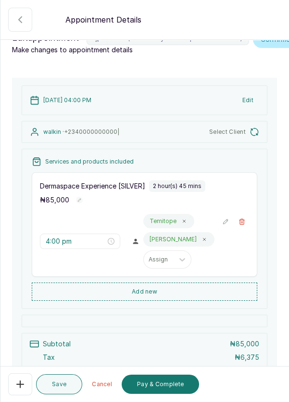
scroll to position [15, 0]
click at [251, 109] on button "Edit" at bounding box center [247, 100] width 23 height 17
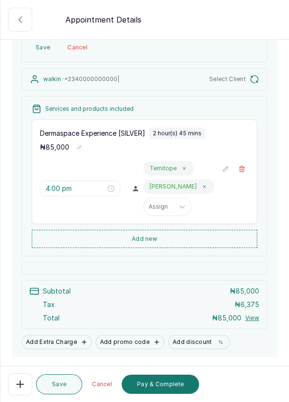
scroll to position [194, 0]
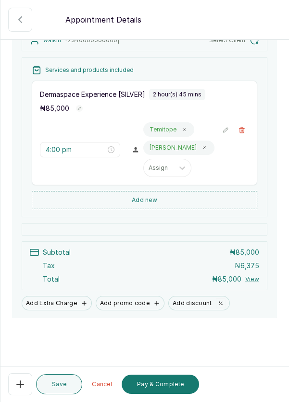
click at [13, 384] on button "🚶 Walk-in (booked by Dermaspace Frontdesk)" at bounding box center [20, 385] width 24 height 22
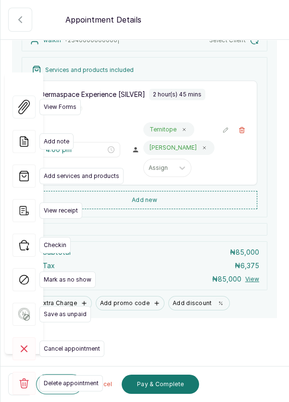
click at [61, 341] on span "Cancel appointment" at bounding box center [71, 349] width 65 height 16
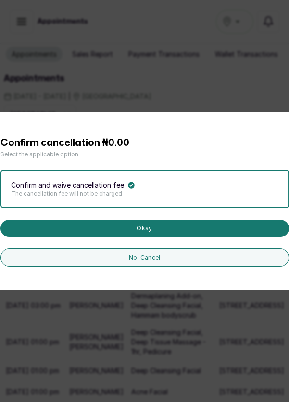
click at [155, 237] on button "Okay" at bounding box center [144, 228] width 288 height 17
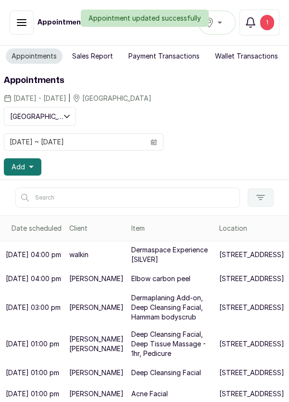
click at [32, 168] on icon "button" at bounding box center [31, 167] width 5 height 5
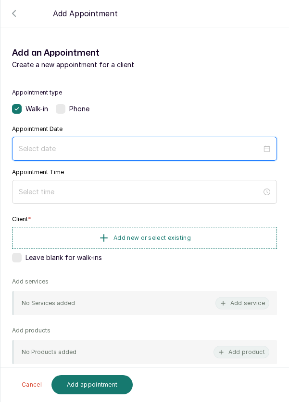
click at [89, 144] on input at bounding box center [140, 149] width 243 height 11
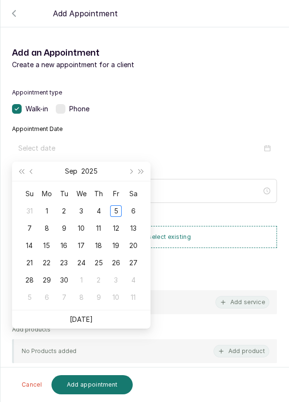
click at [135, 210] on div "6" at bounding box center [133, 212] width 12 height 12
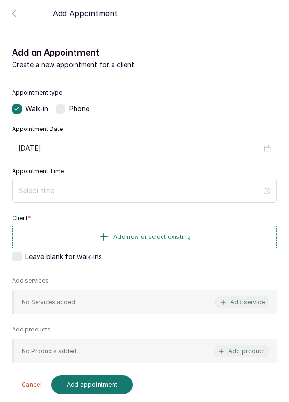
type input "[DATE]"
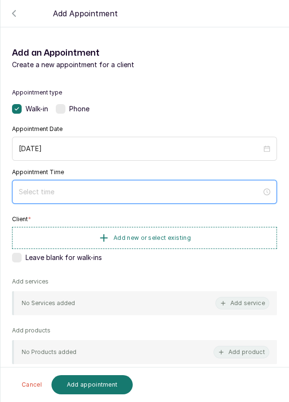
click at [148, 187] on input at bounding box center [140, 192] width 243 height 11
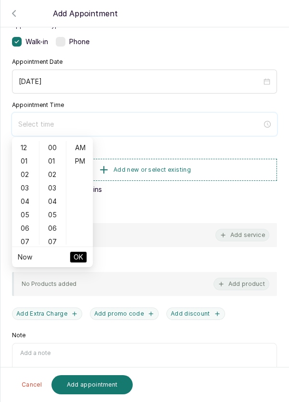
scroll to position [68, 0]
click at [25, 206] on div "04" at bounding box center [25, 200] width 23 height 13
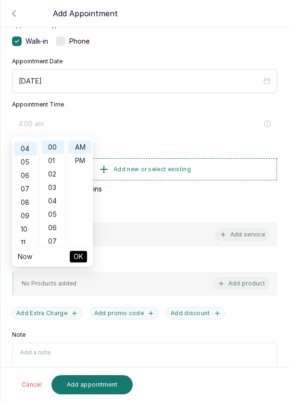
scroll to position [53, 0]
click at [84, 162] on div "PM" at bounding box center [79, 160] width 23 height 13
type input "4:00 pm"
click at [81, 258] on span "OK" at bounding box center [78, 257] width 10 height 18
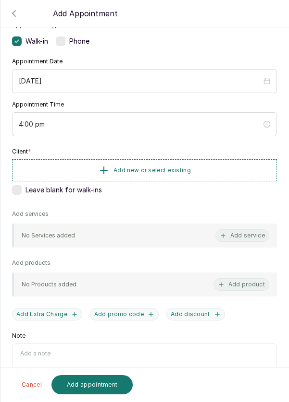
click at [215, 170] on button "Add new or select existing" at bounding box center [144, 170] width 265 height 22
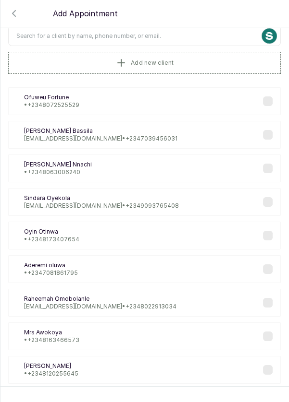
scroll to position [0, 0]
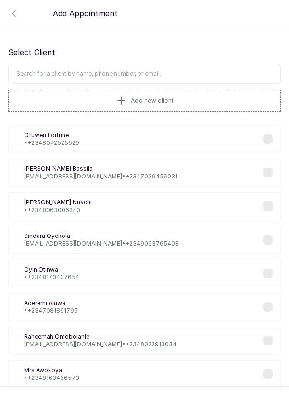
click at [171, 71] on input "text" at bounding box center [144, 74] width 272 height 20
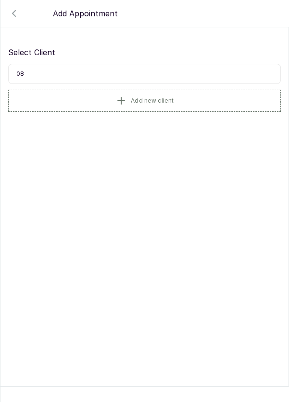
type input "0"
click at [184, 95] on button "Add new client" at bounding box center [144, 101] width 272 height 22
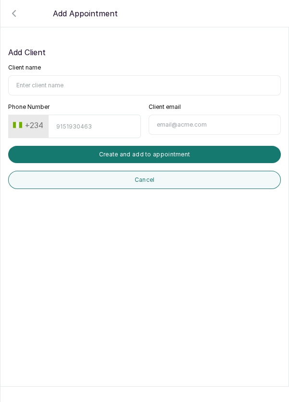
click at [93, 83] on input "Client name" at bounding box center [144, 85] width 272 height 20
type input "Praise"
click at [85, 124] on input "Phone Number" at bounding box center [94, 127] width 92 height 24
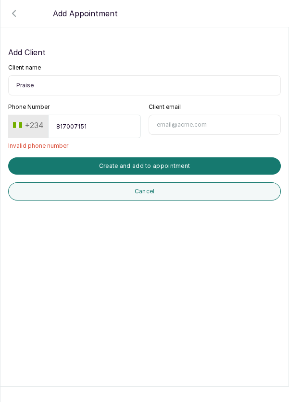
type input "8170071512"
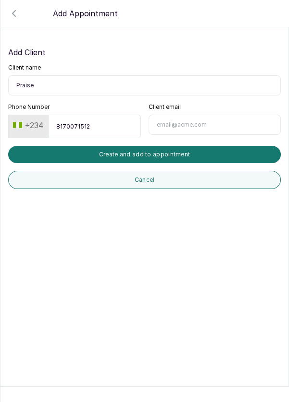
click at [196, 154] on button "Create and add to appointment" at bounding box center [144, 154] width 272 height 17
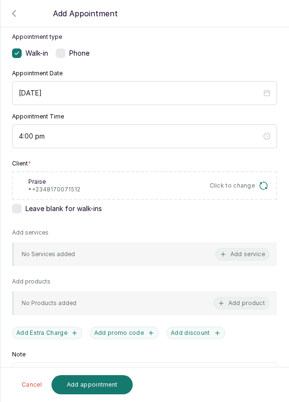
scroll to position [85, 0]
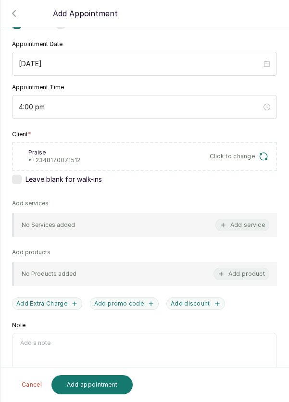
click at [252, 229] on button "Add service" at bounding box center [242, 225] width 54 height 12
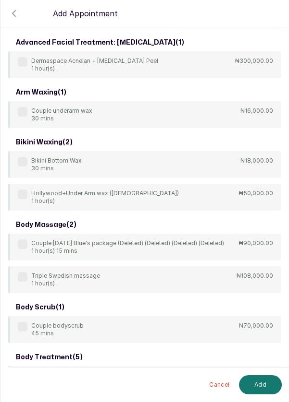
scroll to position [0, 0]
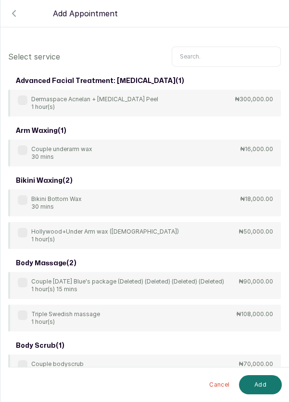
click at [206, 54] on input "text" at bounding box center [225, 57] width 109 height 20
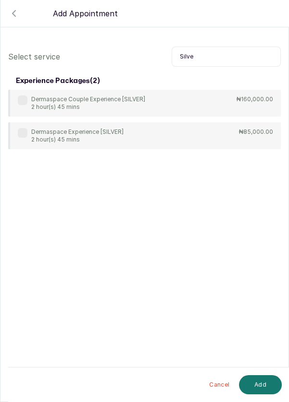
type input "Silve"
click at [24, 123] on div "Dermaspace Experience [SILVER] 2 hour(s) 45 mins ₦85,000.00" at bounding box center [144, 135] width 272 height 27
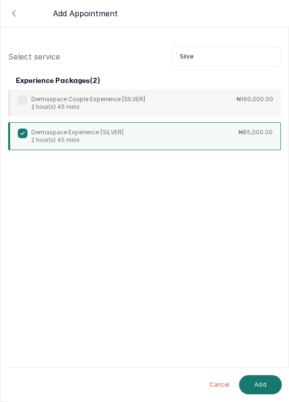
click at [269, 383] on button "Add" at bounding box center [260, 385] width 43 height 19
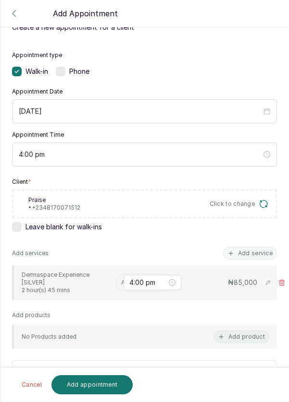
scroll to position [58, 0]
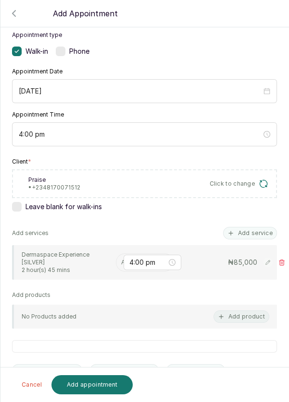
click at [121, 261] on input "text" at bounding box center [121, 262] width 1 height 7
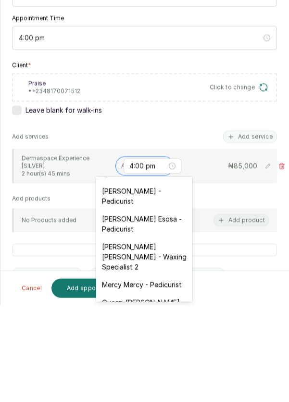
scroll to position [110, 0]
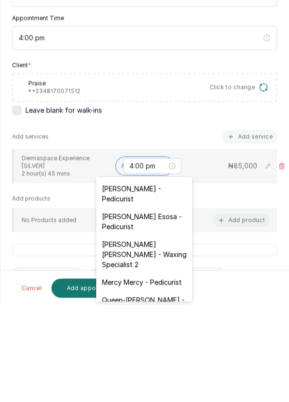
click at [159, 290] on div "[PERSON_NAME] - Pedicurist" at bounding box center [144, 291] width 96 height 28
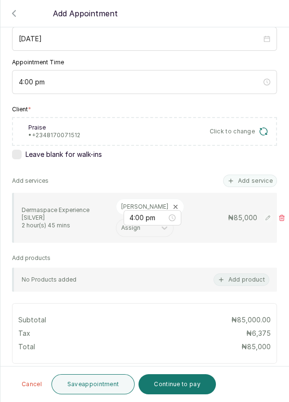
scroll to position [112, 0]
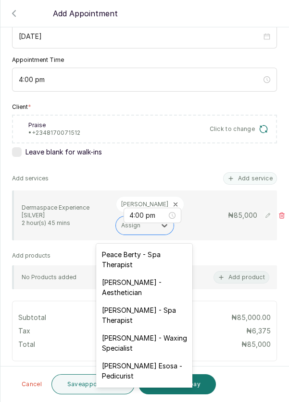
click at [276, 88] on div "4:00 pm" at bounding box center [144, 80] width 265 height 24
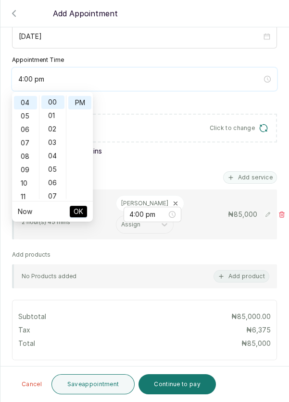
scroll to position [53, 0]
click at [187, 154] on div "Leave blank for walk-ins" at bounding box center [144, 151] width 265 height 10
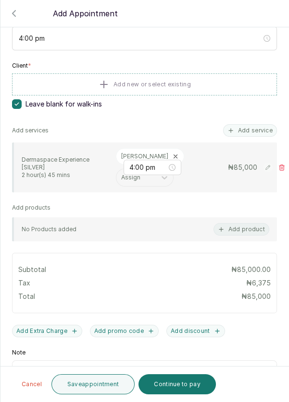
scroll to position [179, 0]
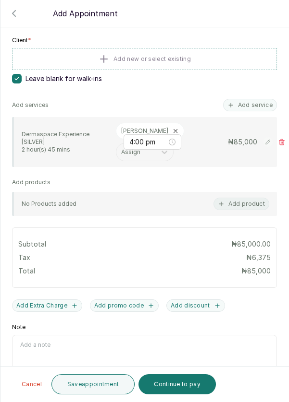
click at [103, 386] on button "Save appointment" at bounding box center [93, 385] width 84 height 20
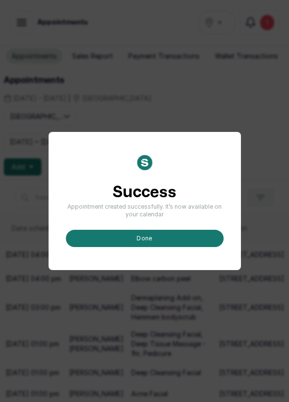
click at [158, 247] on button "done" at bounding box center [145, 238] width 158 height 17
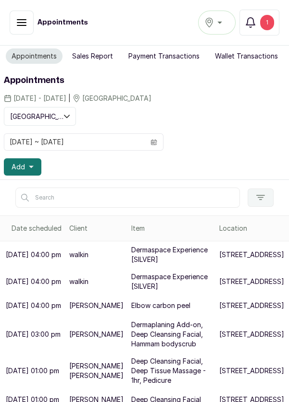
click at [96, 287] on div "walkin" at bounding box center [96, 282] width 54 height 10
click at [219, 287] on p "[STREET_ADDRESS]" at bounding box center [251, 282] width 65 height 10
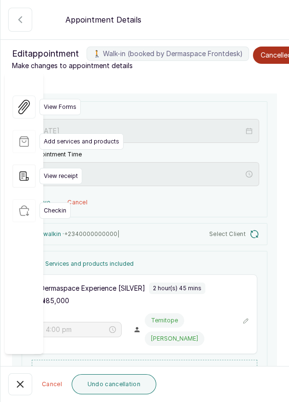
click at [20, 385] on icon "button" at bounding box center [20, 385] width 6 height 6
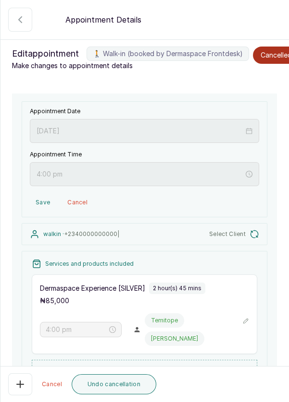
click at [22, 387] on icon "button" at bounding box center [20, 385] width 12 height 12
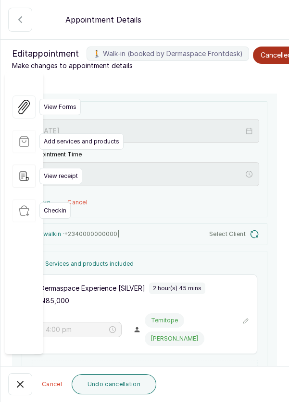
click at [267, 15] on div "Appointment Details" at bounding box center [144, 19] width 289 height 39
click at [278, 20] on div "Appointment Details" at bounding box center [144, 19] width 289 height 39
click at [262, 23] on div "Appointment Details" at bounding box center [144, 19] width 289 height 39
click at [20, 12] on button "🚶 Walk-in (booked by Dermaspace Frontdesk)" at bounding box center [20, 20] width 24 height 24
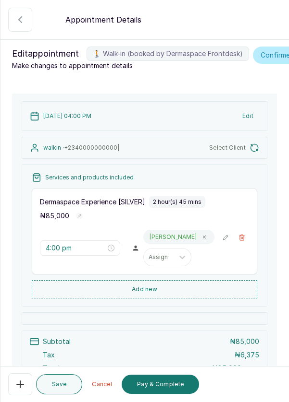
click at [117, 153] on div "walkin · +234 0000000000 |" at bounding box center [74, 148] width 89 height 10
click at [126, 157] on div "walkin · +234 0000000000 | Select Client" at bounding box center [144, 148] width 245 height 22
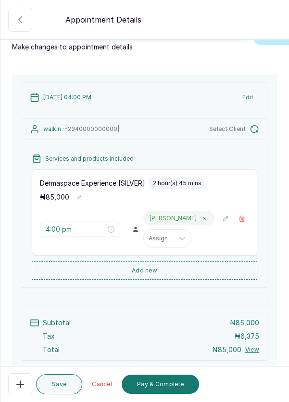
scroll to position [35, 0]
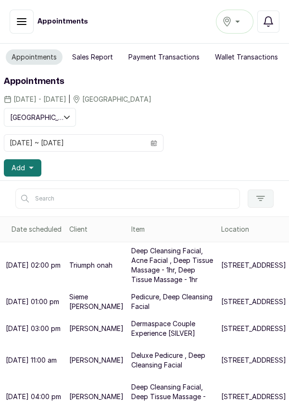
click at [154, 144] on icon "calendar" at bounding box center [153, 143] width 7 height 7
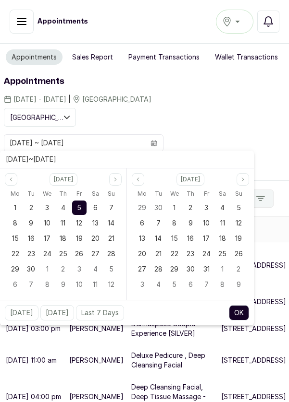
click at [97, 211] on div "6" at bounding box center [95, 208] width 14 height 14
click at [94, 207] on span "6" at bounding box center [95, 208] width 4 height 8
click at [245, 315] on button "OK" at bounding box center [239, 312] width 20 height 15
type input "[DATE] ~ [DATE]"
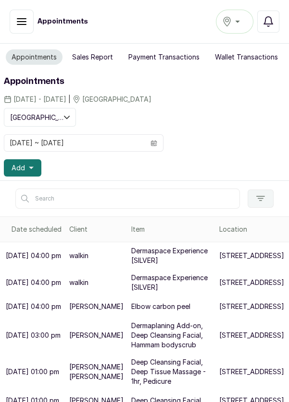
click at [32, 163] on button "Add" at bounding box center [22, 167] width 37 height 17
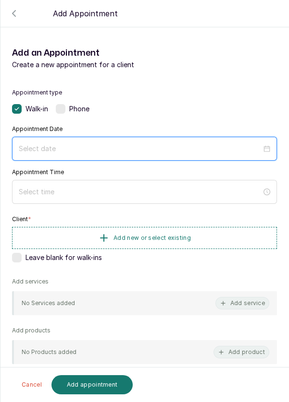
click at [115, 147] on input at bounding box center [140, 149] width 243 height 11
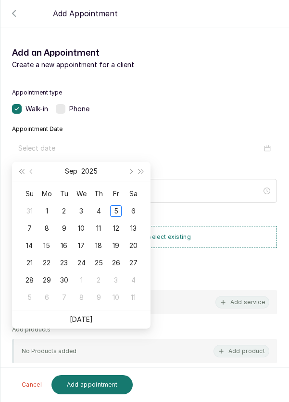
click at [131, 212] on div "6" at bounding box center [133, 212] width 12 height 12
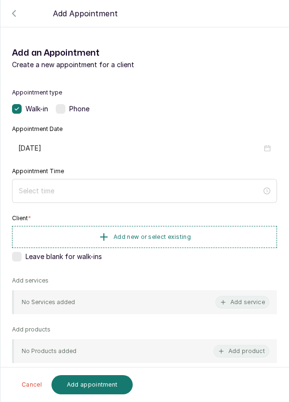
type input "[DATE]"
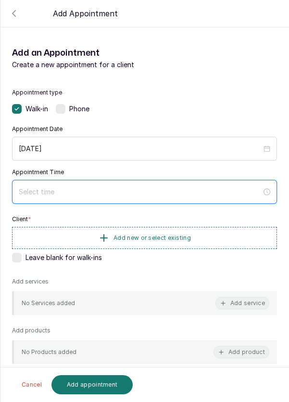
click at [98, 191] on input at bounding box center [140, 192] width 243 height 11
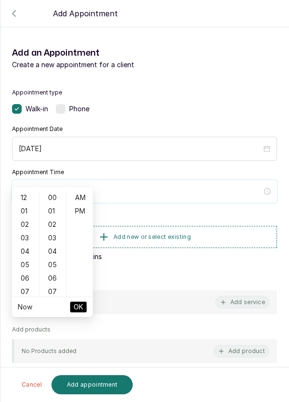
scroll to position [54, 0]
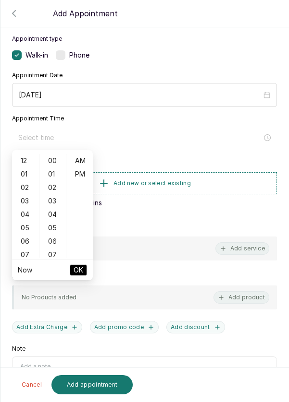
click at [25, 224] on div "05" at bounding box center [25, 227] width 23 height 13
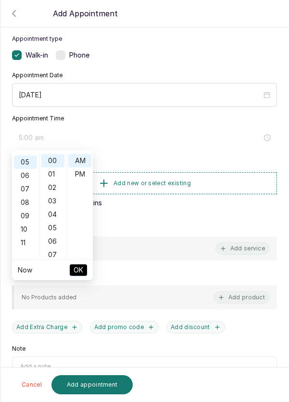
scroll to position [67, 0]
click at [81, 174] on div "PM" at bounding box center [79, 174] width 23 height 13
type input "5:00 pm"
click at [82, 270] on span "OK" at bounding box center [78, 270] width 10 height 18
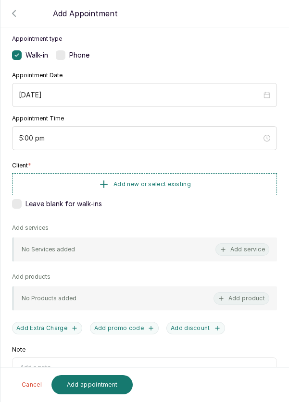
click at [208, 182] on button "Add new or select existing" at bounding box center [144, 184] width 265 height 22
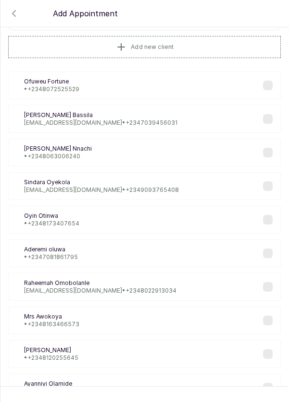
scroll to position [0, 0]
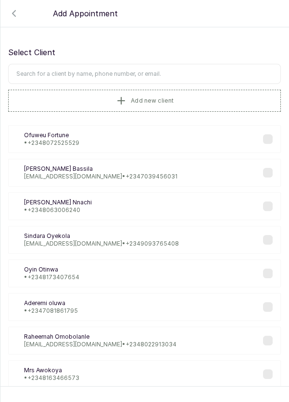
click at [159, 70] on input "text" at bounding box center [144, 74] width 272 height 20
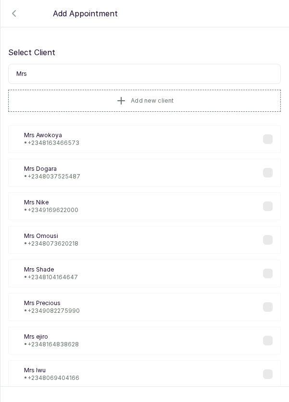
scroll to position [20, 0]
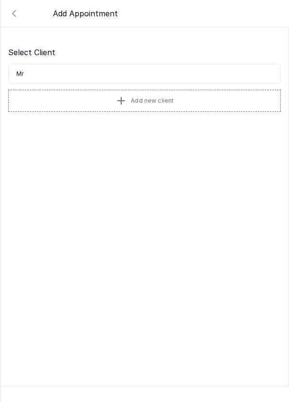
type input "M"
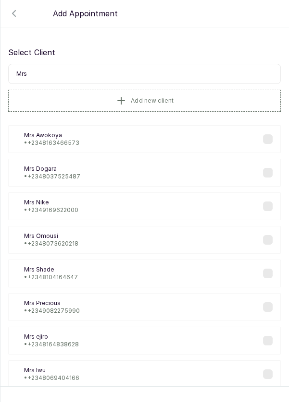
scroll to position [0, 0]
type input "Mrs [PERSON_NAME]"
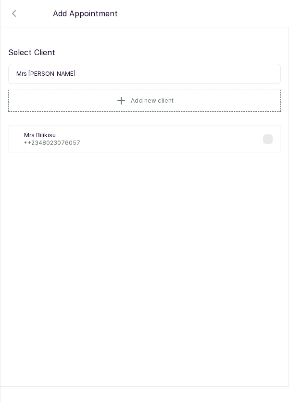
click at [137, 133] on div "MB Mrs [PERSON_NAME] • [PHONE_NUMBER]" at bounding box center [144, 139] width 272 height 28
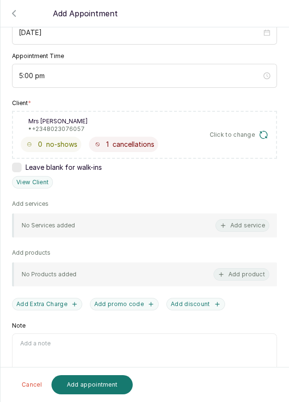
scroll to position [114, 0]
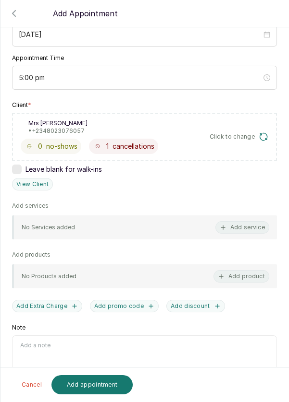
click at [251, 225] on button "Add service" at bounding box center [242, 227] width 54 height 12
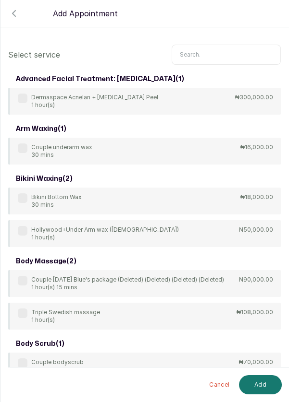
scroll to position [3, 0]
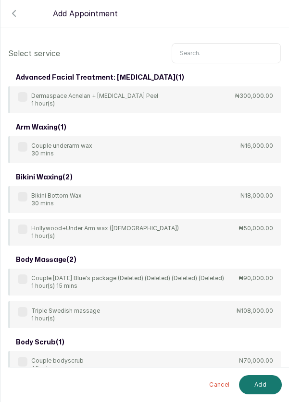
click at [215, 53] on input "text" at bounding box center [225, 53] width 109 height 20
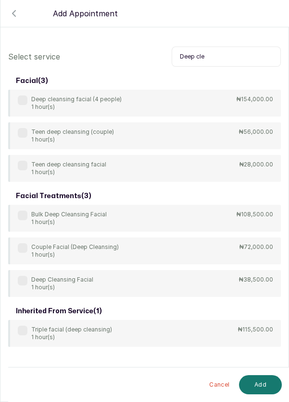
scroll to position [0, 0]
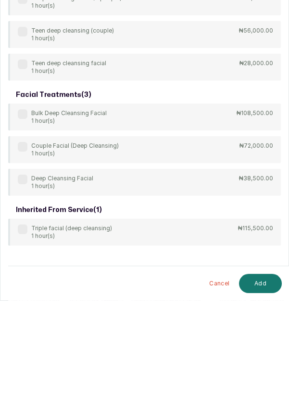
type input "Deep cle"
click at [29, 279] on div "Deep Cleansing Facial 1 hour(s)" at bounding box center [55, 283] width 75 height 15
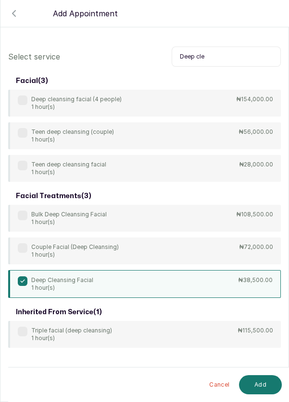
click at [262, 388] on button "Add" at bounding box center [260, 385] width 43 height 19
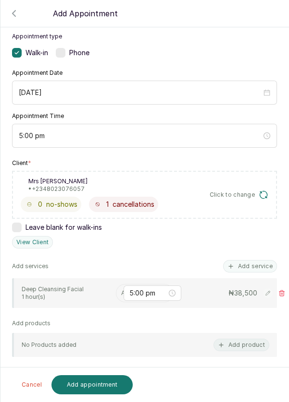
scroll to position [67, 0]
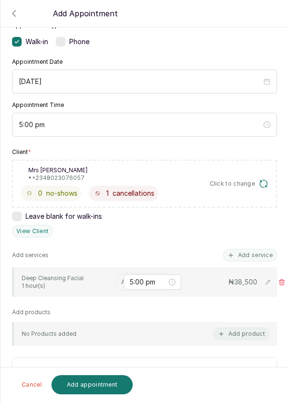
click at [121, 279] on input "text" at bounding box center [121, 282] width 1 height 7
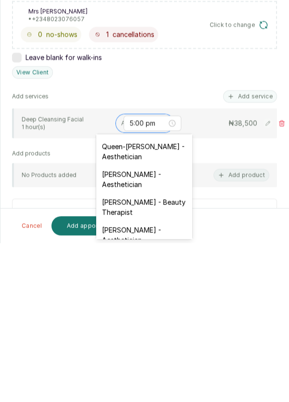
scroll to position [232, 0]
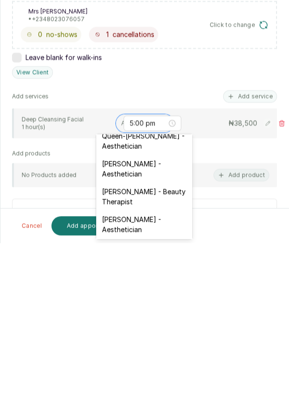
click at [159, 370] on div "[PERSON_NAME] - Aesthetician" at bounding box center [144, 384] width 96 height 28
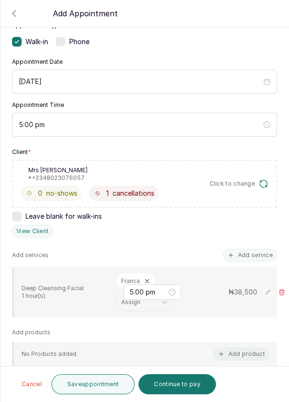
click at [101, 383] on button "Save appointment" at bounding box center [93, 385] width 84 height 20
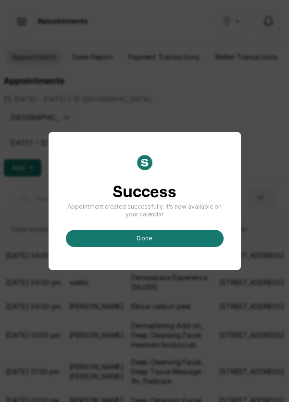
click at [161, 247] on button "done" at bounding box center [145, 238] width 158 height 17
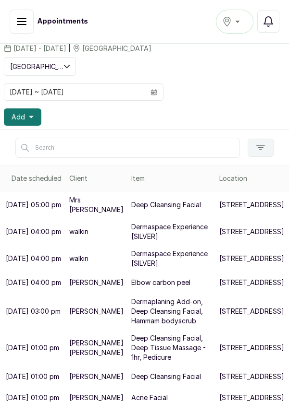
scroll to position [59, 0]
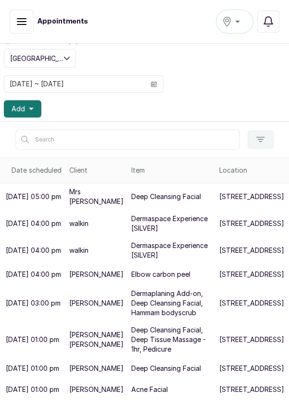
click at [35, 106] on button "Add" at bounding box center [22, 108] width 37 height 17
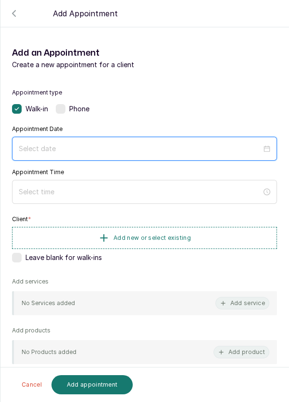
click at [136, 145] on input at bounding box center [140, 149] width 243 height 11
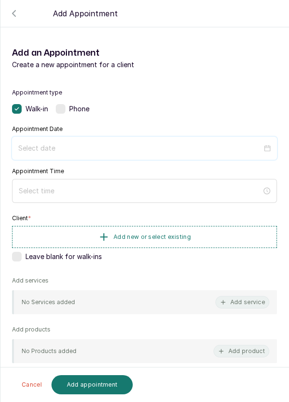
click at [130, 145] on input at bounding box center [139, 148] width 243 height 11
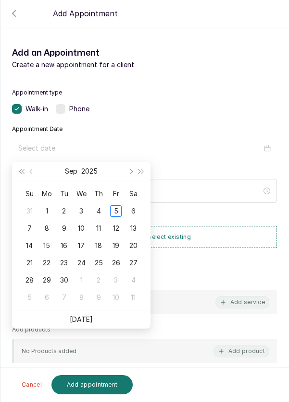
click at [139, 210] on td "6" at bounding box center [132, 211] width 17 height 17
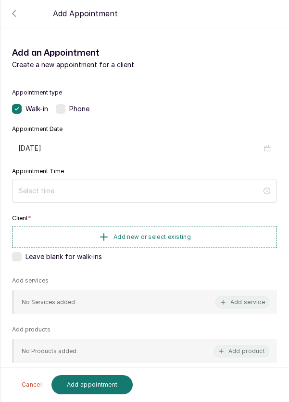
type input "[DATE]"
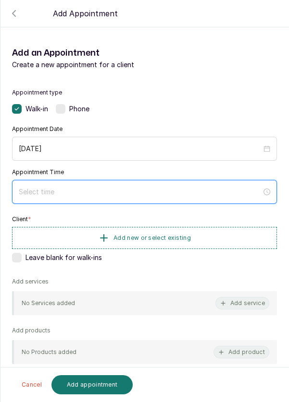
click at [100, 190] on input at bounding box center [140, 192] width 243 height 11
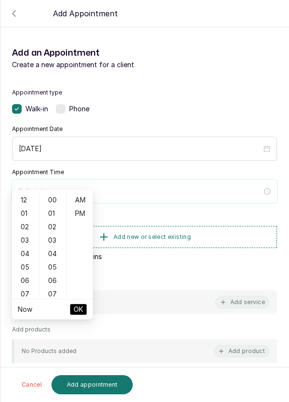
scroll to position [78, 0]
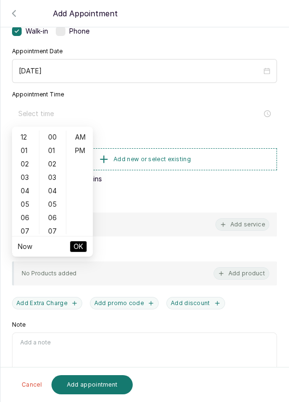
click at [27, 204] on div "05" at bounding box center [25, 204] width 23 height 13
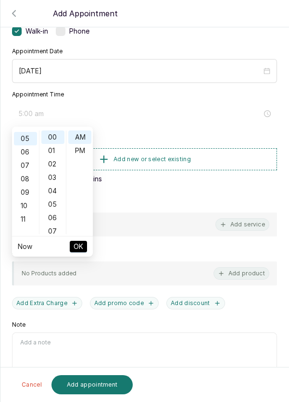
scroll to position [67, 0]
click at [80, 152] on div "PM" at bounding box center [79, 150] width 23 height 13
type input "5:00 pm"
click at [81, 248] on span "OK" at bounding box center [78, 247] width 10 height 18
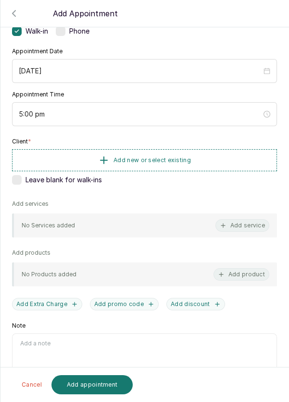
click at [219, 158] on button "Add new or select existing" at bounding box center [144, 160] width 265 height 22
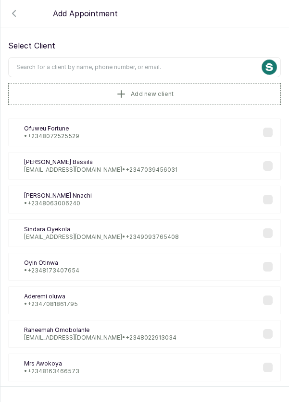
scroll to position [7, 0]
click at [175, 63] on input "text" at bounding box center [144, 67] width 272 height 20
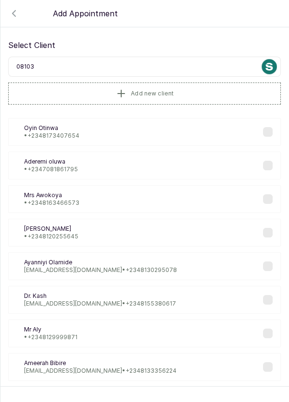
type input "081034"
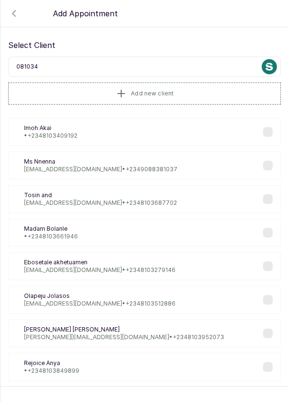
click at [96, 124] on div "IA Imoh Akai • [PHONE_NUMBER]" at bounding box center [144, 132] width 272 height 28
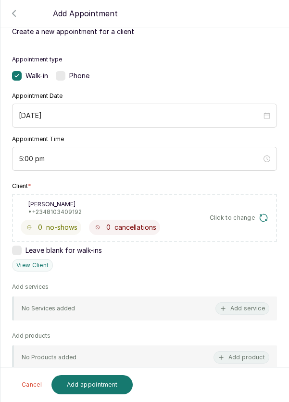
scroll to position [38, 0]
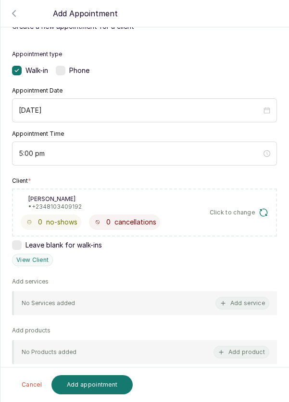
click at [244, 300] on button "Add service" at bounding box center [242, 303] width 54 height 12
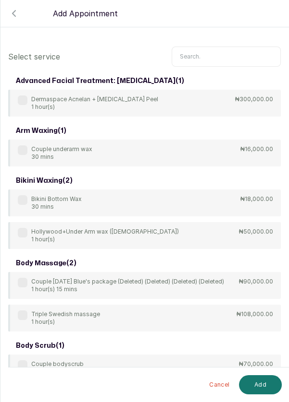
scroll to position [0, 0]
click at [226, 53] on input "text" at bounding box center [225, 57] width 109 height 20
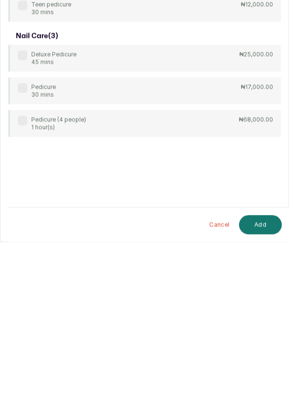
scroll to position [18, 0]
type input "Pedicure"
click at [18, 243] on label at bounding box center [23, 248] width 10 height 10
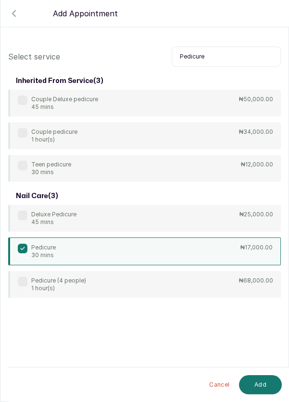
click at [264, 387] on button "Add" at bounding box center [260, 385] width 43 height 19
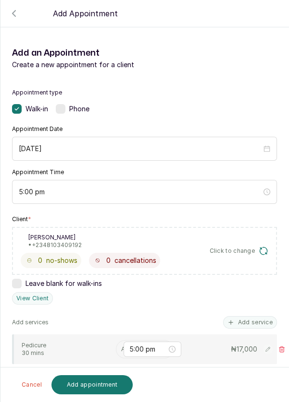
click at [121, 346] on input "text" at bounding box center [121, 349] width 1 height 7
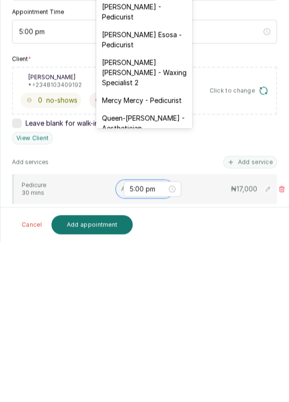
scroll to position [100, 0]
click at [167, 222] on div "[PERSON_NAME] [PERSON_NAME] - Waxing Specialist 2" at bounding box center [144, 232] width 96 height 38
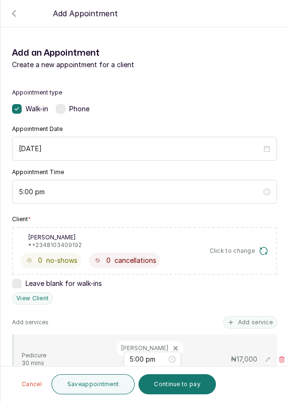
click at [109, 385] on button "Save appointment" at bounding box center [93, 385] width 84 height 20
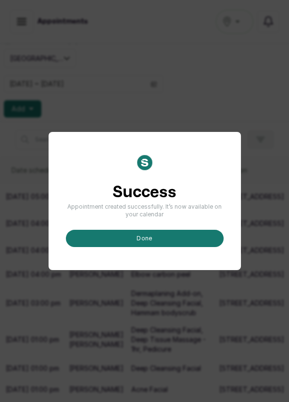
click at [185, 247] on button "done" at bounding box center [145, 238] width 158 height 17
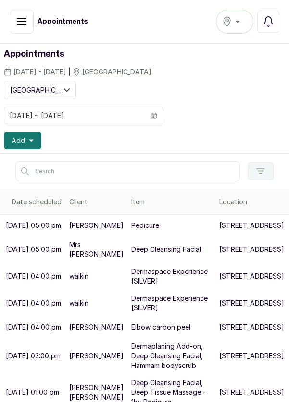
scroll to position [23, 0]
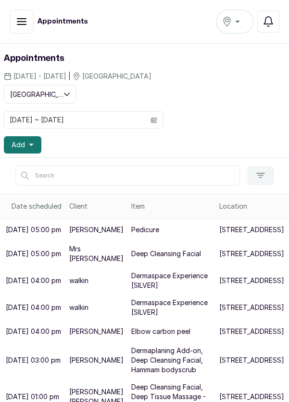
click at [34, 143] on button "Add" at bounding box center [22, 144] width 37 height 17
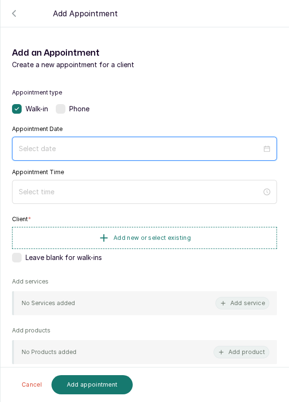
click at [122, 148] on input at bounding box center [140, 149] width 243 height 11
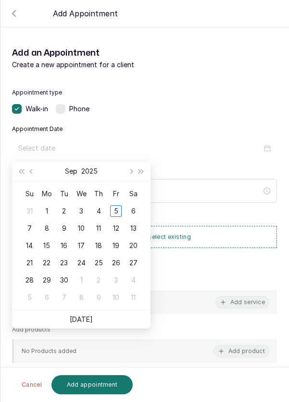
click at [134, 210] on div "6" at bounding box center [133, 212] width 12 height 12
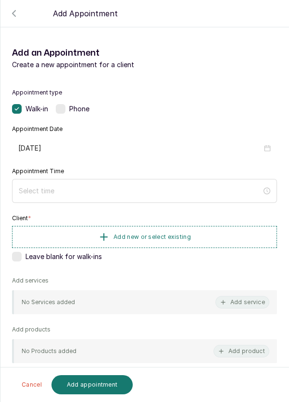
type input "[DATE]"
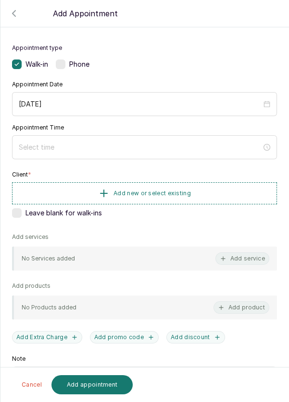
scroll to position [46, 0]
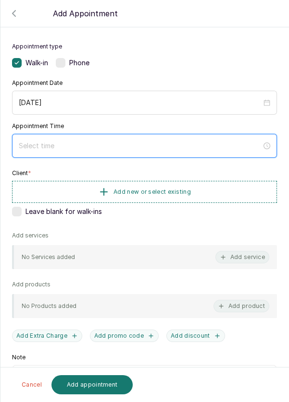
click at [153, 146] on input at bounding box center [140, 146] width 243 height 11
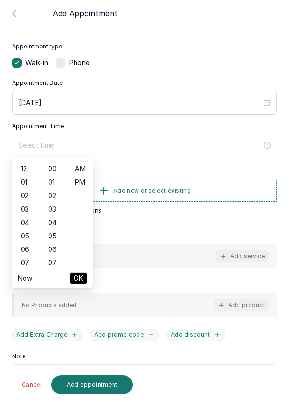
click at [26, 236] on div "05" at bounding box center [25, 236] width 23 height 13
click at [83, 184] on div "PM" at bounding box center [79, 182] width 23 height 13
type input "5:00 pm"
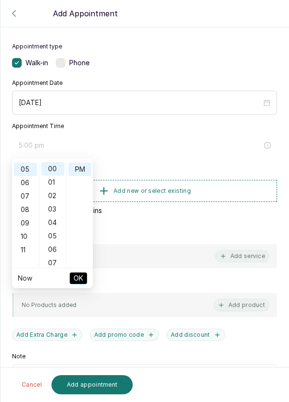
click at [83, 278] on span "OK" at bounding box center [78, 278] width 10 height 18
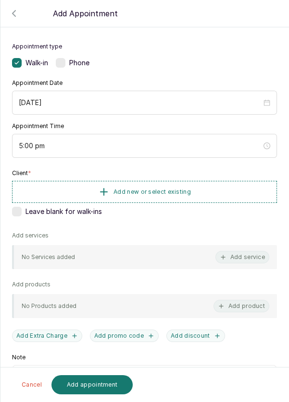
click at [206, 193] on button "Add new or select existing" at bounding box center [144, 192] width 265 height 22
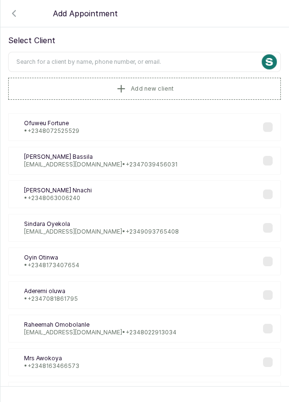
scroll to position [0, 0]
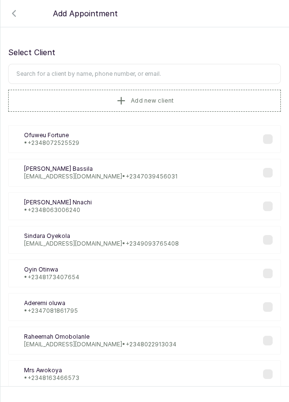
click at [189, 71] on input "text" at bounding box center [144, 74] width 272 height 20
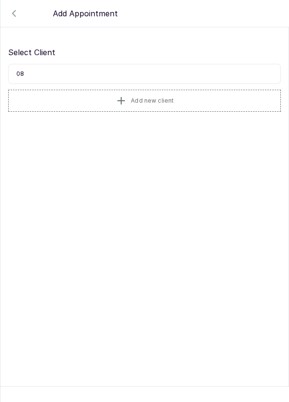
type input "0"
click at [200, 97] on button "Add new client" at bounding box center [144, 101] width 272 height 22
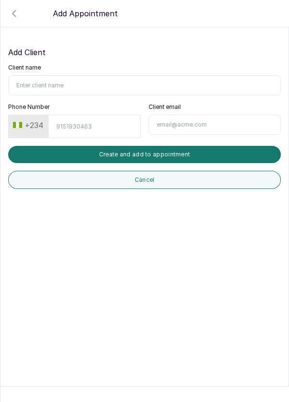
click at [78, 82] on input "Client name" at bounding box center [144, 85] width 272 height 20
type input "[PERSON_NAME]"
click at [88, 123] on input "Phone Number" at bounding box center [94, 127] width 92 height 24
type input "8136591585"
click at [203, 155] on button "Create and add to appointment" at bounding box center [144, 154] width 272 height 17
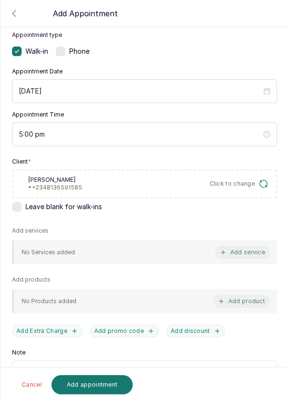
scroll to position [69, 0]
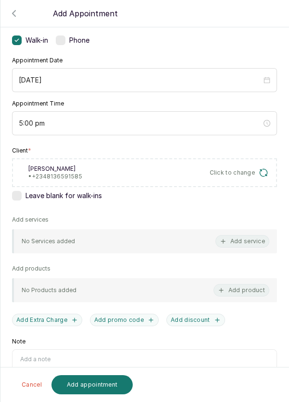
click at [252, 236] on button "Add service" at bounding box center [242, 241] width 54 height 12
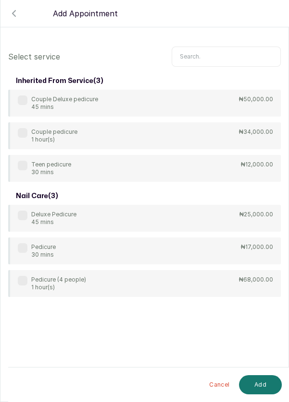
scroll to position [39, 0]
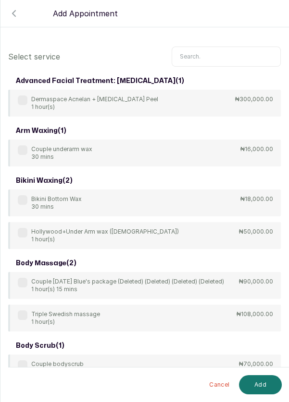
click at [203, 55] on input "text" at bounding box center [225, 57] width 109 height 20
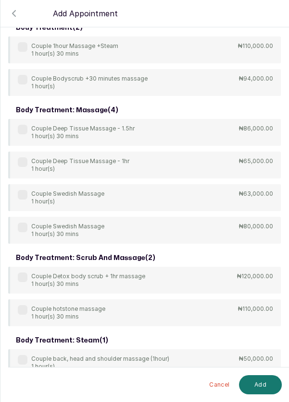
scroll to position [205, 0]
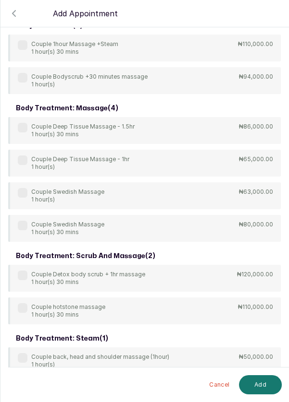
type input "Couple"
click at [23, 158] on label at bounding box center [23, 161] width 10 height 10
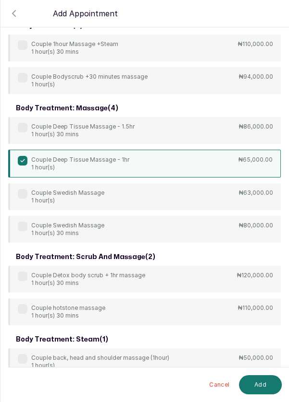
click at [258, 387] on button "Add" at bounding box center [260, 385] width 43 height 19
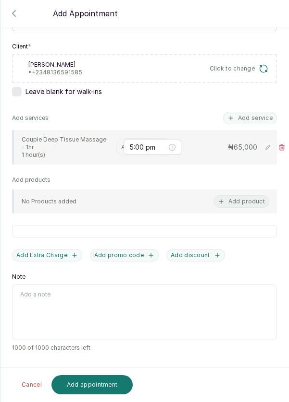
scroll to position [124, 0]
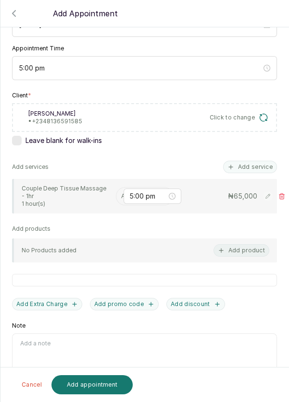
click at [121, 194] on input "text" at bounding box center [121, 196] width 1 height 7
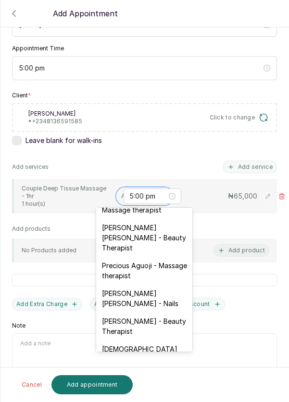
scroll to position [382, 0]
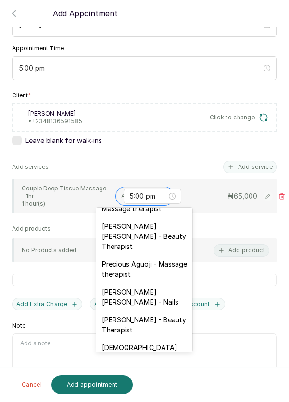
click at [174, 219] on div "[PERSON_NAME] [PERSON_NAME] - Beauty Therapist" at bounding box center [144, 237] width 96 height 38
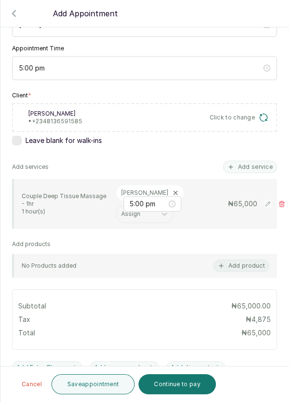
click at [97, 388] on button "Save appointment" at bounding box center [93, 385] width 84 height 20
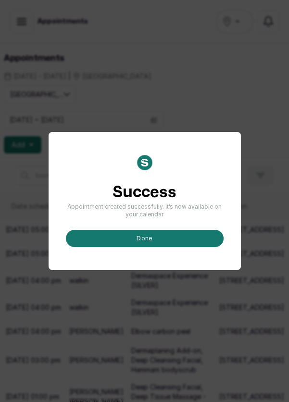
click at [146, 247] on button "done" at bounding box center [145, 238] width 158 height 17
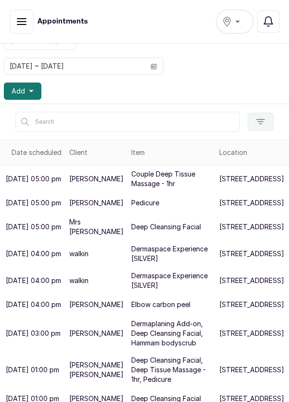
scroll to position [0, 0]
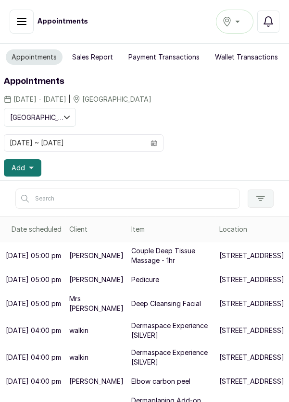
click at [158, 143] on span at bounding box center [154, 143] width 18 height 16
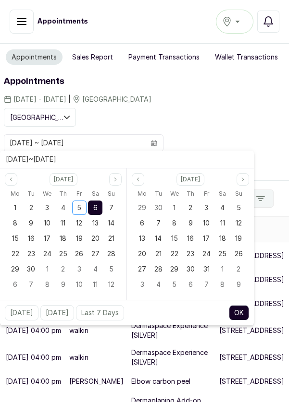
click at [84, 204] on div "5" at bounding box center [79, 208] width 14 height 14
click at [85, 207] on div "5" at bounding box center [79, 208] width 14 height 14
click at [243, 311] on button "OK" at bounding box center [239, 312] width 20 height 15
type input "[DATE] ~ [DATE]"
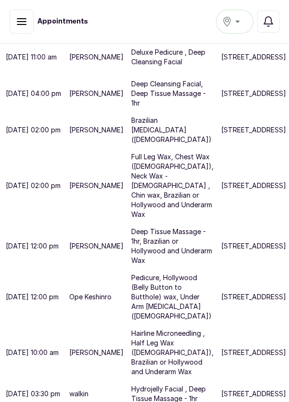
scroll to position [534, 0]
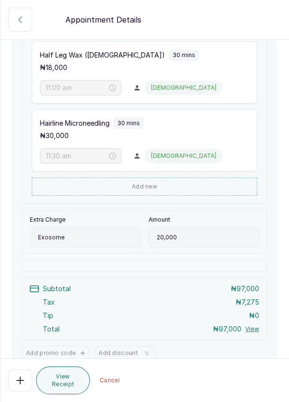
scroll to position [93, 0]
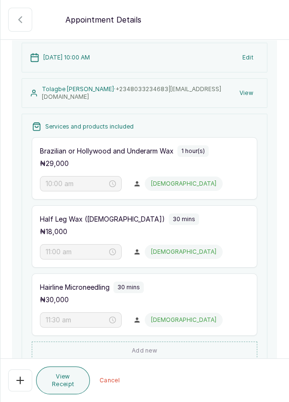
click at [17, 12] on button "🚶 Walk-in (booked by Dermaspace Frontdesk)" at bounding box center [20, 20] width 24 height 24
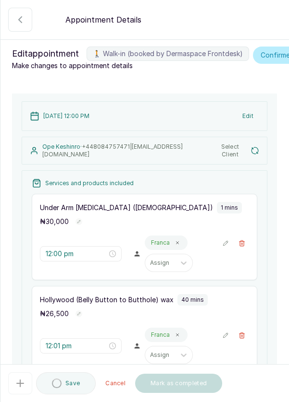
type input "12:00 pm"
type input "12:01 pm"
type input "12:41 pm"
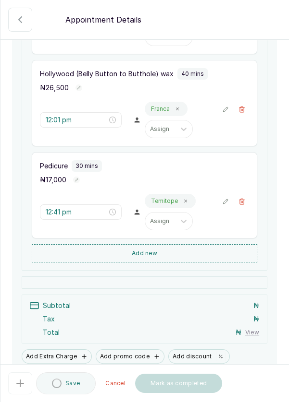
scroll to position [236, 0]
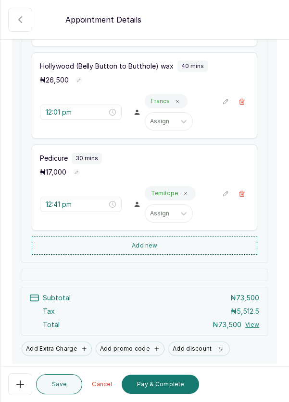
click at [179, 255] on button "Add new" at bounding box center [144, 246] width 225 height 18
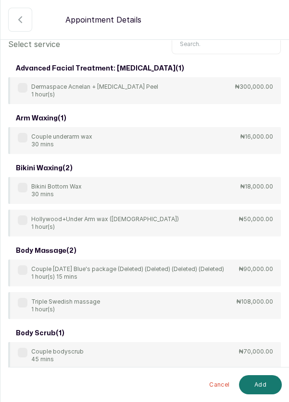
scroll to position [0, 0]
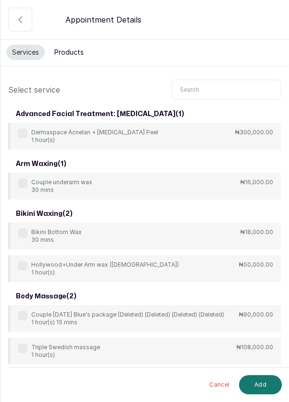
click at [213, 87] on input "text" at bounding box center [225, 90] width 109 height 20
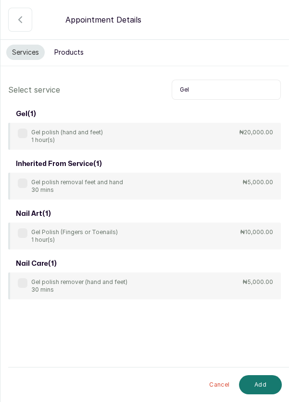
type input "Gel"
click at [21, 179] on label at bounding box center [23, 184] width 10 height 10
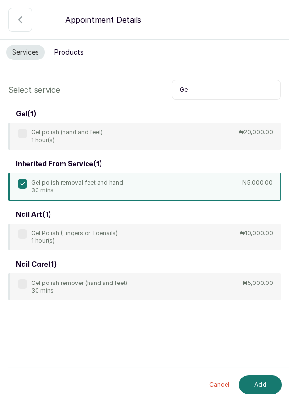
click at [266, 385] on button "Add" at bounding box center [260, 385] width 43 height 19
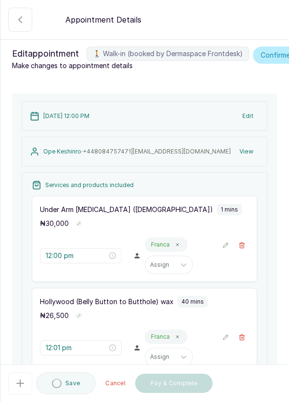
type input "1:11 pm"
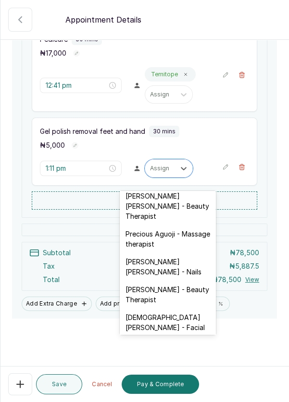
scroll to position [396, 0]
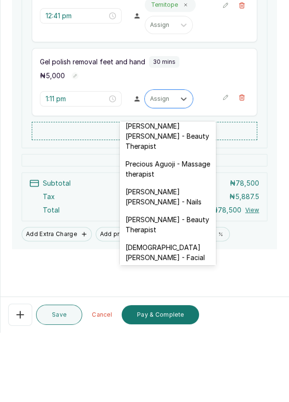
click at [187, 253] on div "[PERSON_NAME] [PERSON_NAME] - Nails" at bounding box center [168, 267] width 96 height 28
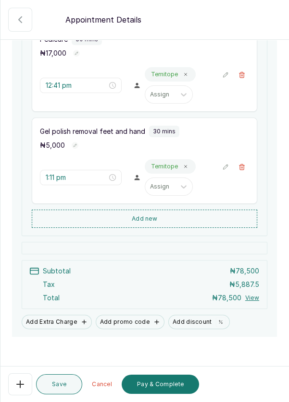
scroll to position [373, 0]
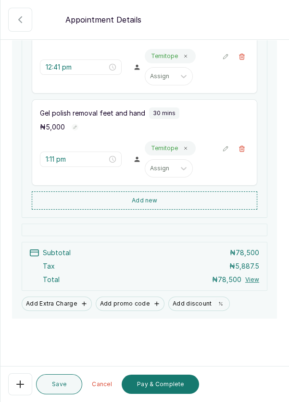
click at [177, 385] on button "Pay & Complete" at bounding box center [159, 384] width 77 height 19
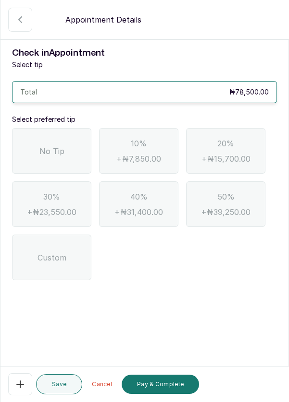
scroll to position [0, 0]
click at [48, 150] on span "No Tip" at bounding box center [51, 152] width 25 height 12
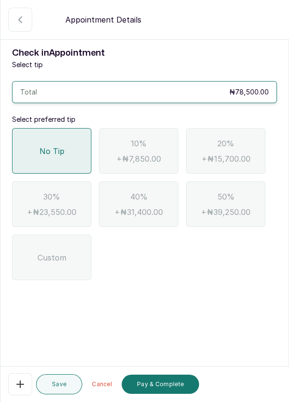
click at [172, 378] on button "Pay & Complete" at bounding box center [159, 384] width 77 height 19
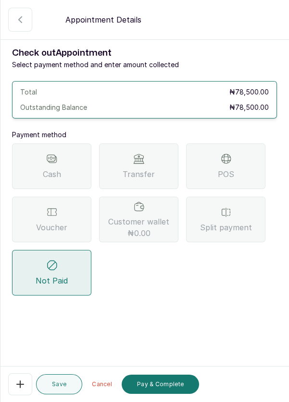
click at [154, 172] on div "Transfer" at bounding box center [138, 167] width 79 height 46
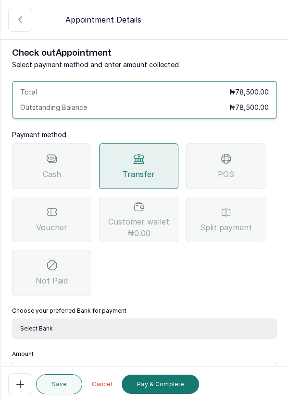
click at [206, 323] on select "Select Bank DERMASPACE ESTHETIC & WELLNESS CENT Sterling Bank DERMASPACEEST/DER…" at bounding box center [144, 329] width 265 height 20
select select "818ea5c0-5b47-4751-8f35-6fc14409c533"
click at [12, 319] on select "Select Bank DERMASPACE ESTHETIC & WELLNESS CENT Sterling Bank DERMASPACEEST/DER…" at bounding box center [144, 329] width 265 height 20
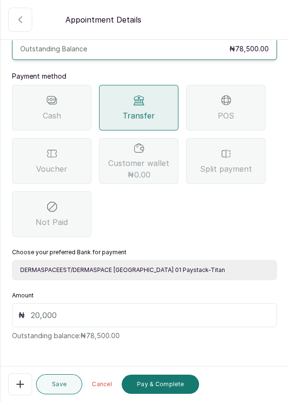
scroll to position [63, 0]
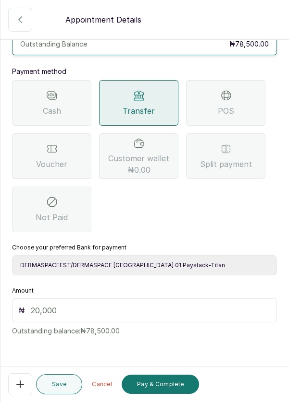
click at [45, 310] on input "text" at bounding box center [151, 311] width 240 height 12
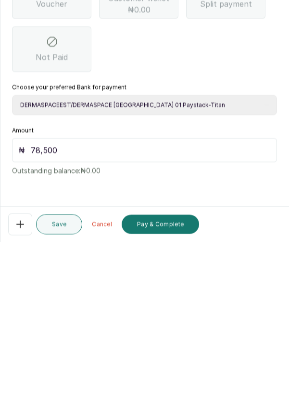
scroll to position [46, 0]
type input "78,500"
click at [175, 386] on button "Pay & Complete" at bounding box center [159, 384] width 77 height 19
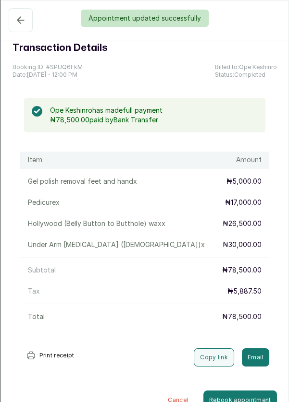
click at [21, 24] on div "Appointment updated successfully" at bounding box center [144, 18] width 289 height 17
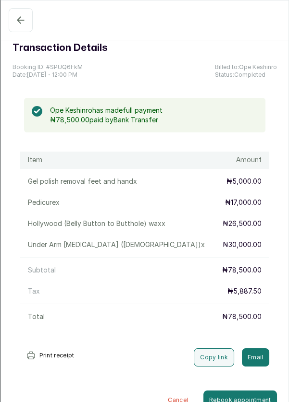
click at [22, 18] on icon "button" at bounding box center [21, 20] width 12 height 12
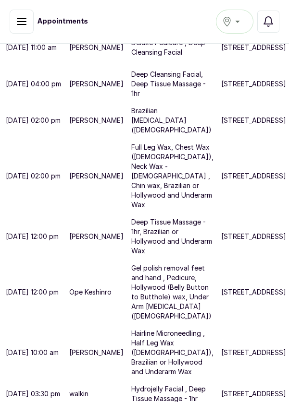
scroll to position [491, 0]
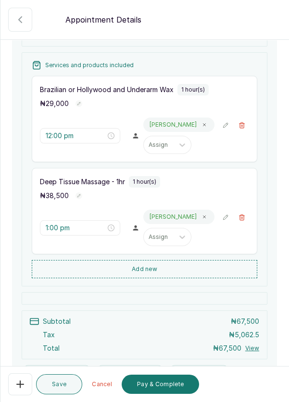
scroll to position [182, 0]
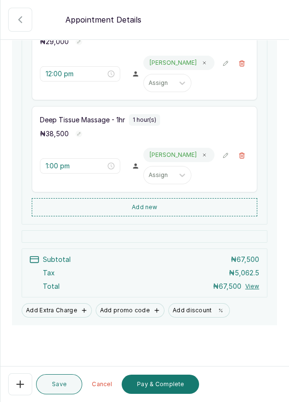
click at [174, 388] on button "Pay & Complete" at bounding box center [159, 384] width 77 height 19
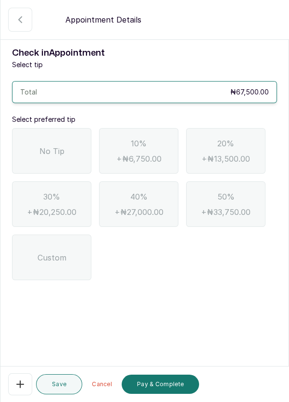
scroll to position [0, 0]
click at [57, 140] on div "No Tip" at bounding box center [51, 151] width 79 height 46
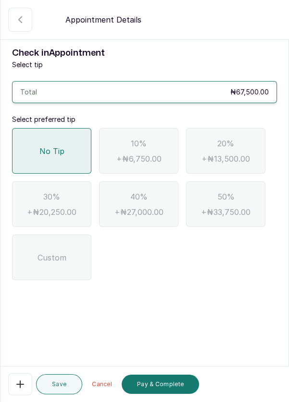
click at [178, 382] on button "Pay & Complete" at bounding box center [159, 384] width 77 height 19
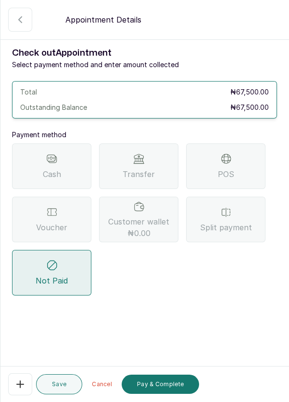
click at [243, 167] on div "POS" at bounding box center [225, 167] width 79 height 46
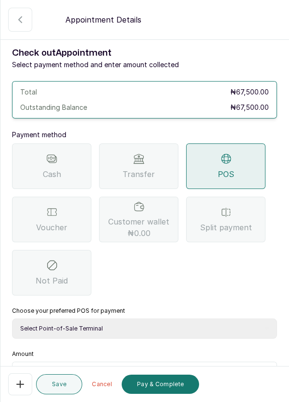
click at [145, 325] on select "Select Point-of-Sale Terminal Pos- Flutterwave Zenith Bank POS - Paga Paga POS …" at bounding box center [144, 329] width 265 height 20
select select "ea021b39-a6bc-4e4d-b5d1-02cb72451b32"
click at [12, 319] on select "Select Point-of-Sale Terminal Pos- Flutterwave Zenith Bank POS - Paga Paga POS …" at bounding box center [144, 329] width 265 height 20
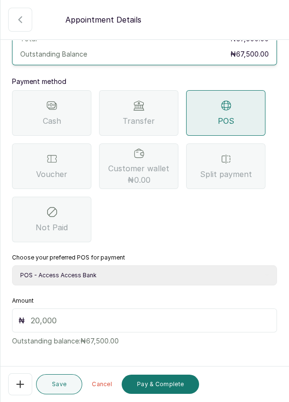
scroll to position [63, 0]
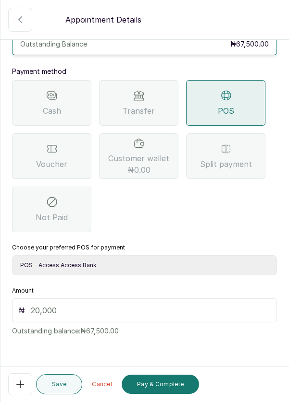
click at [54, 305] on input "text" at bounding box center [151, 311] width 240 height 12
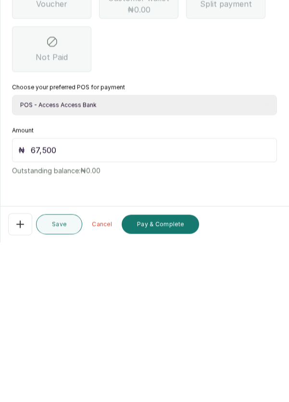
scroll to position [46, 0]
type input "67,500"
click at [179, 386] on button "Pay & Complete" at bounding box center [159, 384] width 77 height 19
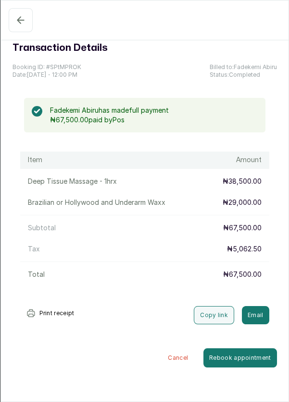
click at [17, 20] on icon "button" at bounding box center [20, 20] width 6 height 6
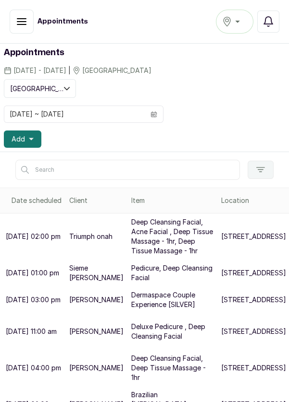
scroll to position [29, 0]
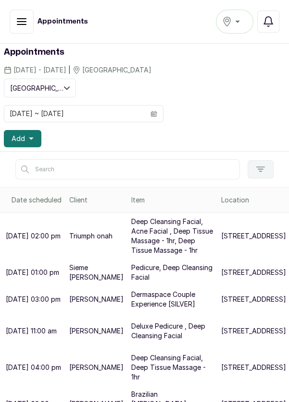
click at [35, 132] on button "Add" at bounding box center [22, 138] width 37 height 17
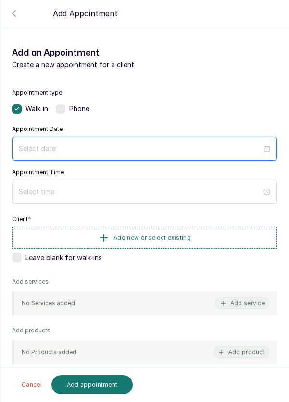
click at [120, 145] on input at bounding box center [140, 149] width 243 height 11
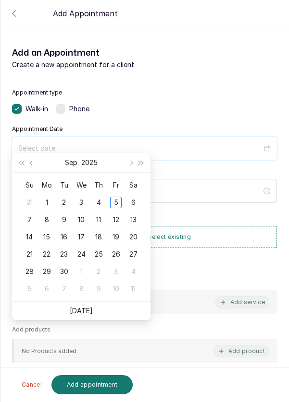
scroll to position [78, 0]
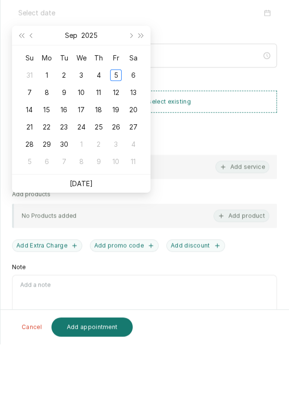
click at [90, 241] on link "[DATE]" at bounding box center [81, 241] width 23 height 8
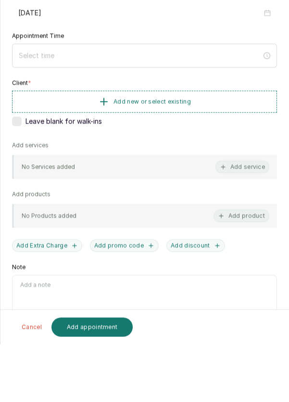
type input "[DATE]"
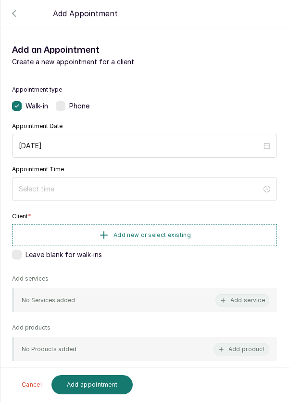
scroll to position [0, 0]
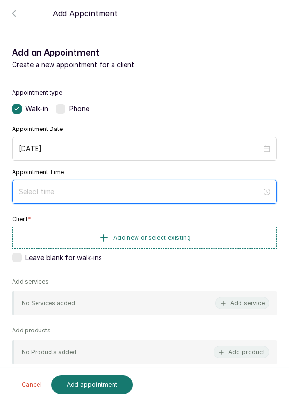
click at [77, 195] on input at bounding box center [140, 192] width 243 height 11
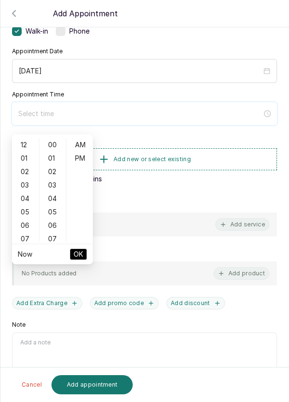
scroll to position [67, 0]
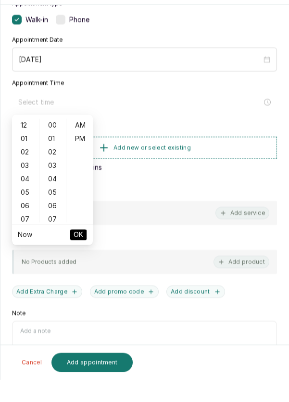
click at [24, 173] on div "02" at bounding box center [25, 174] width 23 height 13
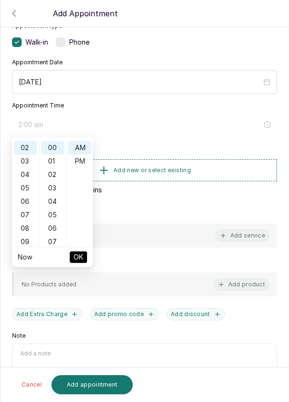
scroll to position [27, 0]
click at [84, 165] on div "PM" at bounding box center [79, 161] width 23 height 13
type input "2:00 pm"
click at [80, 256] on span "OK" at bounding box center [78, 257] width 10 height 18
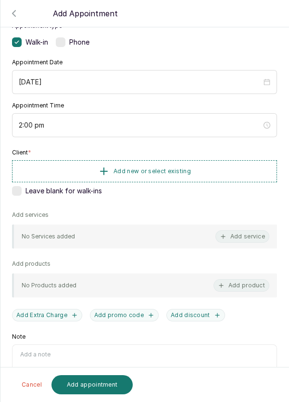
scroll to position [78, 0]
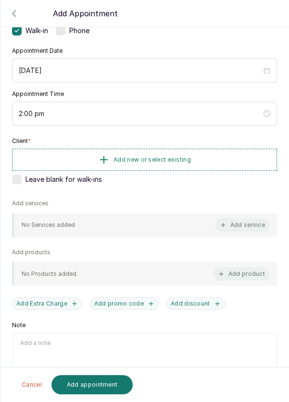
click at [249, 220] on button "Add service" at bounding box center [242, 225] width 54 height 12
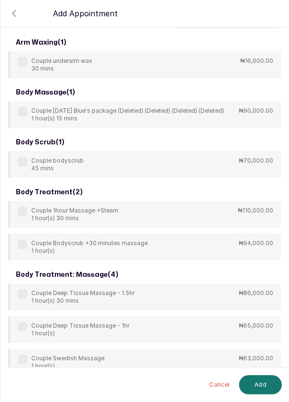
scroll to position [0, 0]
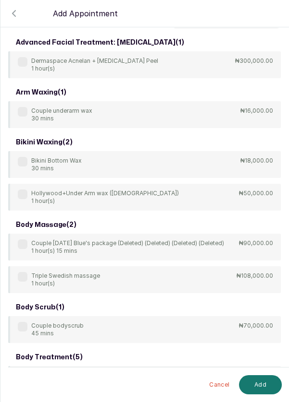
click at [211, 28] on input "text" at bounding box center [225, 18] width 109 height 20
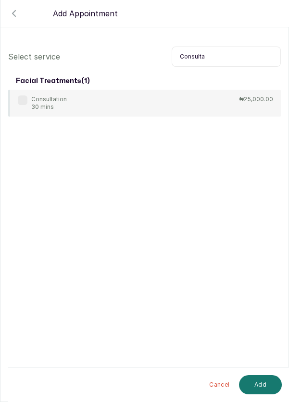
type input "Consulta"
click at [14, 91] on div "Consultation 30 mins ₦25,000.00" at bounding box center [144, 103] width 272 height 27
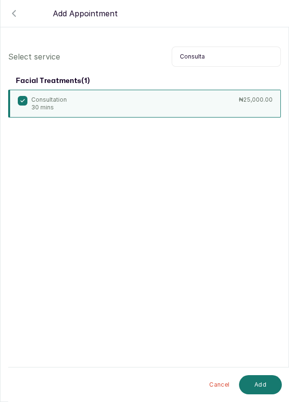
click at [262, 388] on button "Add" at bounding box center [260, 385] width 43 height 19
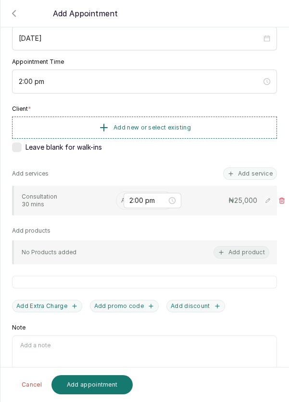
scroll to position [113, 0]
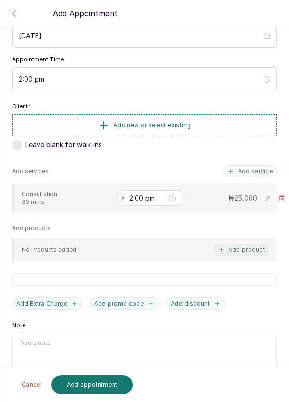
click at [121, 196] on input "text" at bounding box center [121, 198] width 1 height 7
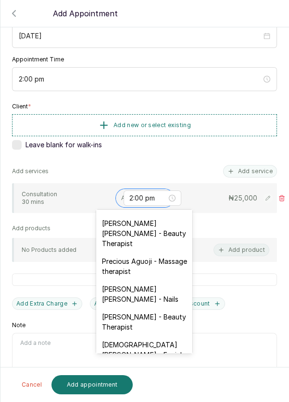
scroll to position [396, 0]
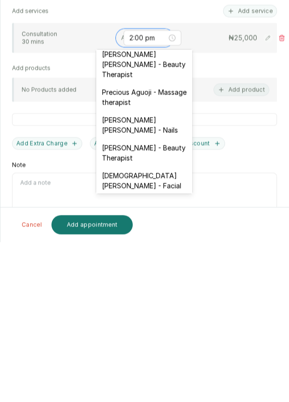
click at [157, 327] on div "[DEMOGRAPHIC_DATA][PERSON_NAME] - Facial" at bounding box center [144, 341] width 96 height 28
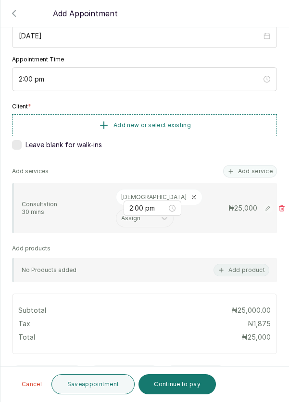
click at [255, 264] on button "Add product" at bounding box center [241, 270] width 56 height 12
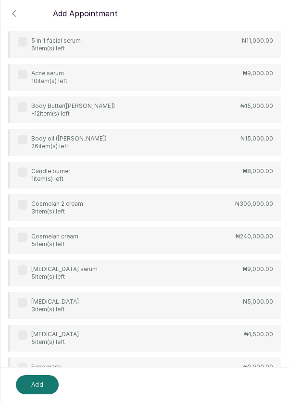
scroll to position [0, 0]
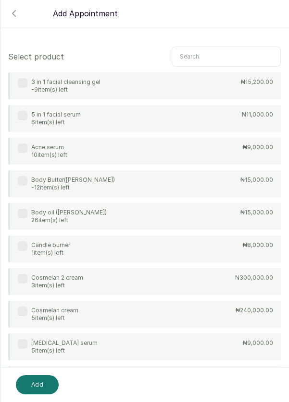
click at [219, 56] on input "text" at bounding box center [225, 57] width 109 height 20
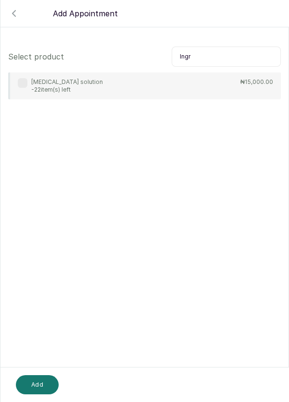
type input "Ingr"
click at [20, 86] on label at bounding box center [23, 83] width 10 height 10
click at [40, 387] on button "Add" at bounding box center [37, 385] width 43 height 19
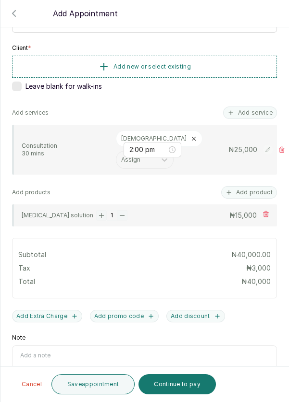
scroll to position [176, 0]
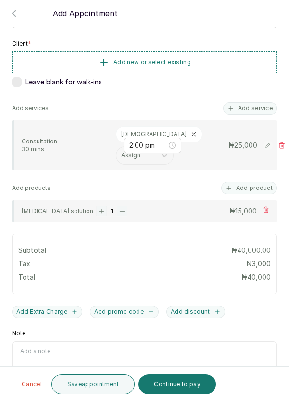
click at [113, 386] on button "Save appointment" at bounding box center [93, 385] width 84 height 20
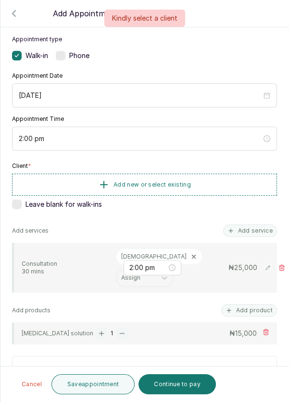
scroll to position [52, 0]
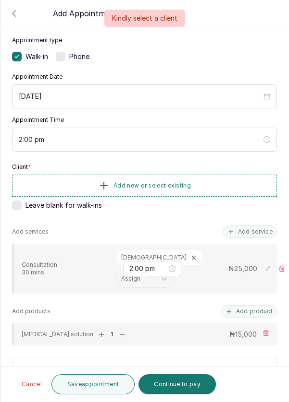
click at [203, 182] on button "Add new or select existing" at bounding box center [144, 186] width 265 height 22
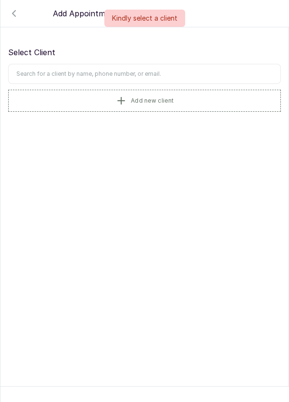
scroll to position [0, 0]
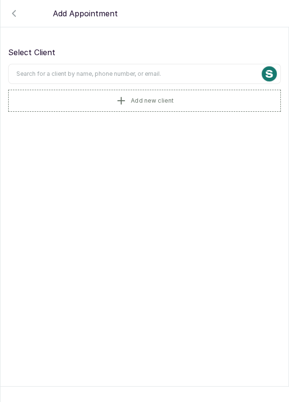
click at [197, 98] on button "Add new client" at bounding box center [144, 101] width 272 height 22
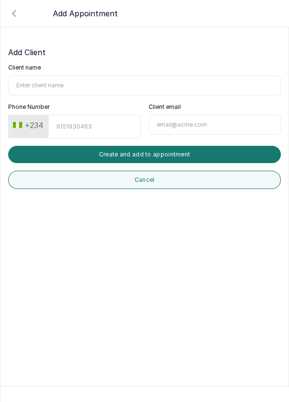
click at [82, 77] on input "Client name" at bounding box center [144, 85] width 272 height 20
type input "Temidayo"
click at [106, 115] on input "Phone Number" at bounding box center [94, 127] width 92 height 24
click at [76, 122] on input "818004612" at bounding box center [94, 127] width 92 height 24
click at [72, 124] on input "818004612" at bounding box center [94, 127] width 92 height 24
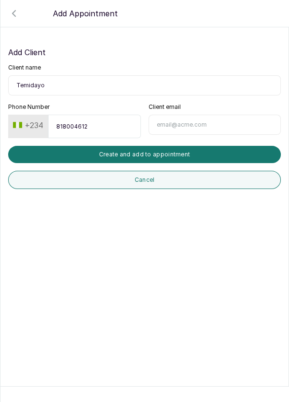
type input "8180004612"
click at [204, 153] on button "Create and add to appointment" at bounding box center [144, 154] width 272 height 17
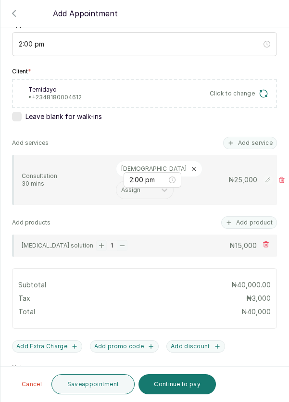
scroll to position [190, 0]
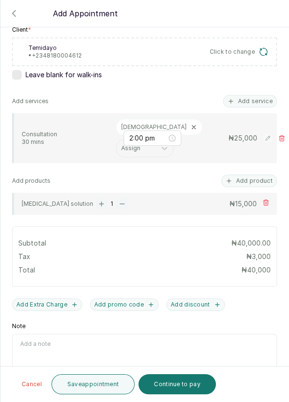
click at [95, 385] on button "Save appointment" at bounding box center [93, 385] width 84 height 20
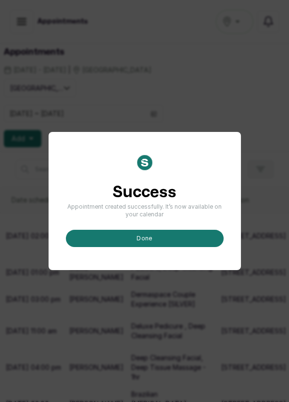
click at [163, 247] on button "done" at bounding box center [145, 238] width 158 height 17
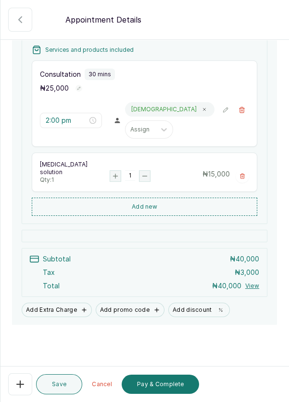
scroll to position [141, 0]
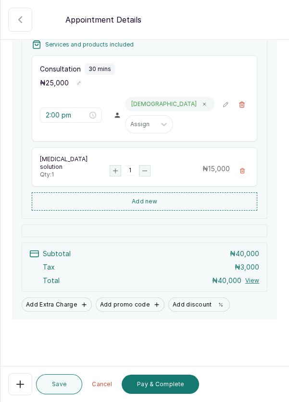
click at [153, 393] on button "Pay & Complete" at bounding box center [159, 384] width 77 height 19
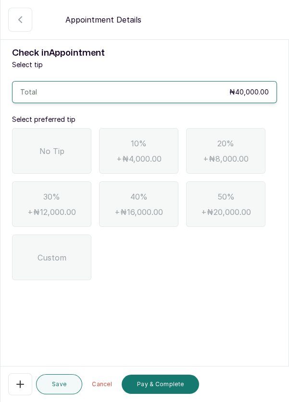
scroll to position [0, 0]
click at [164, 385] on button "Pay & Complete" at bounding box center [159, 384] width 77 height 19
click at [39, 155] on span "No Tip" at bounding box center [51, 152] width 25 height 12
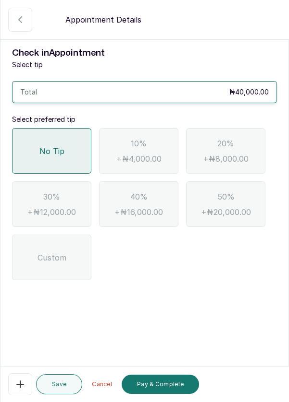
click at [174, 386] on button "Pay & Complete" at bounding box center [159, 384] width 77 height 19
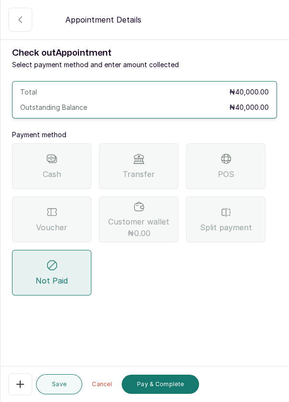
click at [239, 166] on div "POS" at bounding box center [225, 167] width 79 height 46
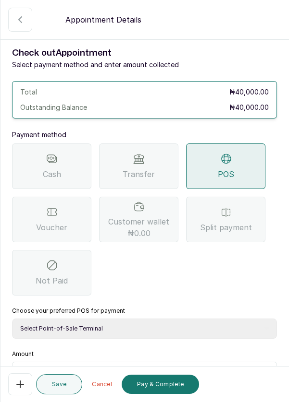
click at [132, 330] on select "Select Point-of-Sale Terminal Pos- Flutterwave Zenith Bank POS - Paga Paga POS …" at bounding box center [144, 329] width 265 height 20
select select "ea021b39-a6bc-4e4d-b5d1-02cb72451b32"
click at [12, 319] on select "Select Point-of-Sale Terminal Pos- Flutterwave Zenith Bank POS - Paga Paga POS …" at bounding box center [144, 329] width 265 height 20
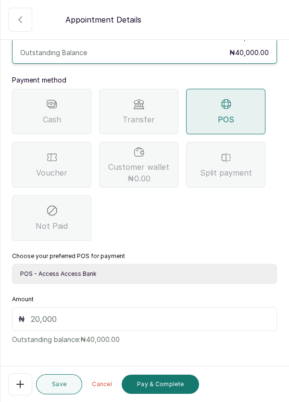
scroll to position [63, 0]
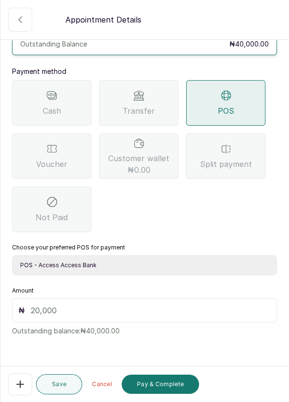
click at [45, 308] on input "text" at bounding box center [151, 311] width 240 height 12
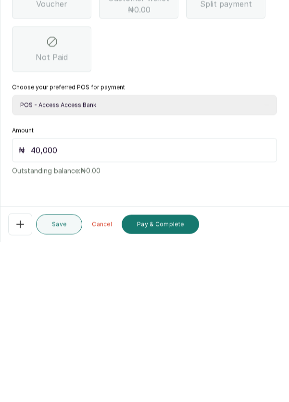
scroll to position [46, 0]
type input "40,000"
click at [177, 386] on button "Pay & Complete" at bounding box center [159, 384] width 77 height 19
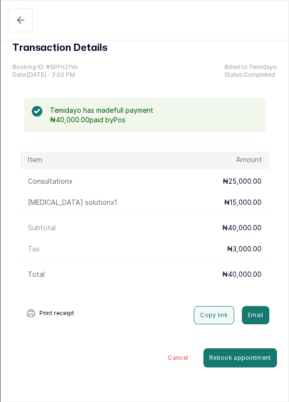
click at [17, 20] on icon "button" at bounding box center [20, 20] width 6 height 6
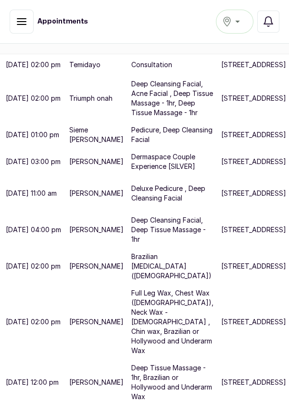
scroll to position [188, 0]
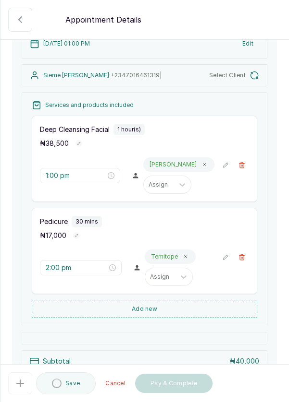
scroll to position [0, 0]
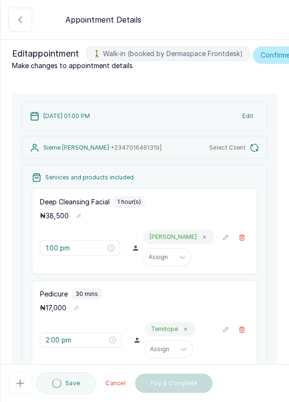
click at [246, 245] on button "🚶 Walk-in (booked by Dermaspace Frontdesk)" at bounding box center [241, 238] width 14 height 14
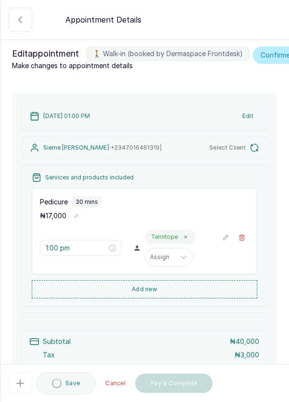
type input "2:00 pm"
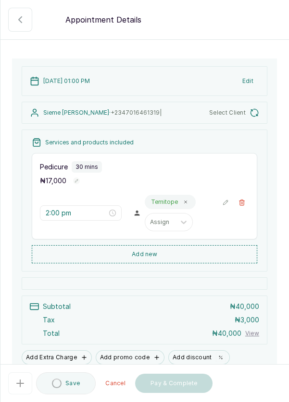
scroll to position [45, 0]
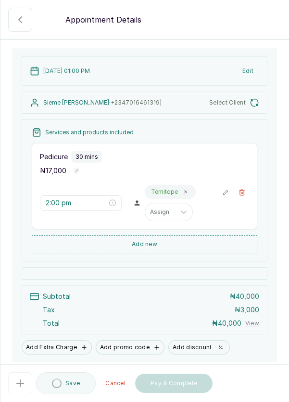
click at [178, 252] on button "Add new" at bounding box center [144, 244] width 225 height 18
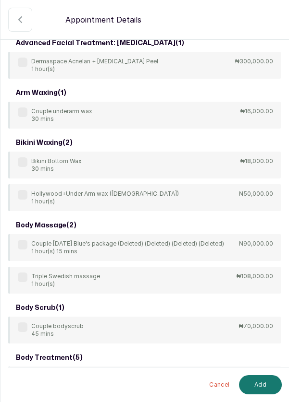
scroll to position [0, 0]
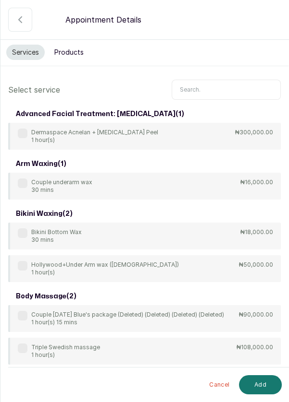
click at [211, 86] on input "text" at bounding box center [225, 90] width 109 height 20
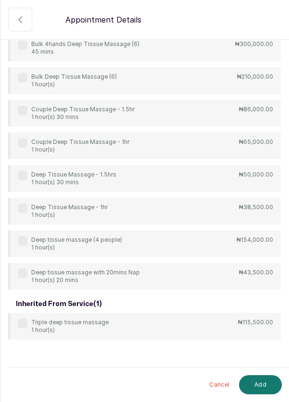
scroll to position [125, 0]
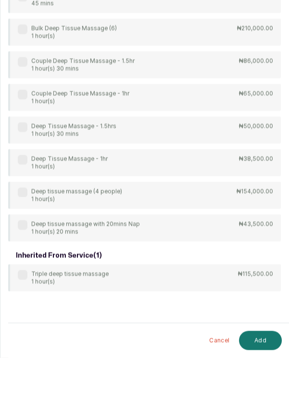
type input "Deep tissue"
click at [22, 197] on div "Deep Tissue Massage - 1hr 1 hour(s) ₦38,500.00" at bounding box center [144, 207] width 272 height 27
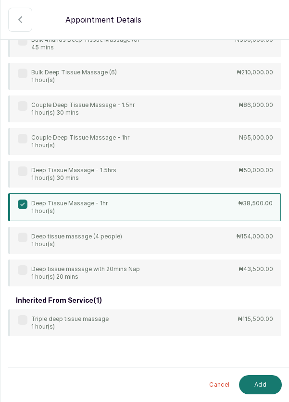
click at [256, 383] on button "Add" at bounding box center [260, 385] width 43 height 19
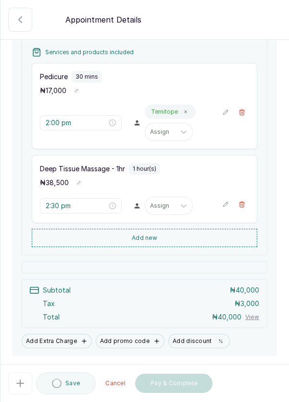
type input "2:30 pm"
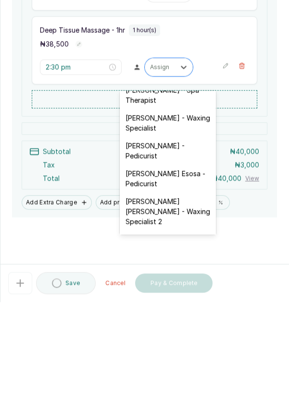
scroll to position [62, 0]
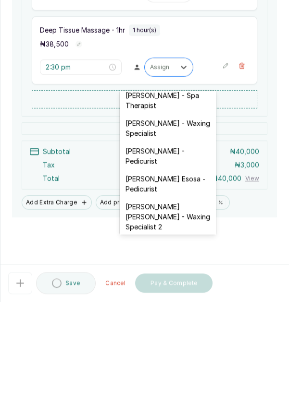
click at [185, 257] on div "[PERSON_NAME] - Pedicurist" at bounding box center [168, 257] width 96 height 28
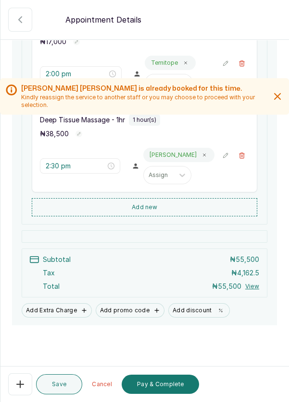
scroll to position [190, 0]
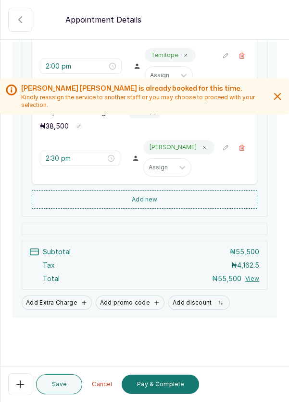
click at [174, 394] on button "Pay & Complete" at bounding box center [159, 384] width 77 height 19
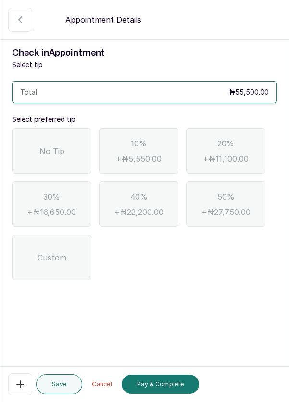
scroll to position [0, 0]
click at [51, 140] on div "No Tip" at bounding box center [51, 151] width 79 height 46
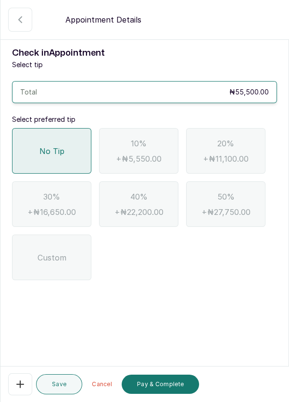
click at [170, 394] on button "Pay & Complete" at bounding box center [159, 384] width 77 height 19
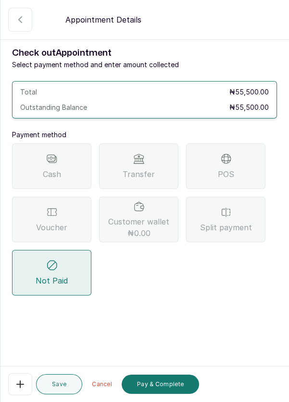
click at [66, 215] on div "Voucher" at bounding box center [51, 220] width 79 height 46
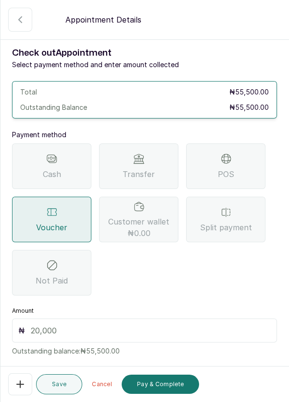
click at [114, 325] on input "text" at bounding box center [151, 331] width 240 height 12
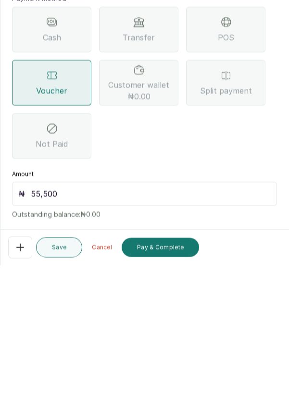
scroll to position [20, 0]
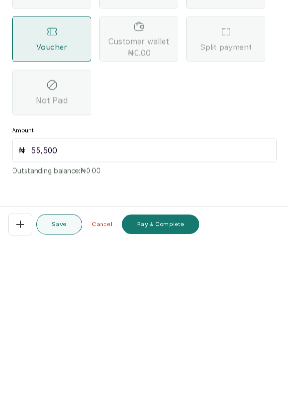
type input "55,500"
click at [181, 384] on button "Pay & Complete" at bounding box center [159, 384] width 77 height 19
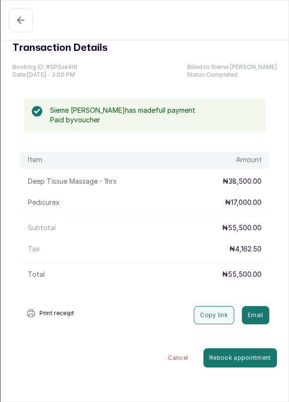
click at [20, 20] on icon "button" at bounding box center [20, 20] width 6 height 6
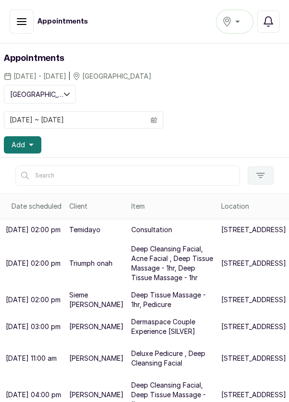
scroll to position [0, 0]
